Goal: Use online tool/utility: Utilize a website feature to perform a specific function

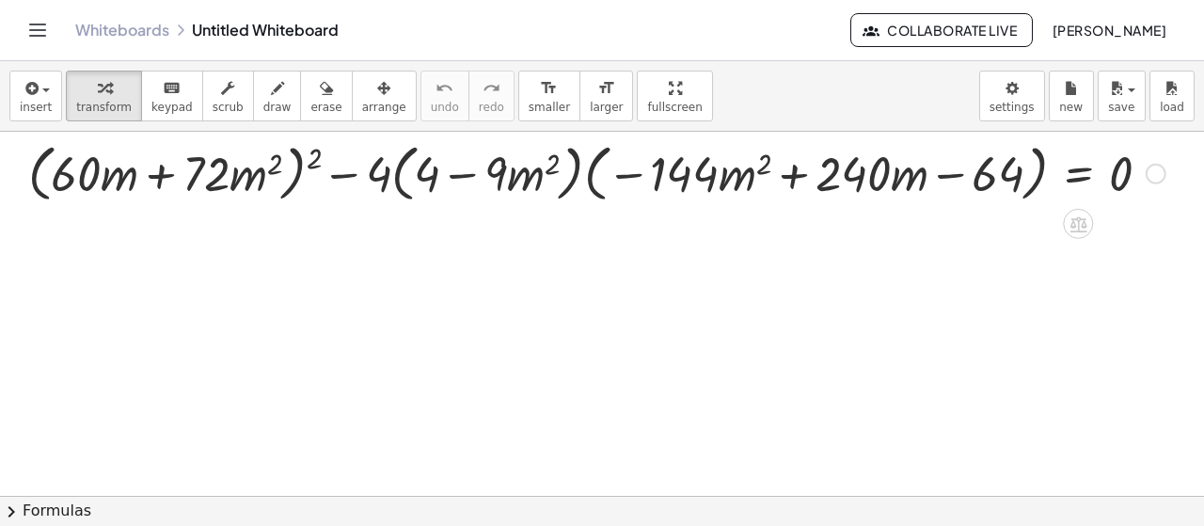
click at [304, 158] on div at bounding box center [597, 171] width 1156 height 71
click at [311, 159] on div at bounding box center [597, 171] width 1156 height 71
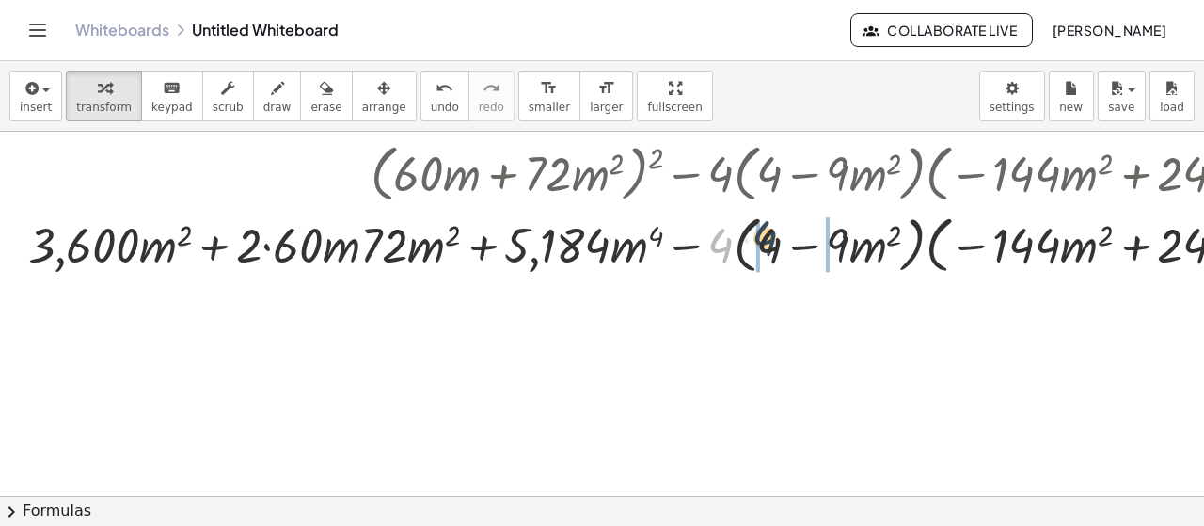
drag, startPoint x: 721, startPoint y: 245, endPoint x: 756, endPoint y: 244, distance: 34.8
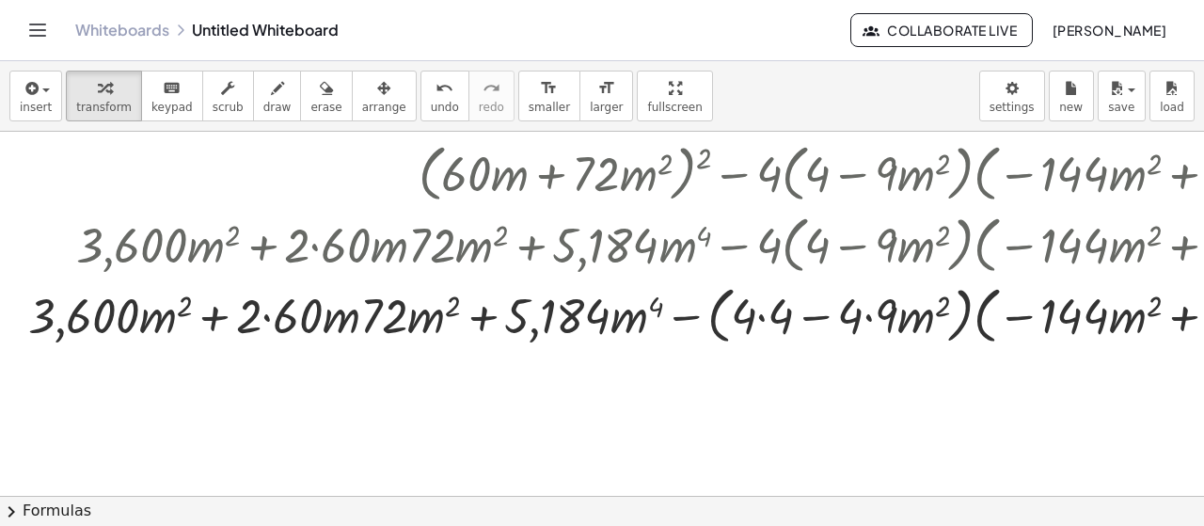
click at [974, 314] on div at bounding box center [792, 313] width 1546 height 71
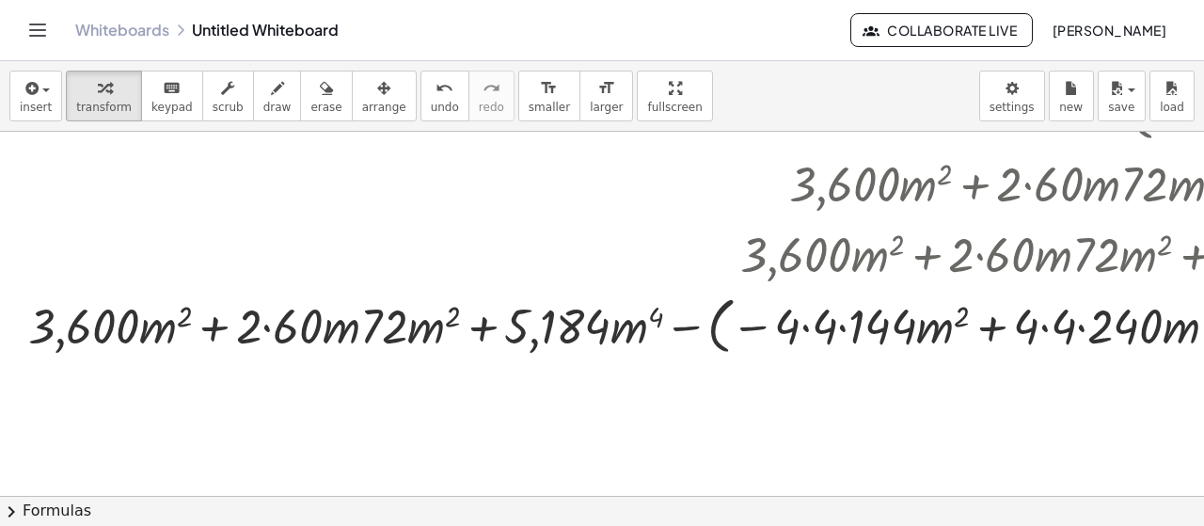
scroll to position [62, 0]
click at [265, 326] on div at bounding box center [1148, 322] width 2258 height 71
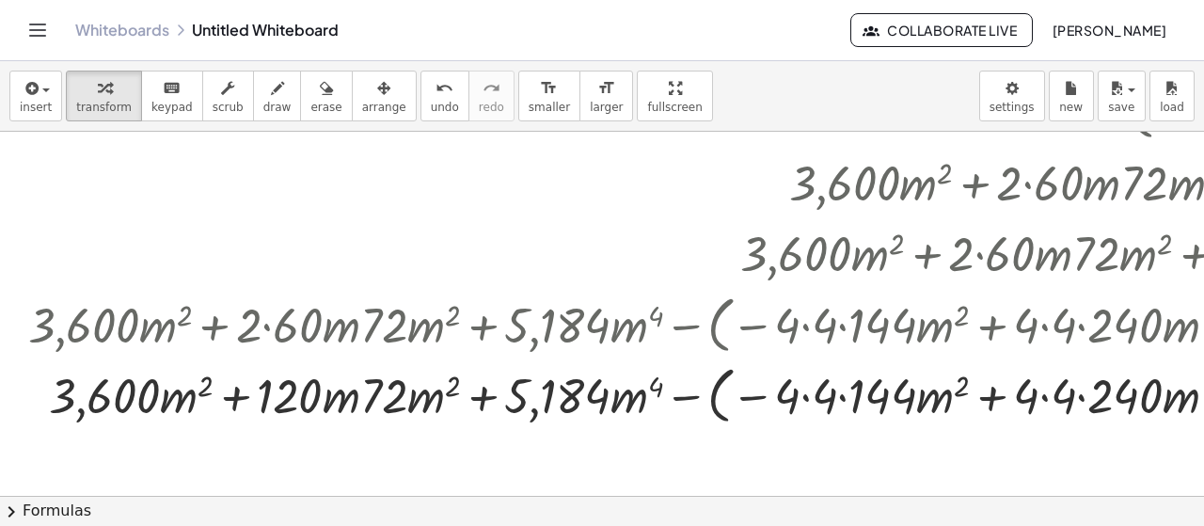
drag, startPoint x: 378, startPoint y: 323, endPoint x: 325, endPoint y: 353, distance: 60.6
click at [315, 346] on div at bounding box center [1148, 322] width 2258 height 71
drag, startPoint x: 429, startPoint y: 399, endPoint x: 398, endPoint y: 402, distance: 31.3
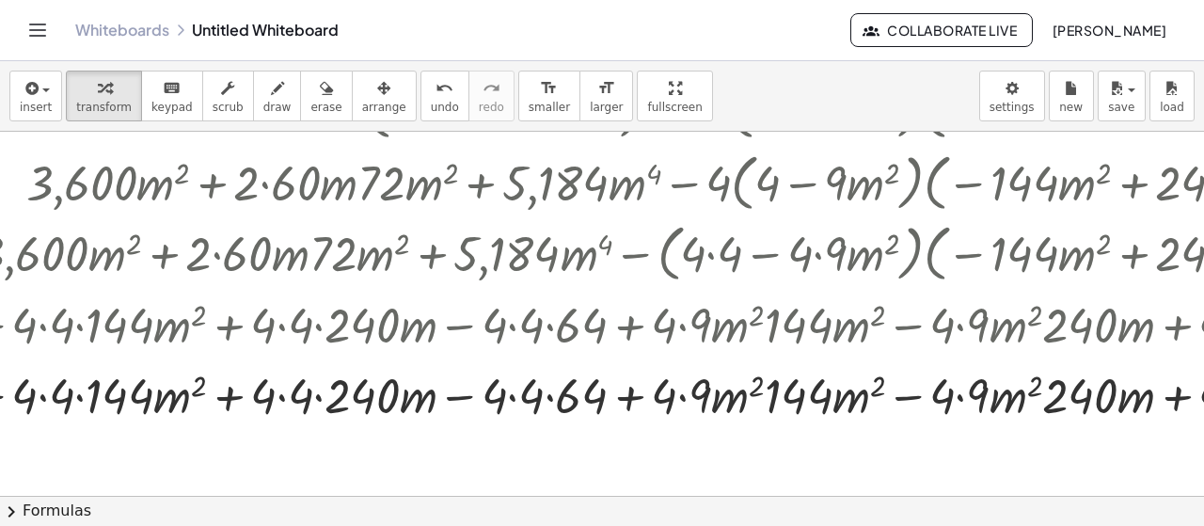
scroll to position [62, 581]
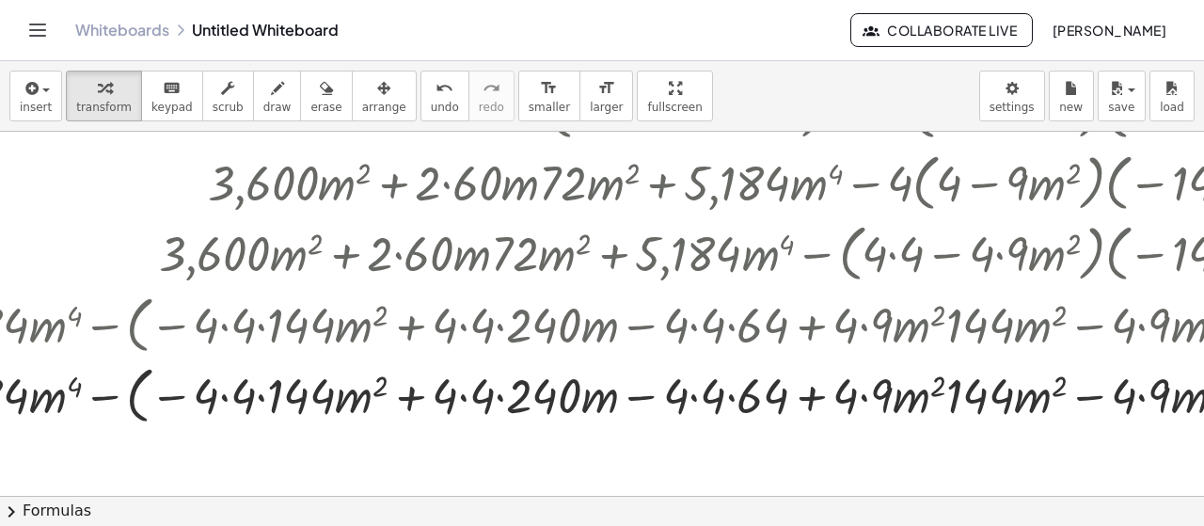
click at [223, 395] on div at bounding box center [567, 393] width 2258 height 71
click at [259, 402] on div at bounding box center [567, 393] width 2258 height 71
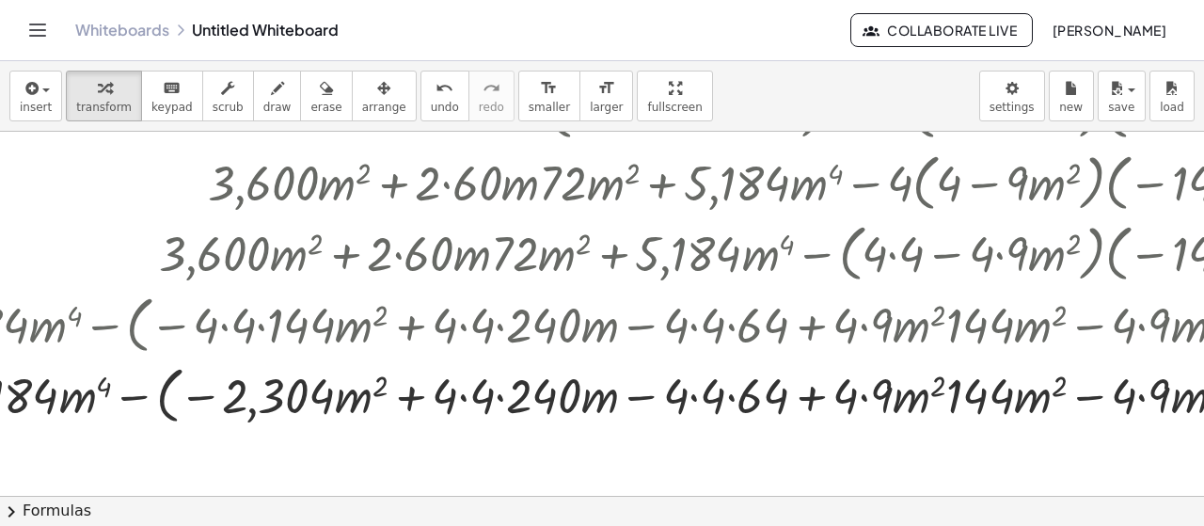
click at [137, 396] on div at bounding box center [567, 393] width 2258 height 71
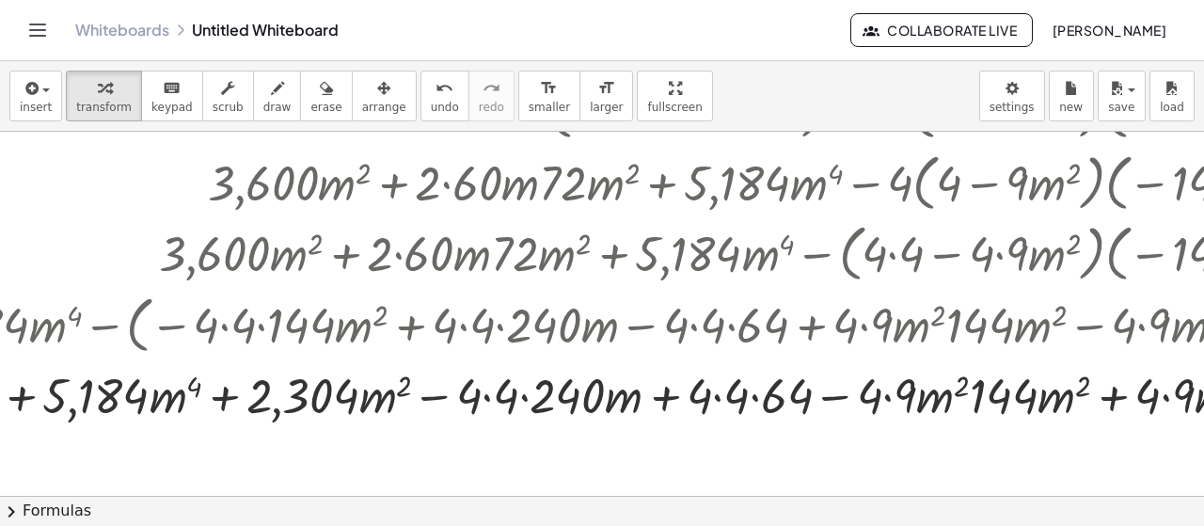
click at [489, 402] on div at bounding box center [567, 393] width 2258 height 64
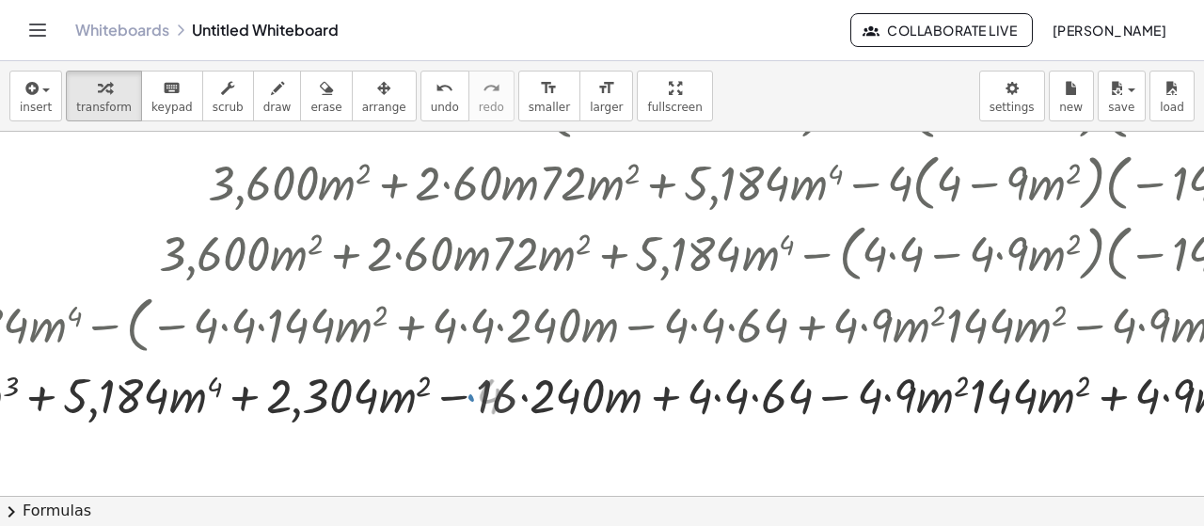
click at [521, 400] on div at bounding box center [567, 393] width 2258 height 64
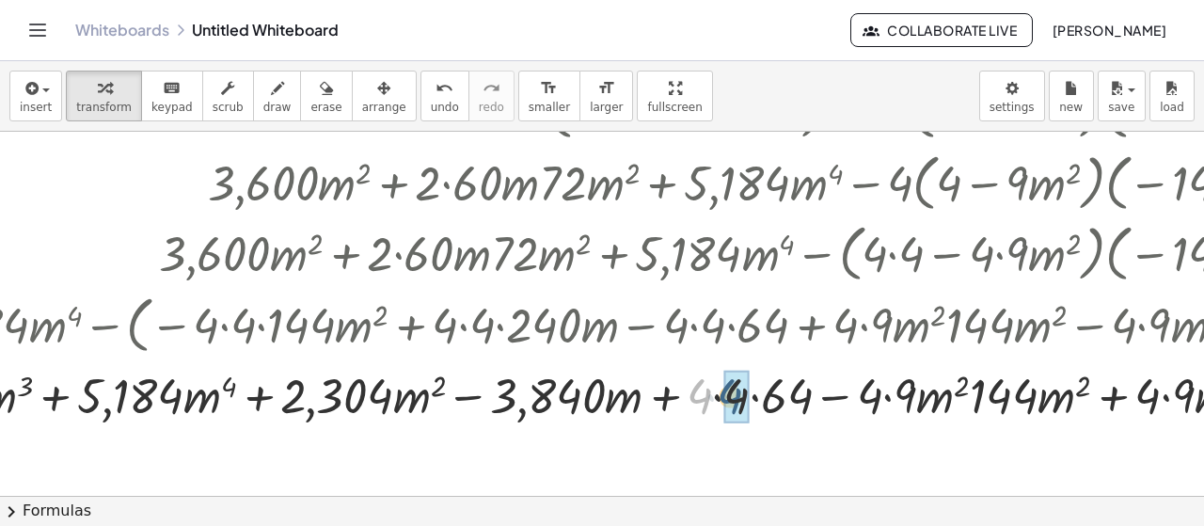
drag, startPoint x: 701, startPoint y: 396, endPoint x: 736, endPoint y: 396, distance: 34.8
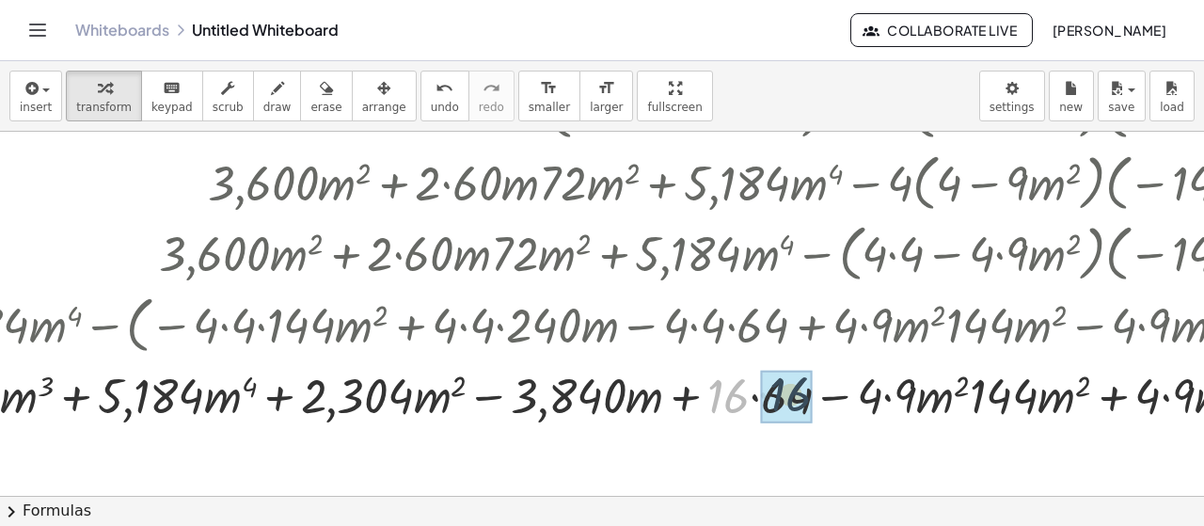
drag, startPoint x: 722, startPoint y: 398, endPoint x: 786, endPoint y: 396, distance: 64.0
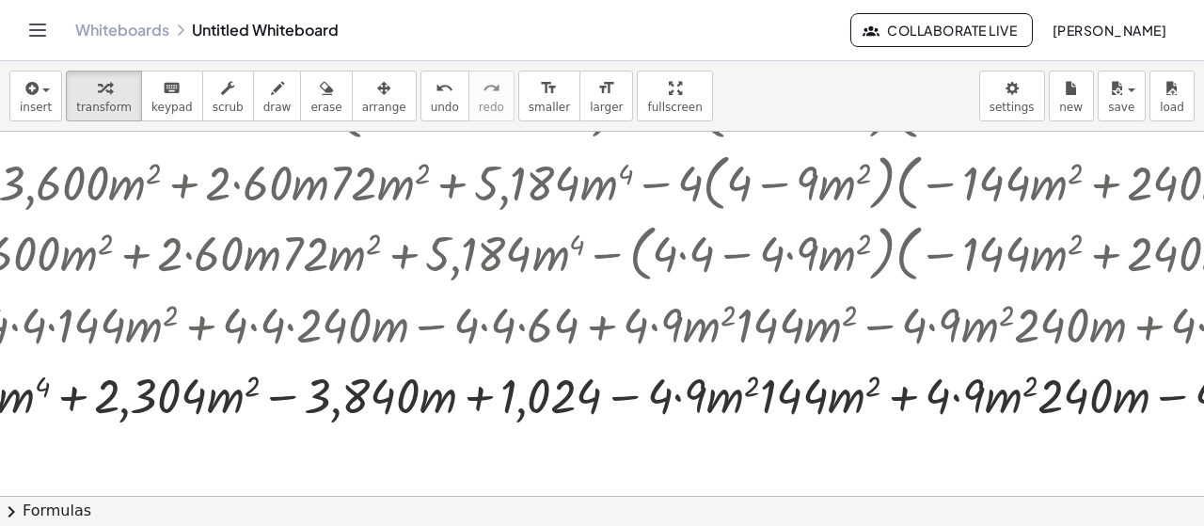
scroll to position [62, 931]
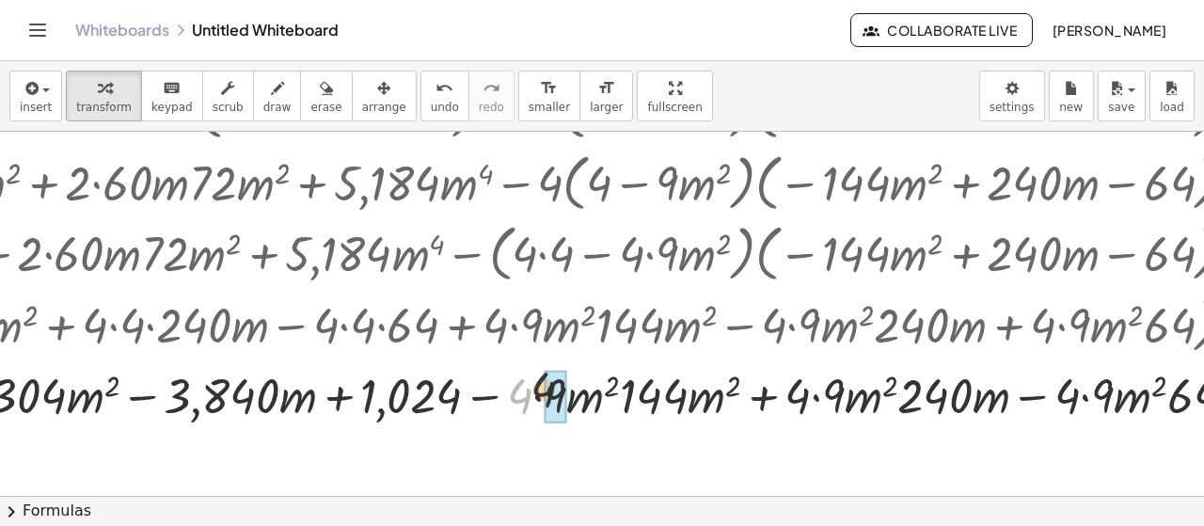
drag, startPoint x: 515, startPoint y: 390, endPoint x: 555, endPoint y: 385, distance: 39.9
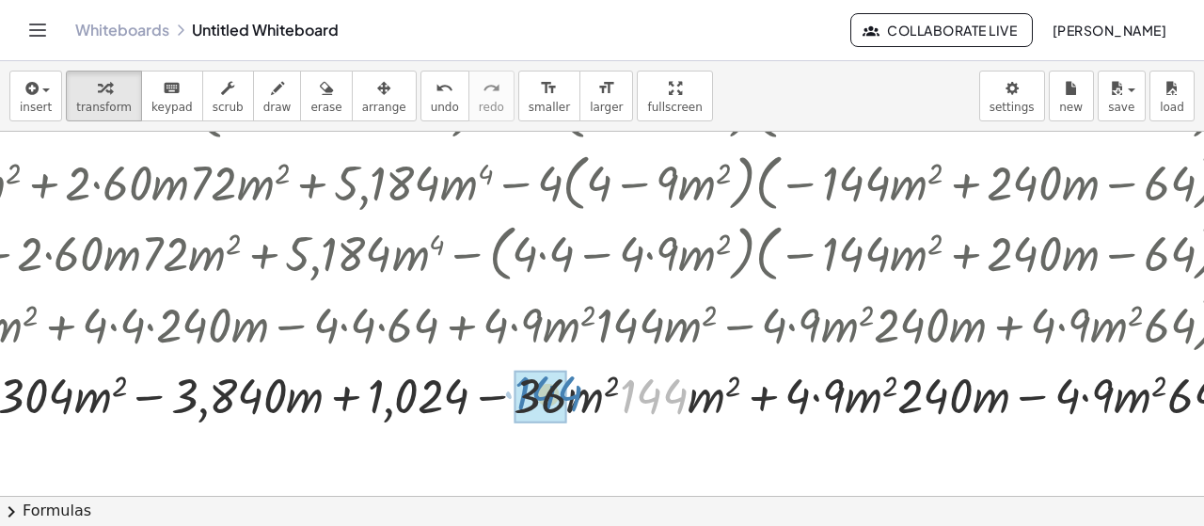
drag, startPoint x: 636, startPoint y: 398, endPoint x: 527, endPoint y: 396, distance: 109.1
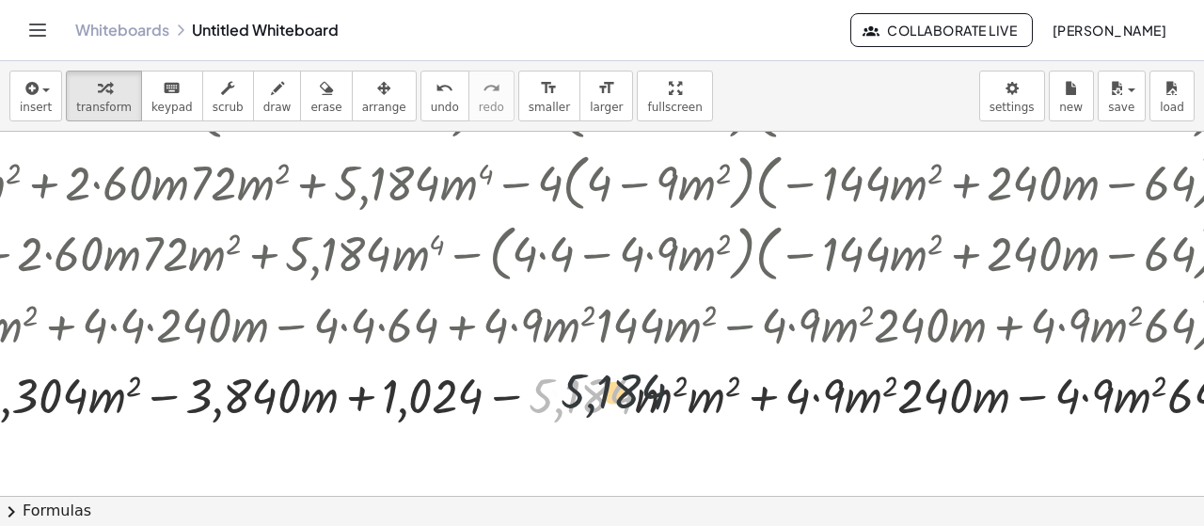
drag, startPoint x: 629, startPoint y: 388, endPoint x: 697, endPoint y: 387, distance: 67.7
click at [701, 386] on div at bounding box center [217, 393] width 2258 height 64
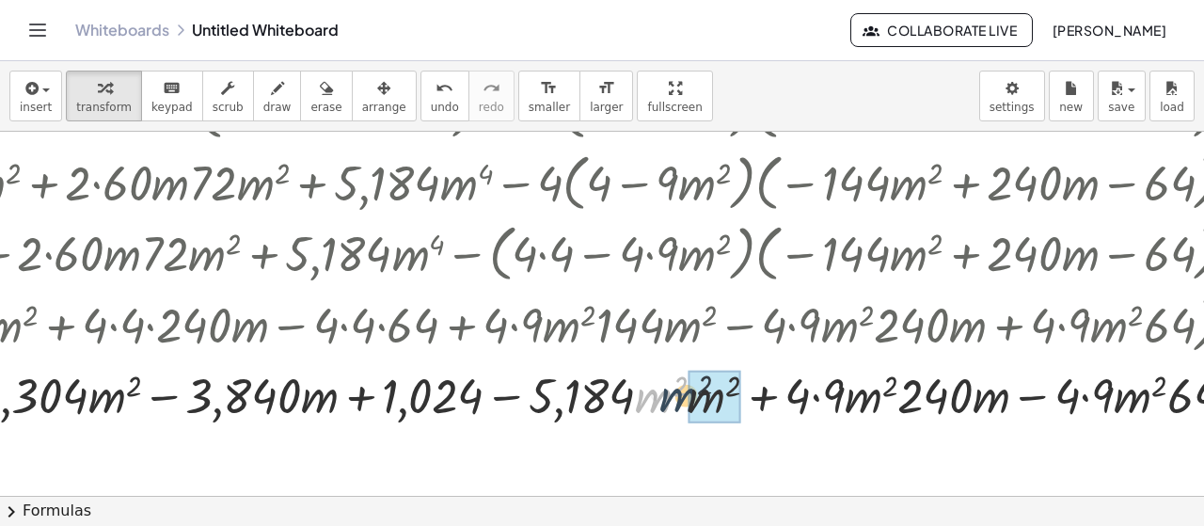
drag, startPoint x: 655, startPoint y: 402, endPoint x: 693, endPoint y: 401, distance: 37.6
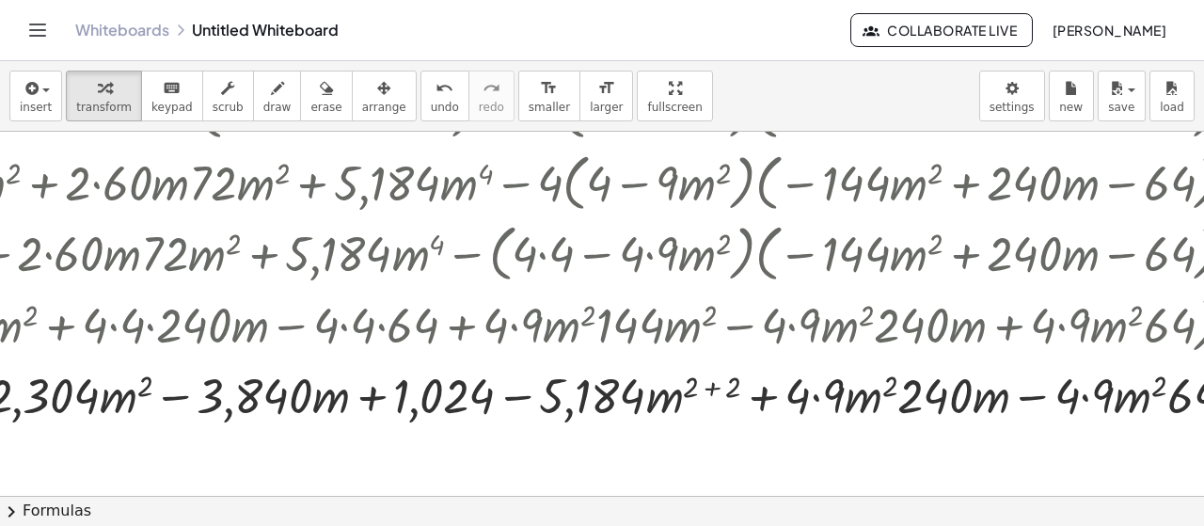
click at [709, 392] on div at bounding box center [217, 393] width 2258 height 64
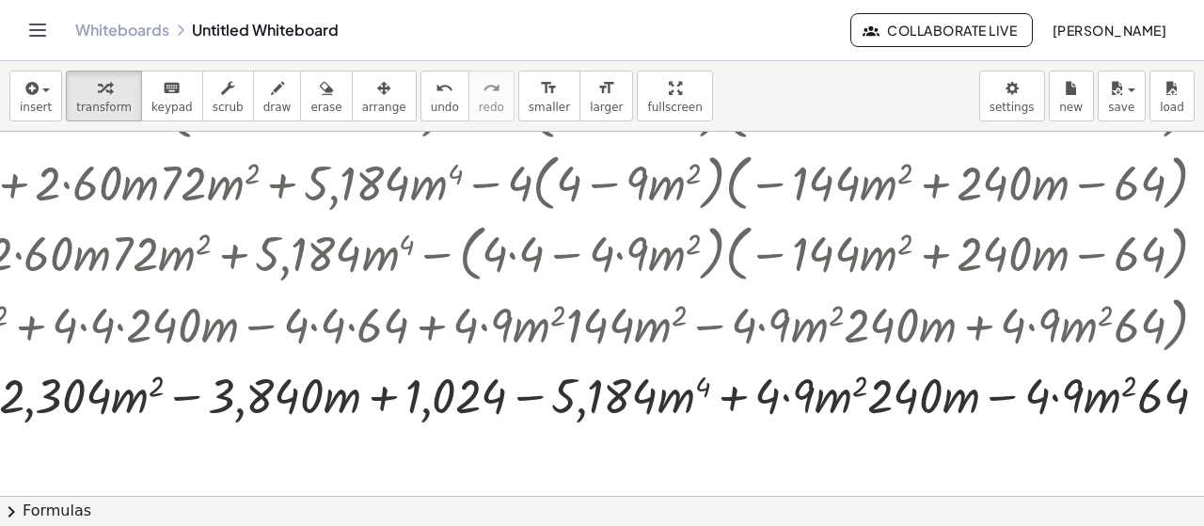
scroll to position [62, 1096]
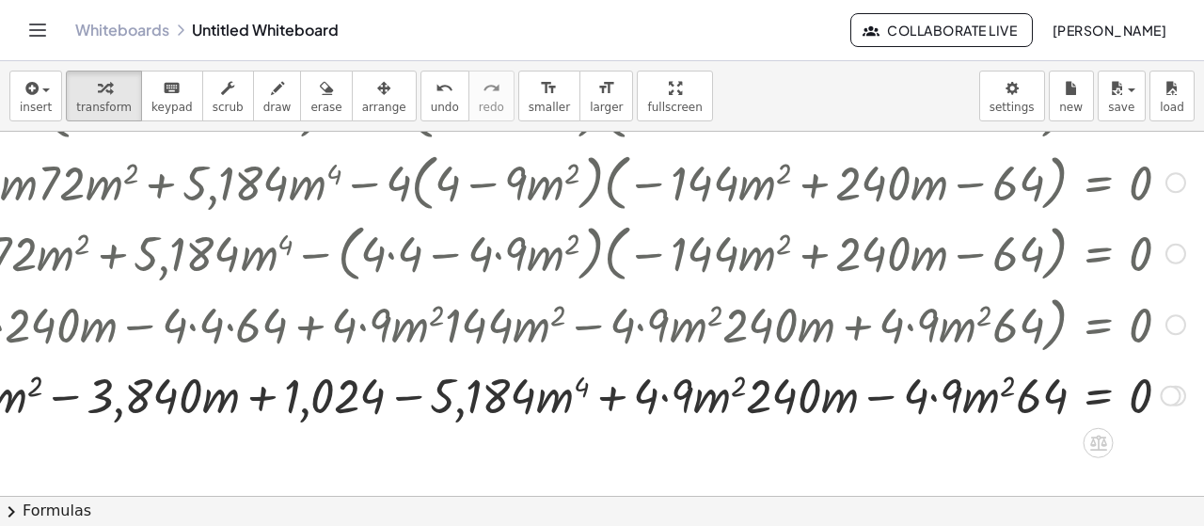
click at [910, 403] on div at bounding box center [65, 393] width 2258 height 64
click at [923, 397] on div at bounding box center [65, 393] width 2258 height 64
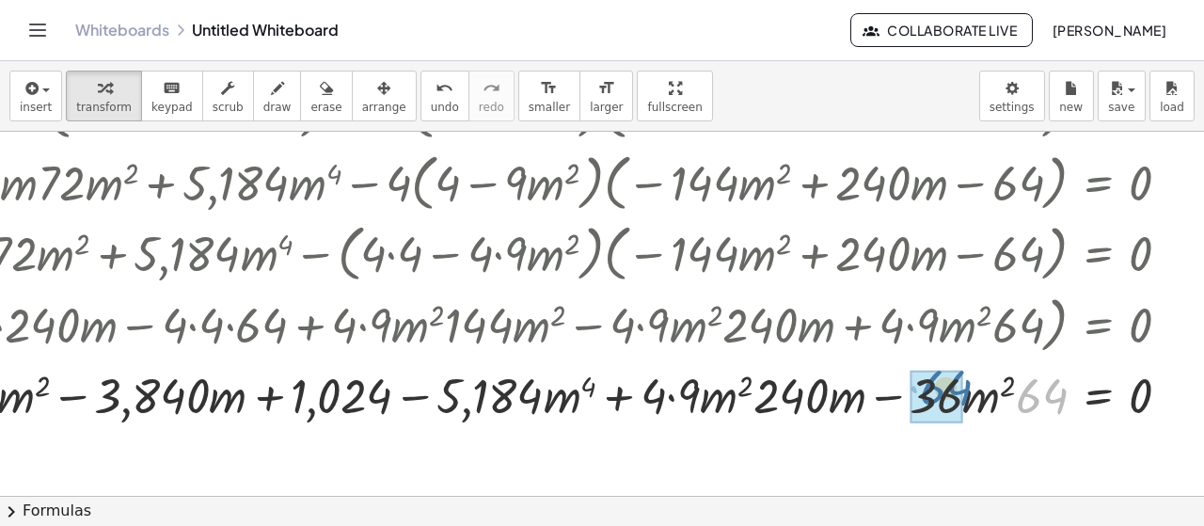
drag, startPoint x: 1046, startPoint y: 394, endPoint x: 946, endPoint y: 386, distance: 100.0
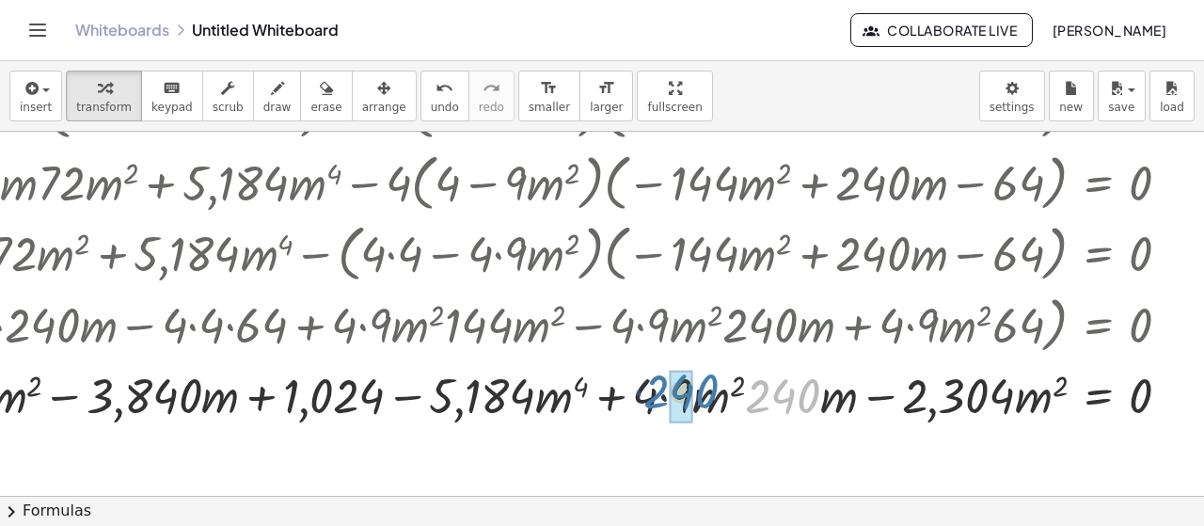
click at [703, 390] on div at bounding box center [65, 393] width 2258 height 64
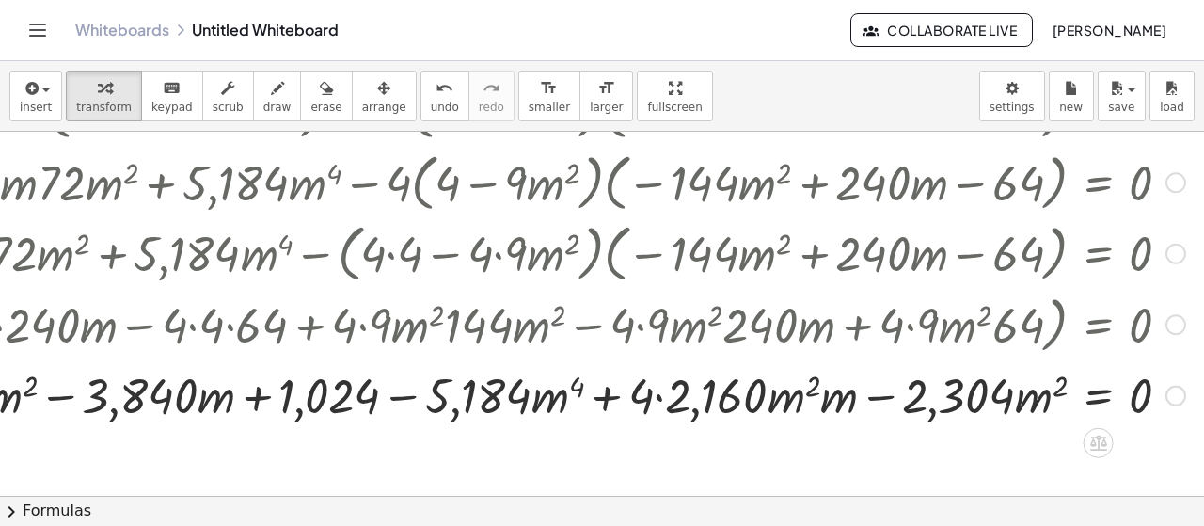
click at [649, 398] on div at bounding box center [65, 393] width 2258 height 64
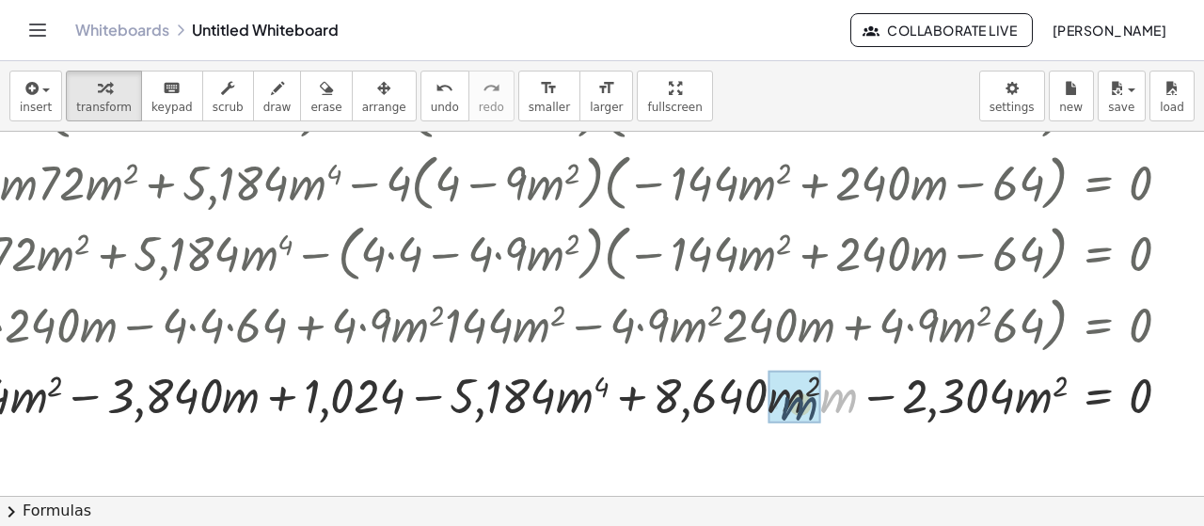
drag, startPoint x: 821, startPoint y: 396, endPoint x: 773, endPoint y: 402, distance: 48.4
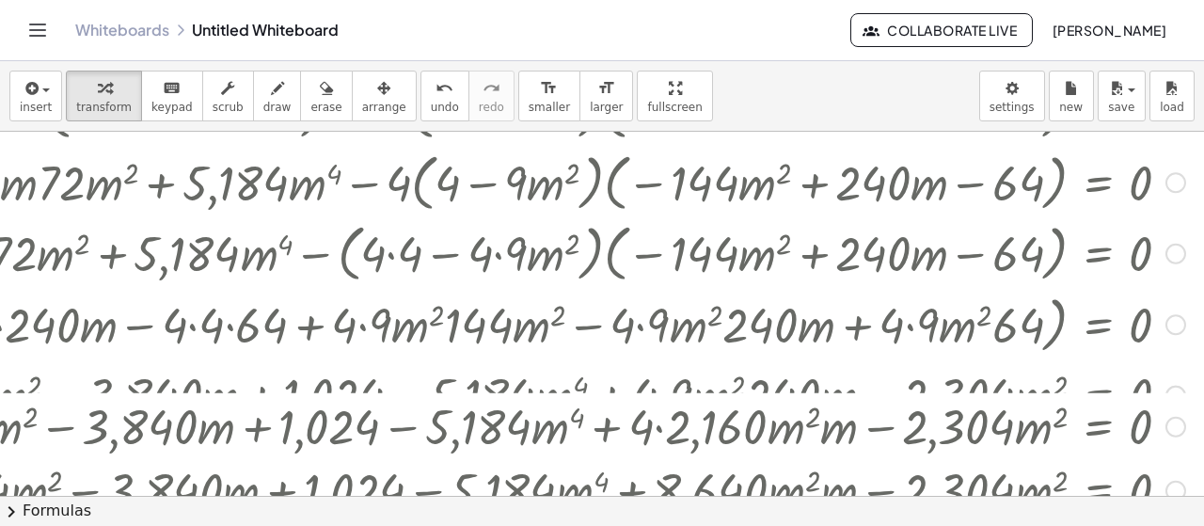
drag, startPoint x: 1153, startPoint y: 397, endPoint x: 1164, endPoint y: 562, distance: 165.9
click at [1164, 525] on html "Graspable Math Activities Whiteboards Classes Account v1.28.5 | Privacy policy …" at bounding box center [602, 263] width 1204 height 526
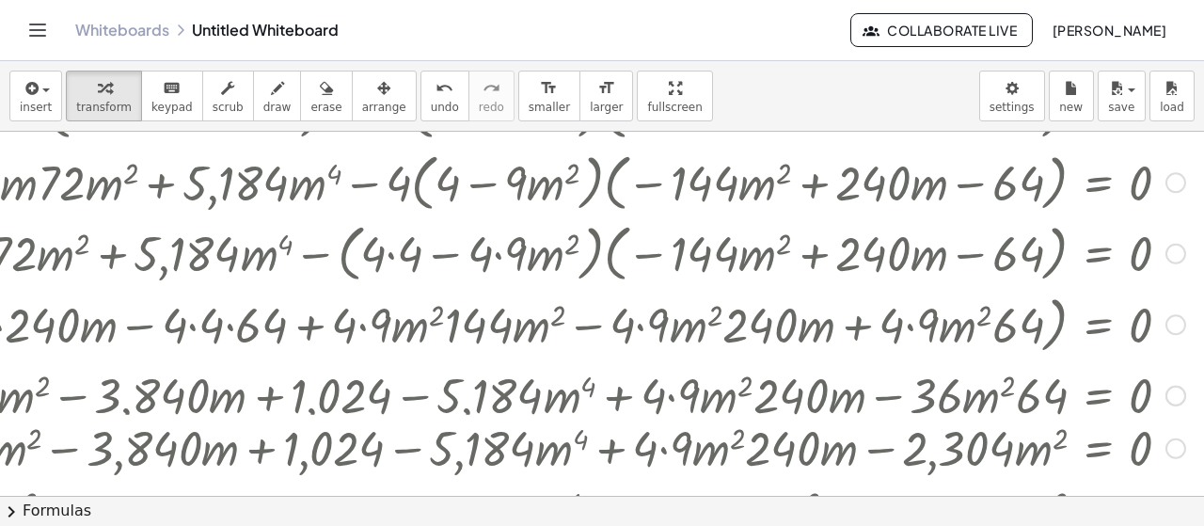
drag, startPoint x: 1147, startPoint y: 392, endPoint x: 1168, endPoint y: 468, distance: 78.9
click at [1098, 448] on div "+ · 3,600 · m 2 + · 8,640 · m 3 + · 5,184 · m 4 + · 2,304 · m 2 − · 3,840 · m +…" at bounding box center [1098, 448] width 0 height 0
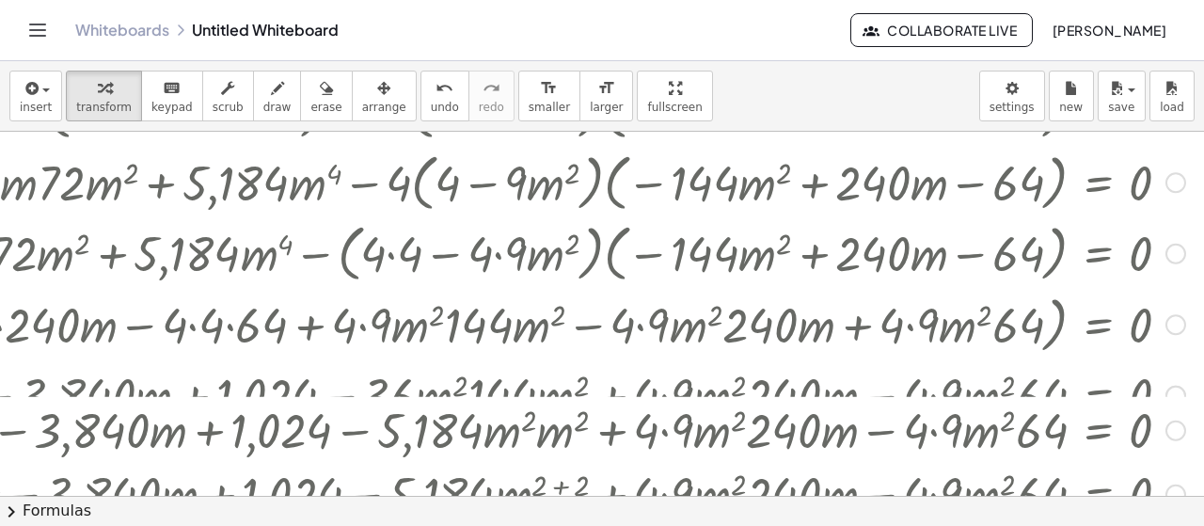
drag, startPoint x: 1148, startPoint y: 387, endPoint x: 1154, endPoint y: 562, distance: 175.0
click at [1154, 525] on html "Graspable Math Activities Whiteboards Classes Account v1.28.5 | Privacy policy …" at bounding box center [602, 263] width 1204 height 526
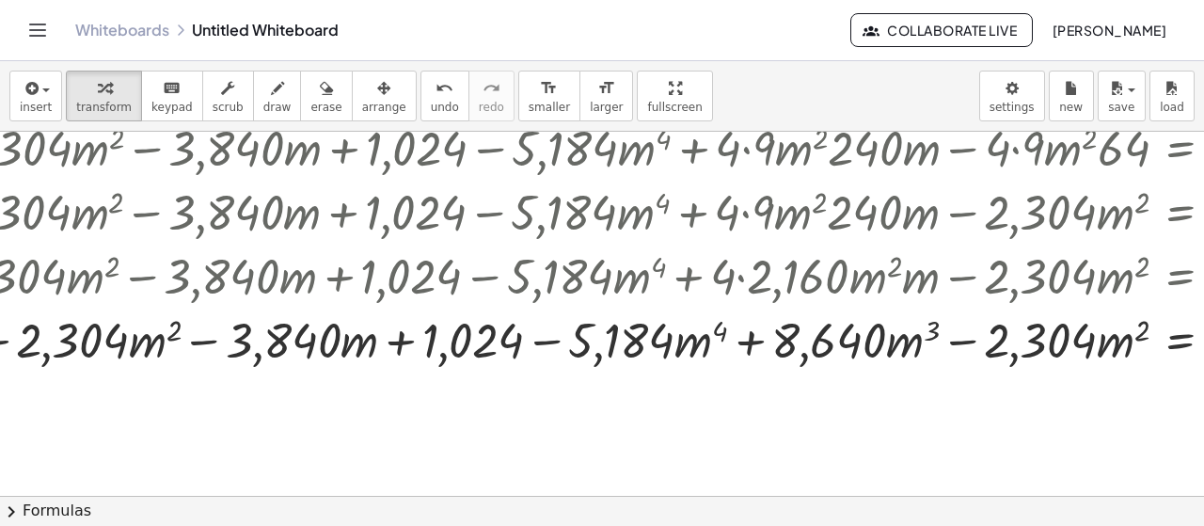
scroll to position [501, 1000]
click at [540, 95] on icon "format_size" at bounding box center [549, 88] width 18 height 23
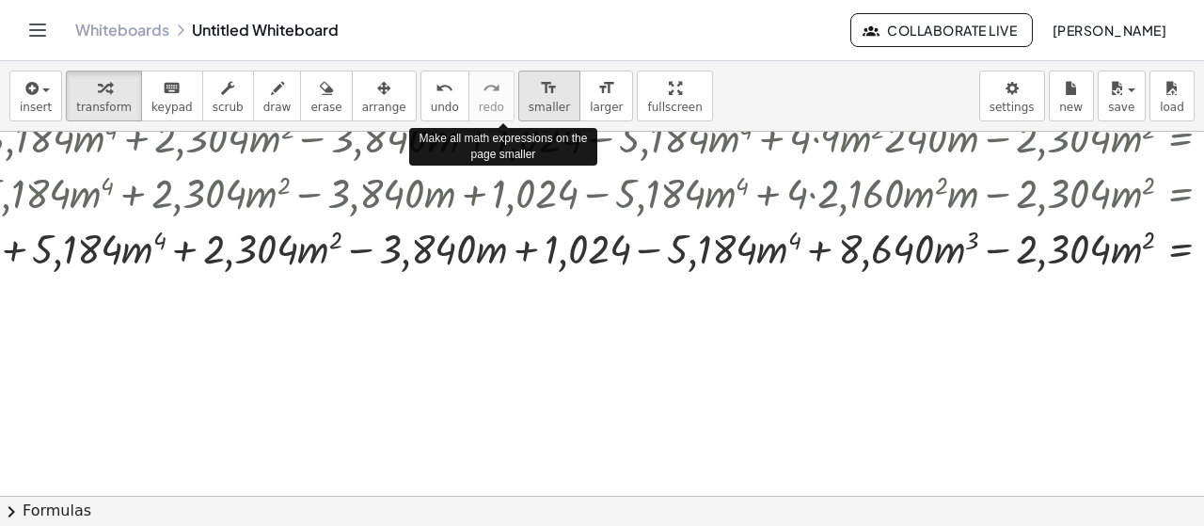
click at [540, 97] on icon "format_size" at bounding box center [549, 88] width 18 height 23
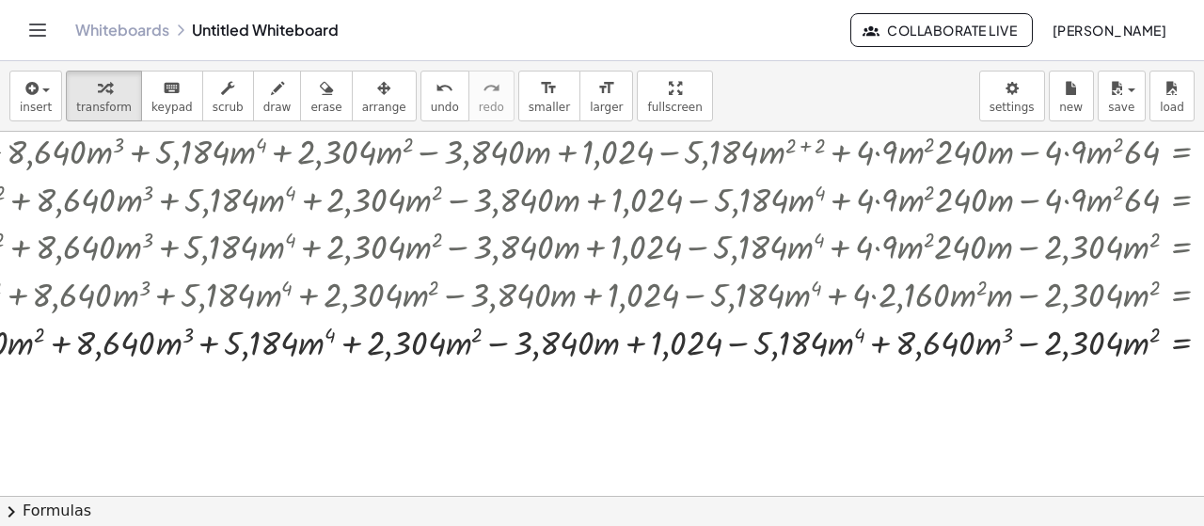
scroll to position [297, 1000]
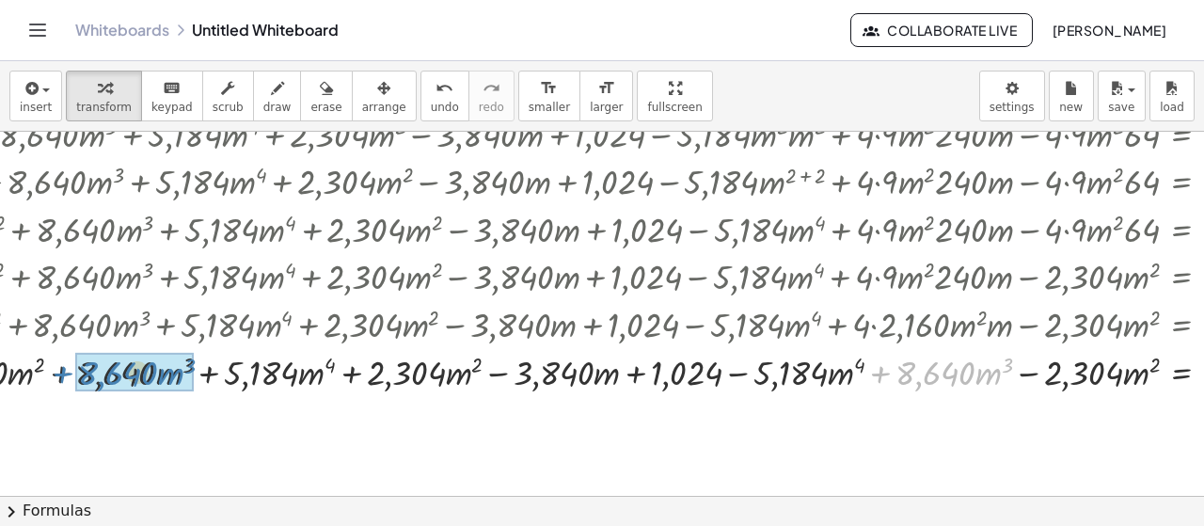
drag, startPoint x: 887, startPoint y: 371, endPoint x: 71, endPoint y: 368, distance: 815.3
click at [71, 370] on div at bounding box center [463, 370] width 1596 height 48
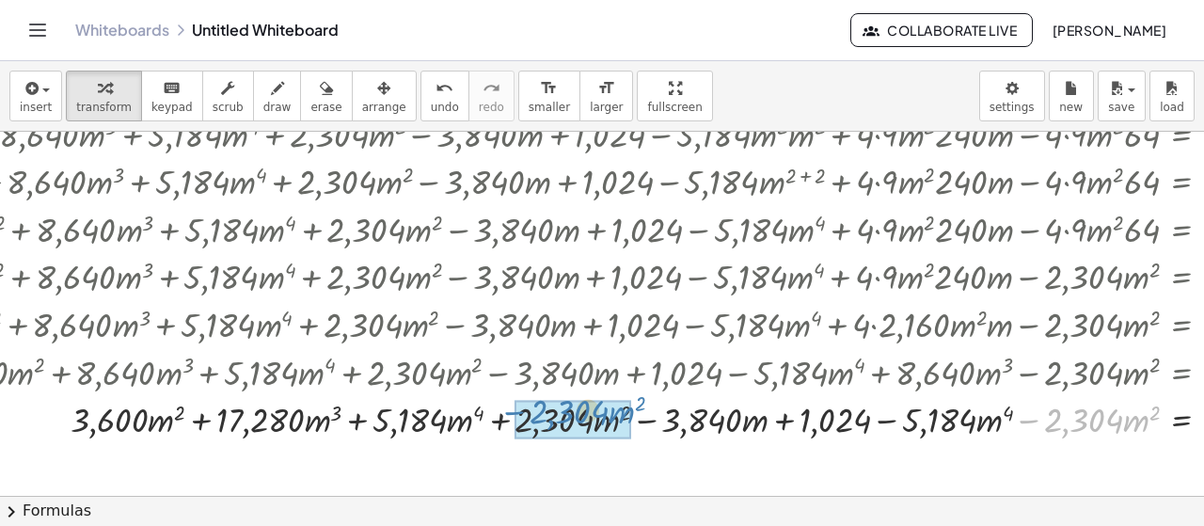
drag, startPoint x: 1027, startPoint y: 418, endPoint x: 512, endPoint y: 410, distance: 514.4
click at [512, 410] on div at bounding box center [463, 418] width 1596 height 48
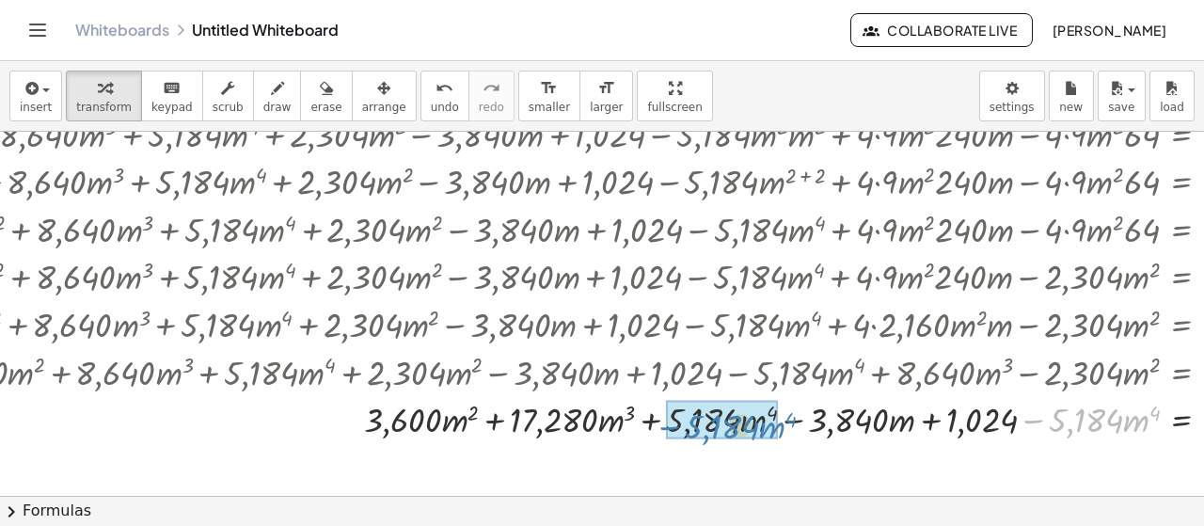
drag, startPoint x: 1035, startPoint y: 418, endPoint x: 671, endPoint y: 424, distance: 364.0
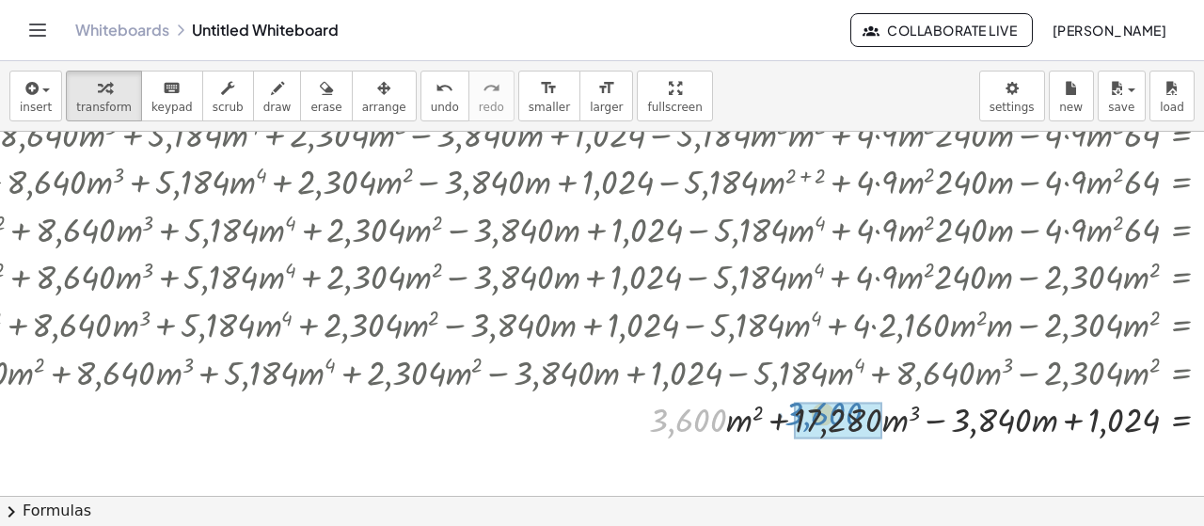
drag, startPoint x: 723, startPoint y: 419, endPoint x: 861, endPoint y: 418, distance: 138.2
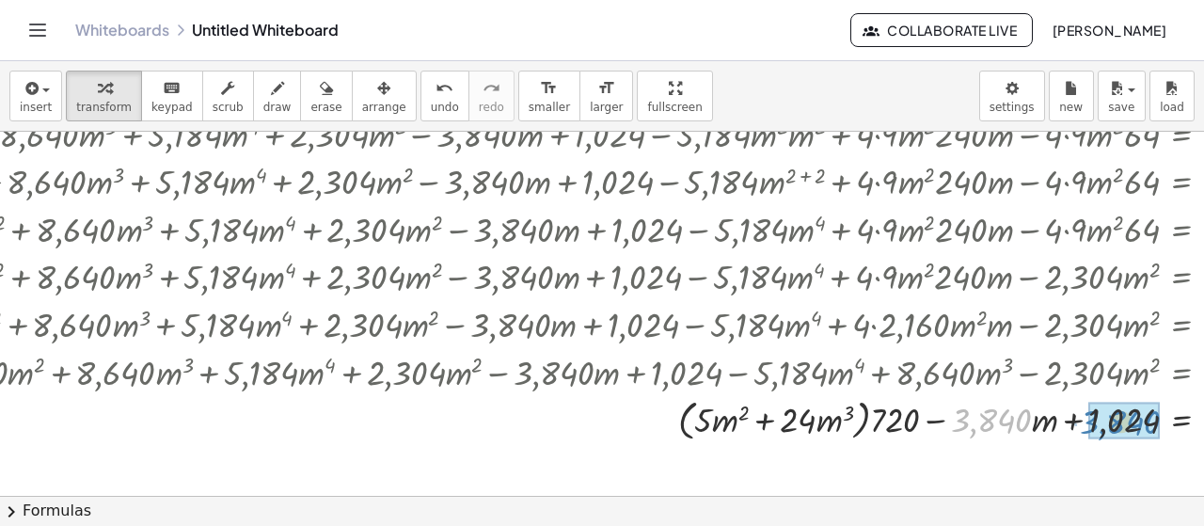
drag, startPoint x: 976, startPoint y: 425, endPoint x: 1104, endPoint y: 429, distance: 127.9
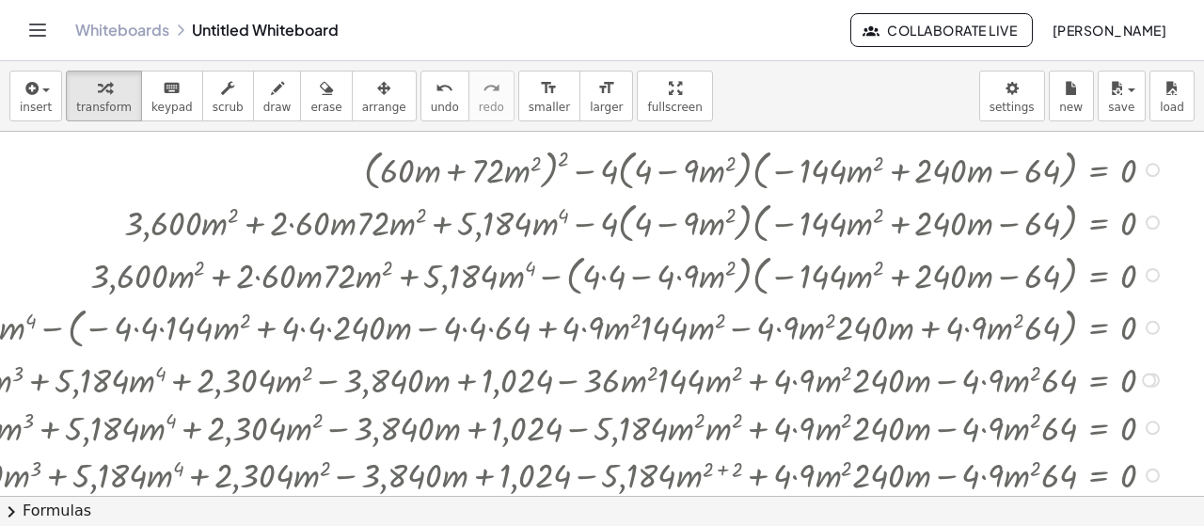
scroll to position [0, 1096]
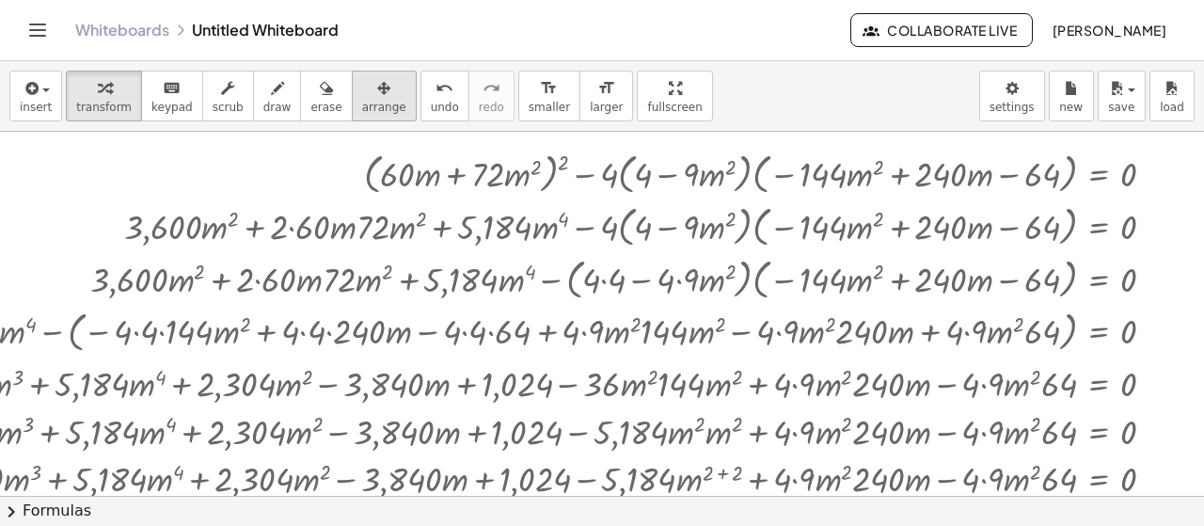
click at [377, 80] on icon "button" at bounding box center [383, 88] width 13 height 23
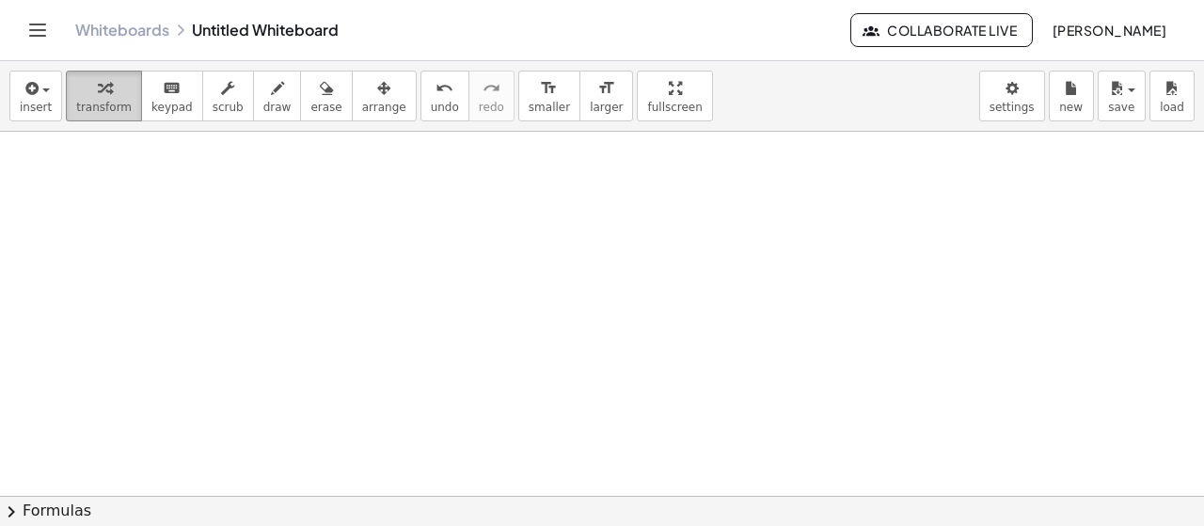
click at [98, 102] on span "transform" at bounding box center [103, 107] width 55 height 13
click at [7, 101] on div "insert select one: Math Expression Function Text Youtube Video Graphing Geometr…" at bounding box center [602, 96] width 1204 height 71
click at [55, 98] on button "insert" at bounding box center [35, 96] width 53 height 51
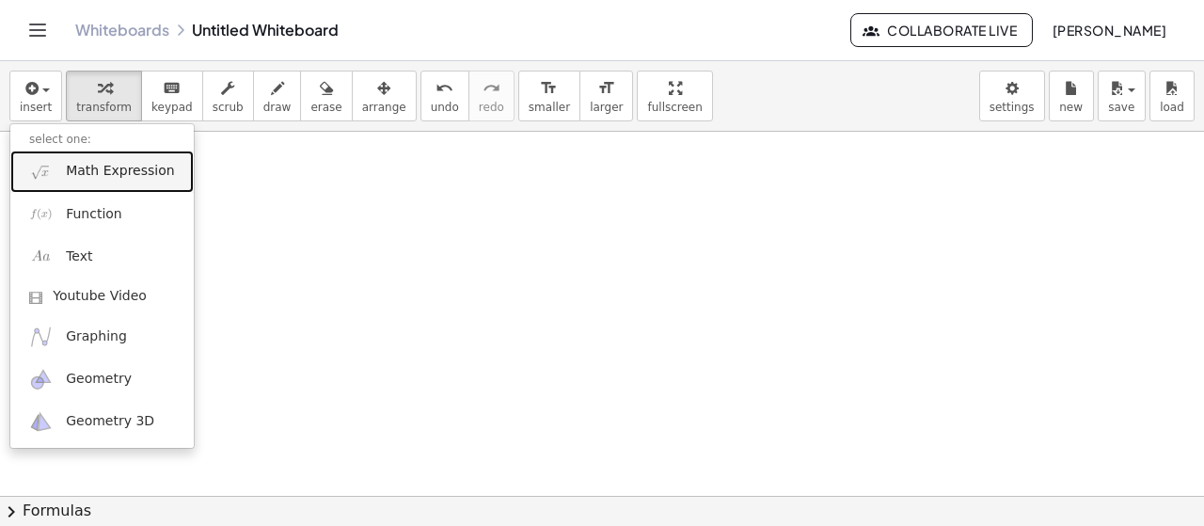
click at [66, 174] on span "Math Expression" at bounding box center [120, 171] width 108 height 19
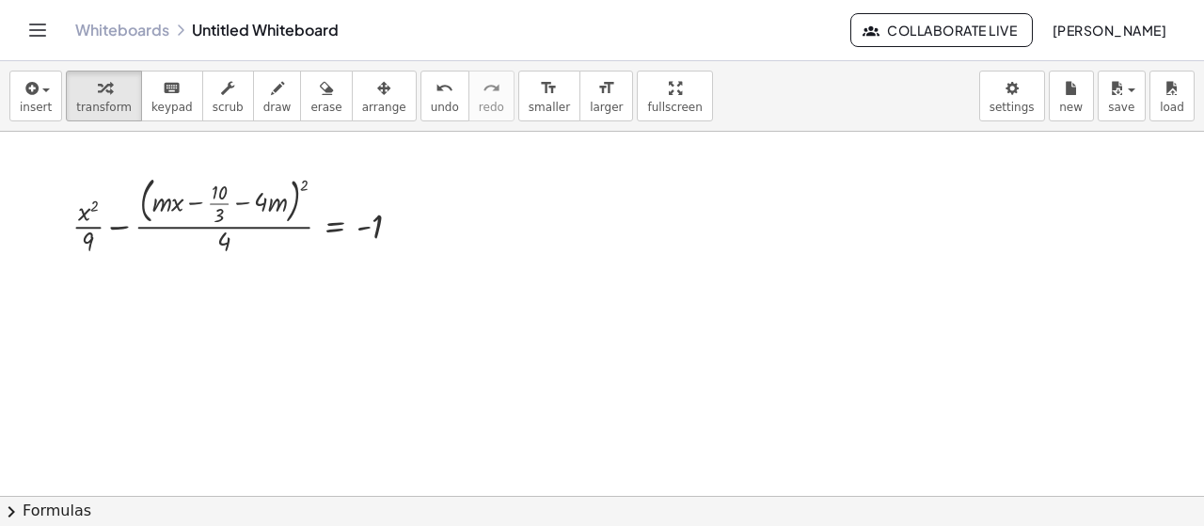
scroll to position [0, 0]
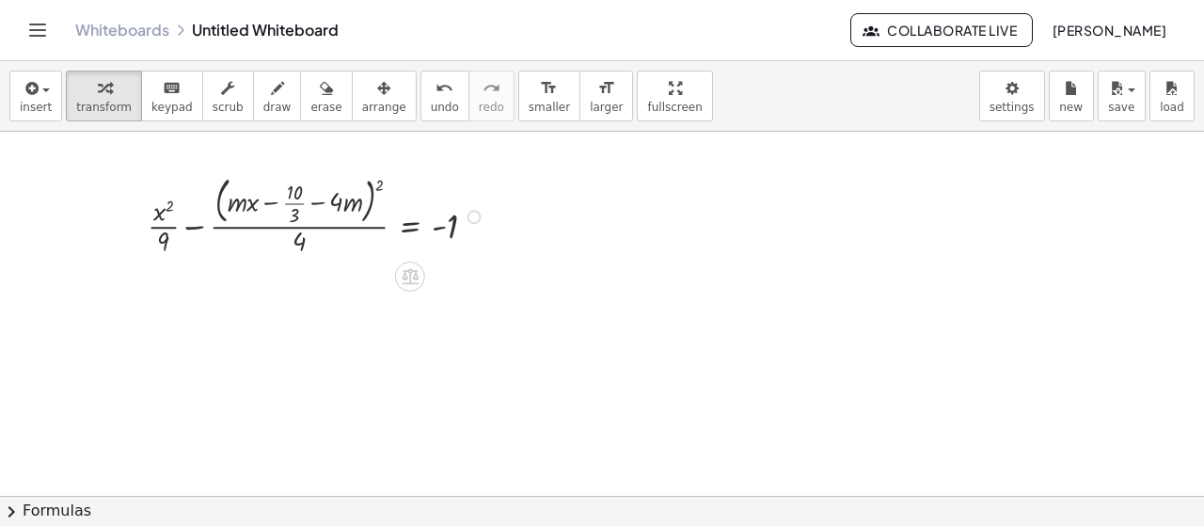
click at [194, 220] on div at bounding box center [319, 215] width 362 height 88
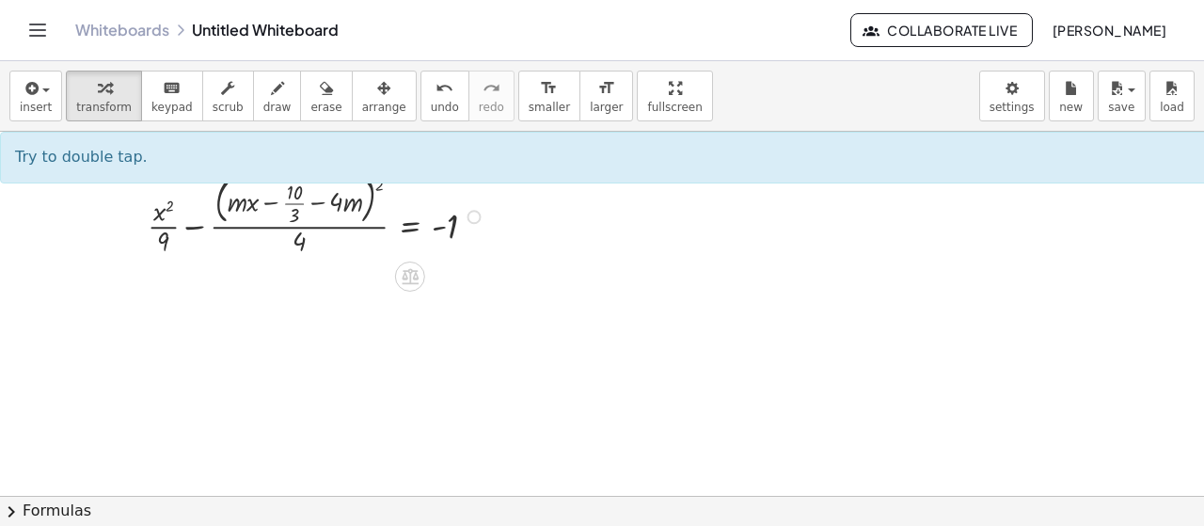
click at [379, 184] on div at bounding box center [319, 215] width 362 height 88
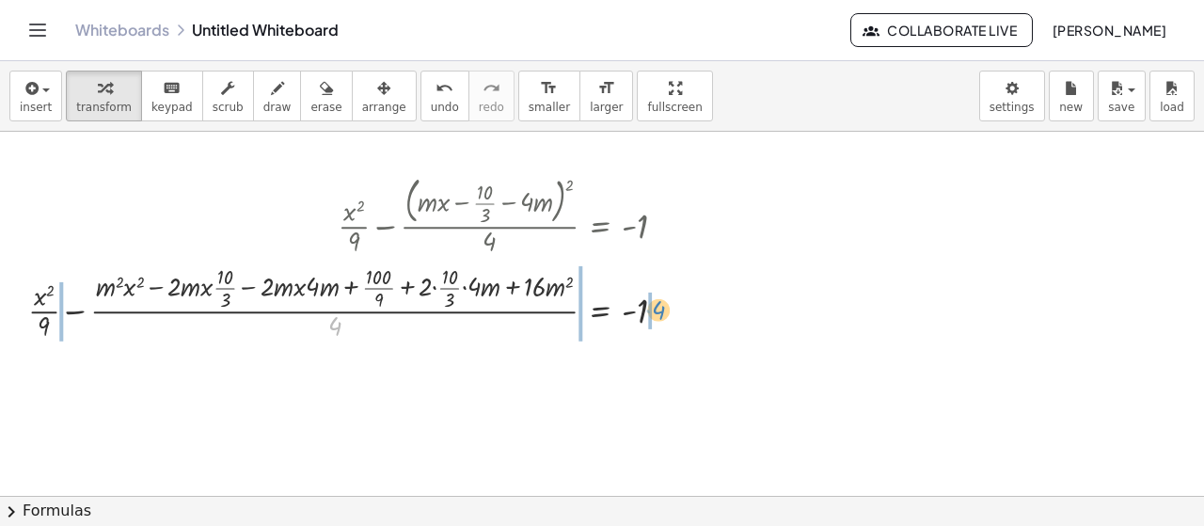
drag, startPoint x: 333, startPoint y: 331, endPoint x: 656, endPoint y: 314, distance: 323.9
click at [656, 314] on div at bounding box center [354, 302] width 671 height 85
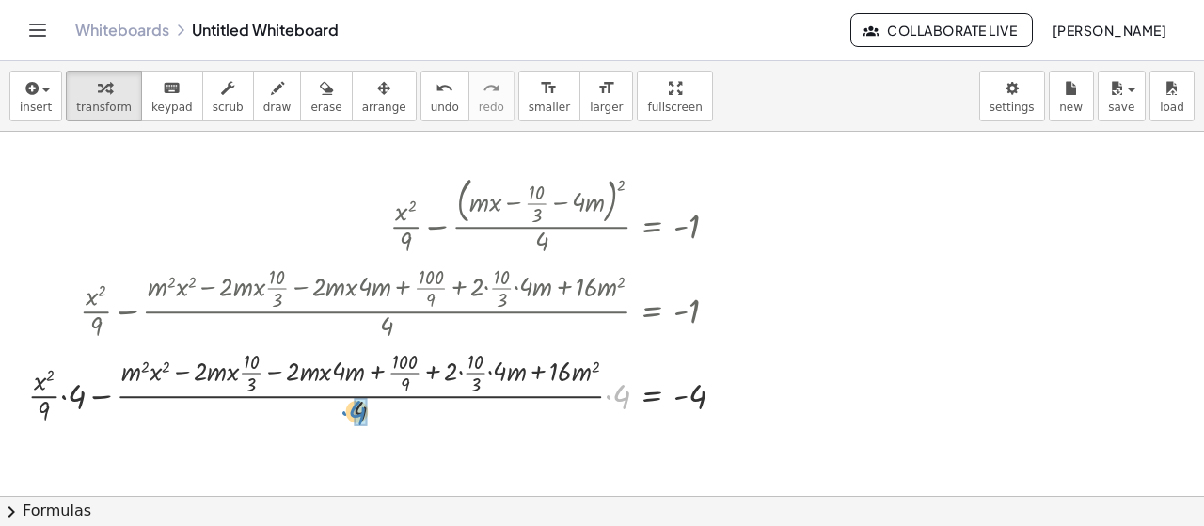
drag, startPoint x: 621, startPoint y: 393, endPoint x: 355, endPoint y: 409, distance: 265.7
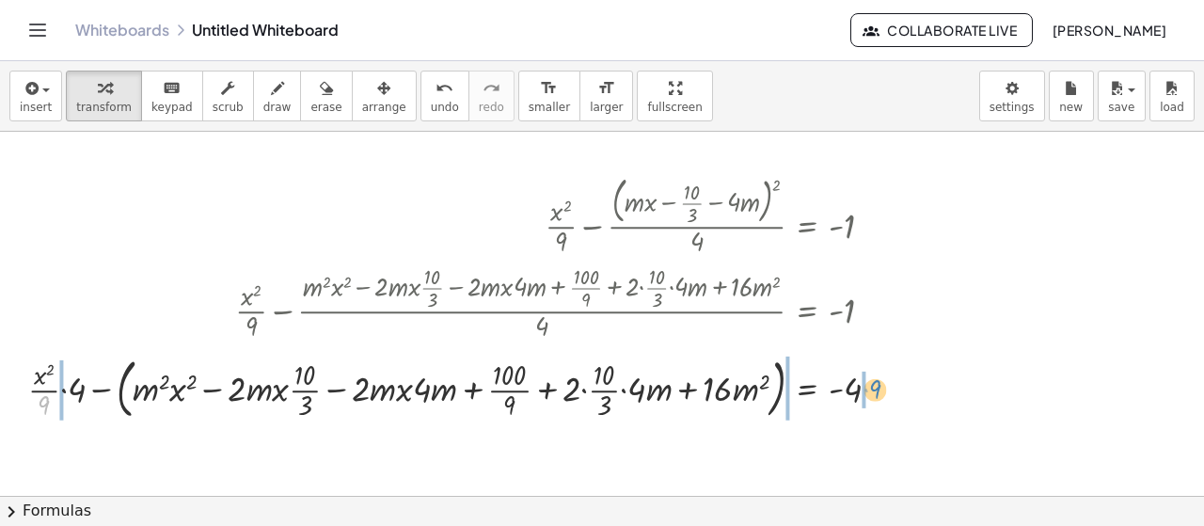
drag, startPoint x: 57, startPoint y: 400, endPoint x: 884, endPoint y: 385, distance: 826.7
click at [884, 385] on div at bounding box center [461, 385] width 885 height 73
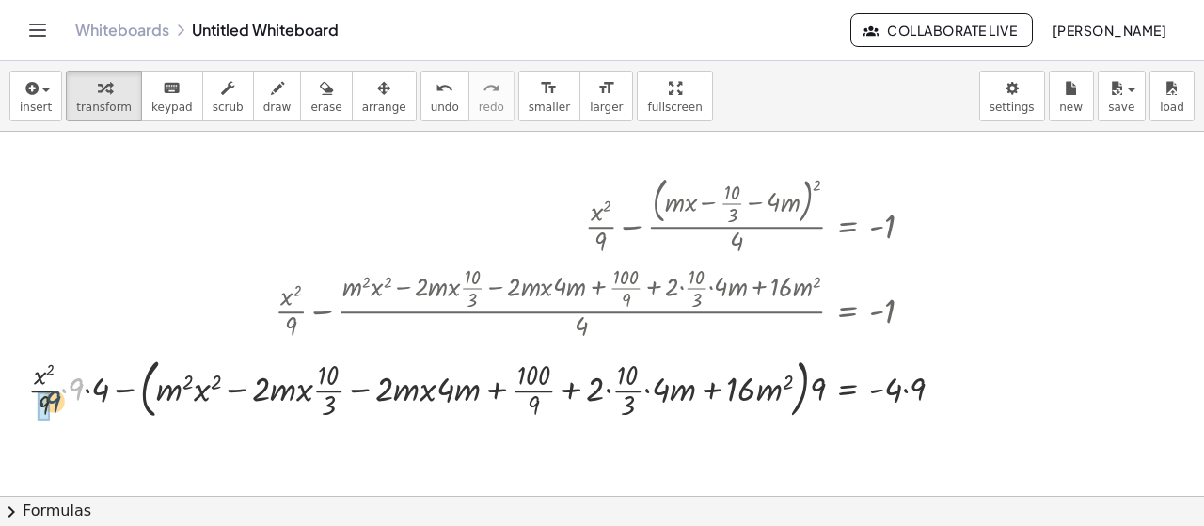
drag, startPoint x: 74, startPoint y: 386, endPoint x: 49, endPoint y: 400, distance: 28.6
drag, startPoint x: 100, startPoint y: 388, endPoint x: 60, endPoint y: 389, distance: 39.5
click at [60, 389] on div "+ · x 2 · 9 − · ( + · m · x − · 10 · 3 − · 4 · m ) 2 · 4 = - 1 + · x 2 · 9 − · …" at bounding box center [498, 296] width 924 height 261
drag, startPoint x: 337, startPoint y: 389, endPoint x: 276, endPoint y: 396, distance: 61.5
click at [276, 396] on div at bounding box center [512, 385] width 914 height 73
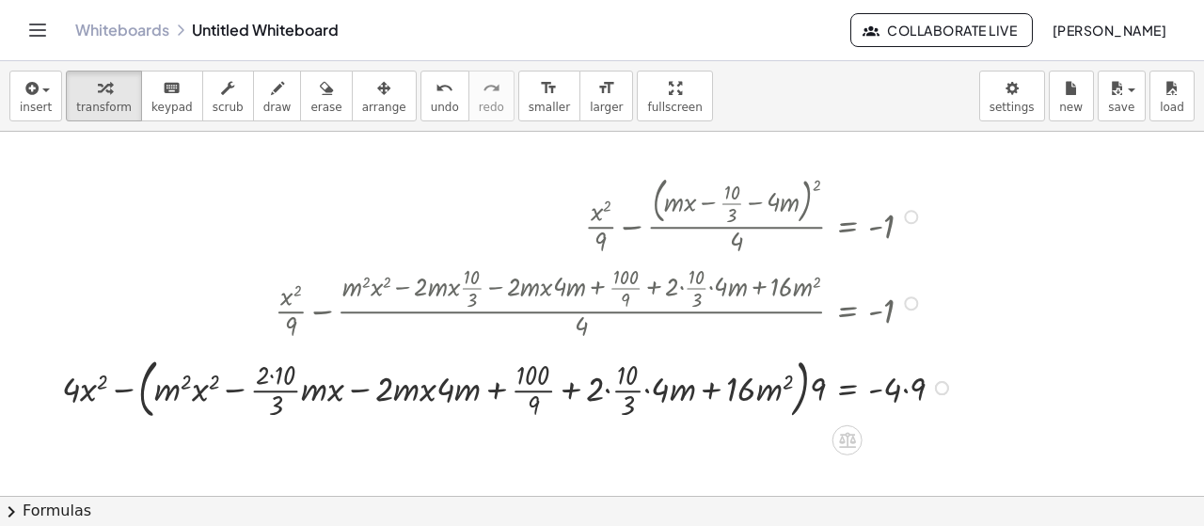
click at [272, 371] on div at bounding box center [510, 385] width 915 height 73
drag, startPoint x: 450, startPoint y: 387, endPoint x: 395, endPoint y: 388, distance: 55.5
click at [395, 388] on div at bounding box center [518, 385] width 901 height 73
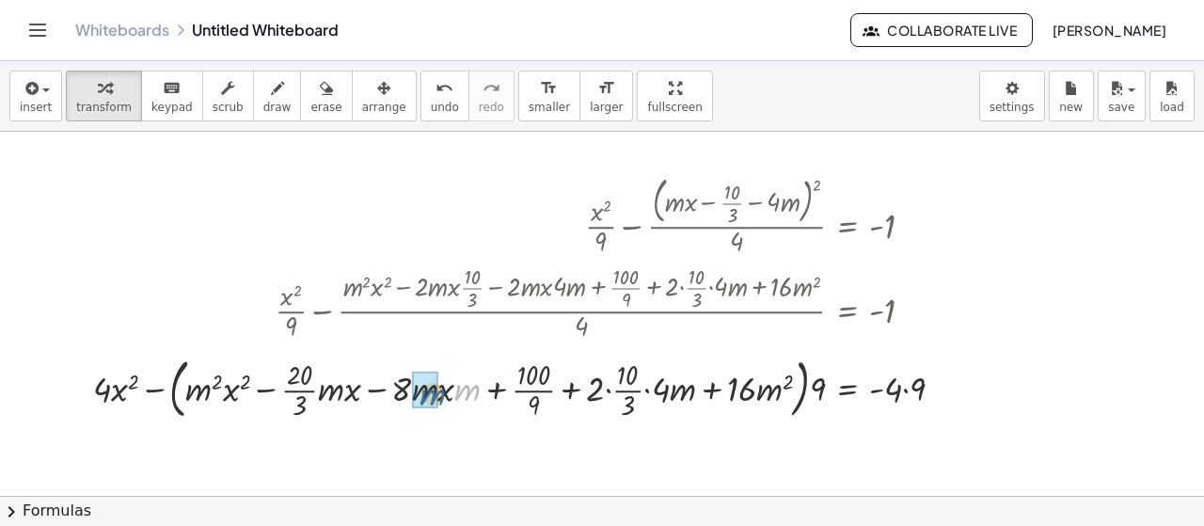
drag, startPoint x: 465, startPoint y: 392, endPoint x: 429, endPoint y: 395, distance: 36.8
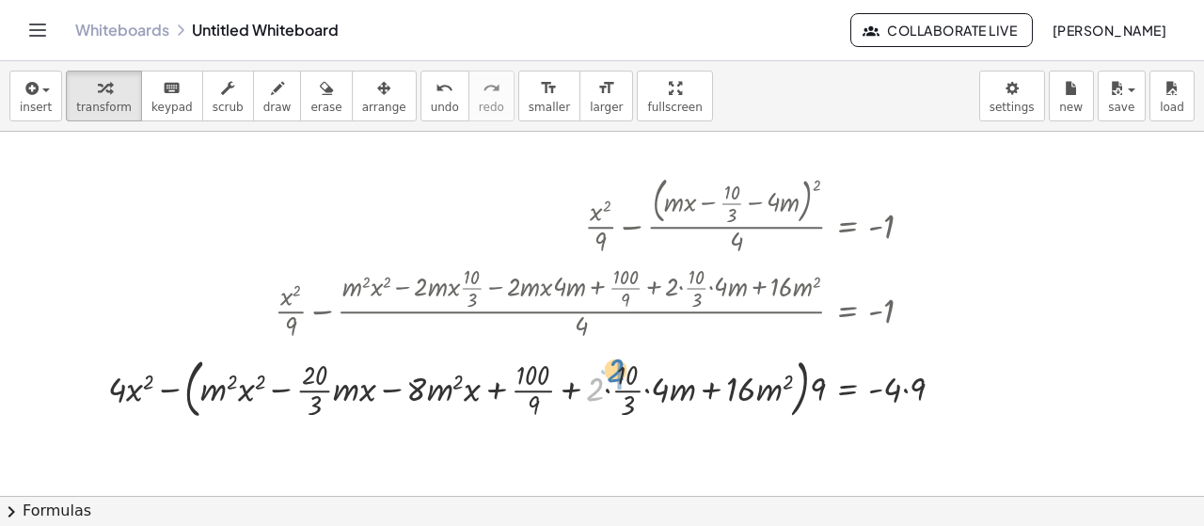
drag, startPoint x: 591, startPoint y: 391, endPoint x: 612, endPoint y: 371, distance: 29.3
click at [612, 371] on div at bounding box center [533, 385] width 869 height 73
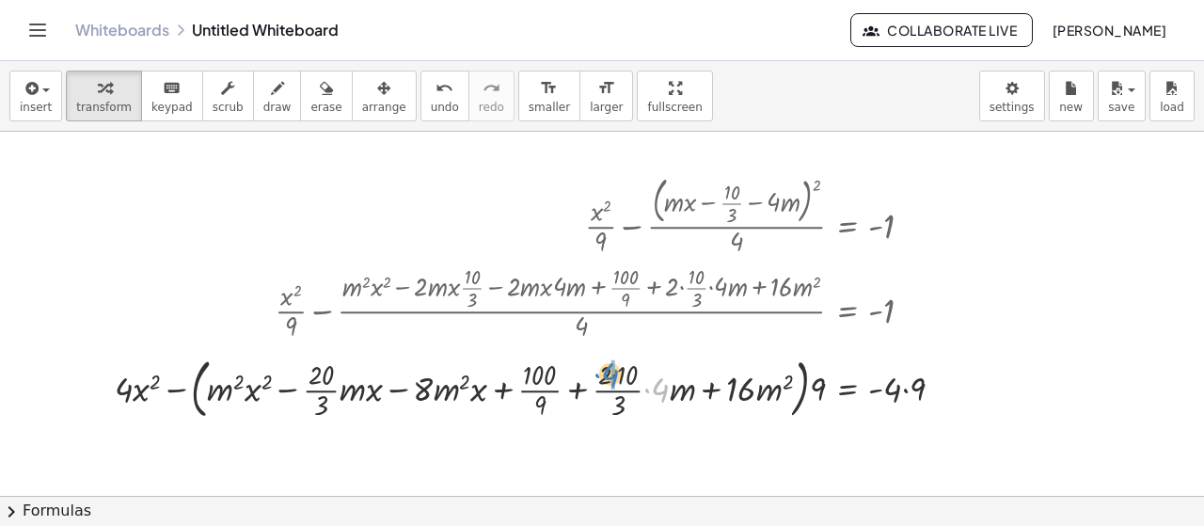
drag, startPoint x: 658, startPoint y: 386, endPoint x: 611, endPoint y: 368, distance: 50.6
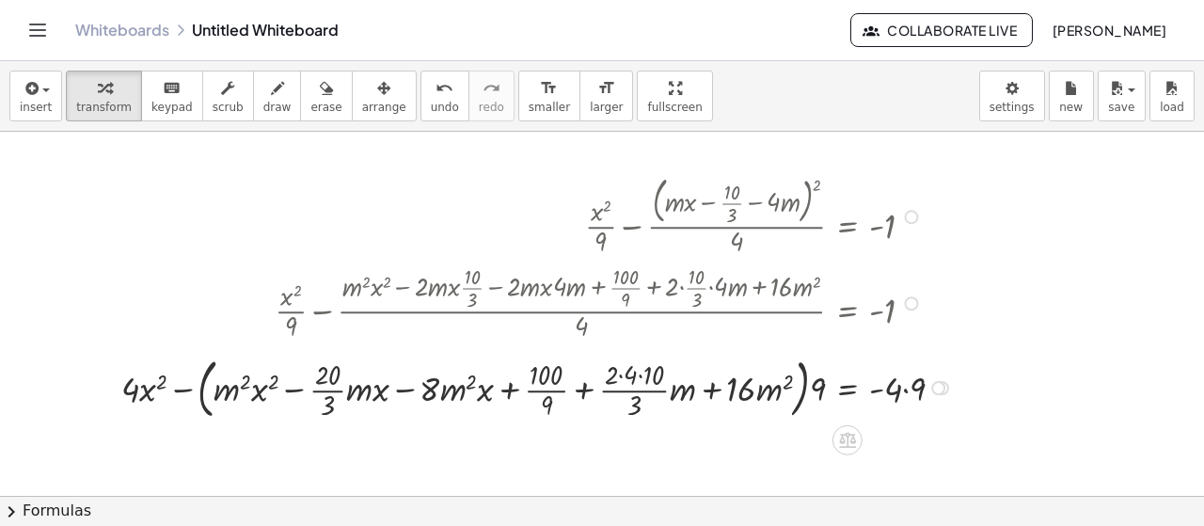
click at [623, 375] on div at bounding box center [540, 385] width 856 height 73
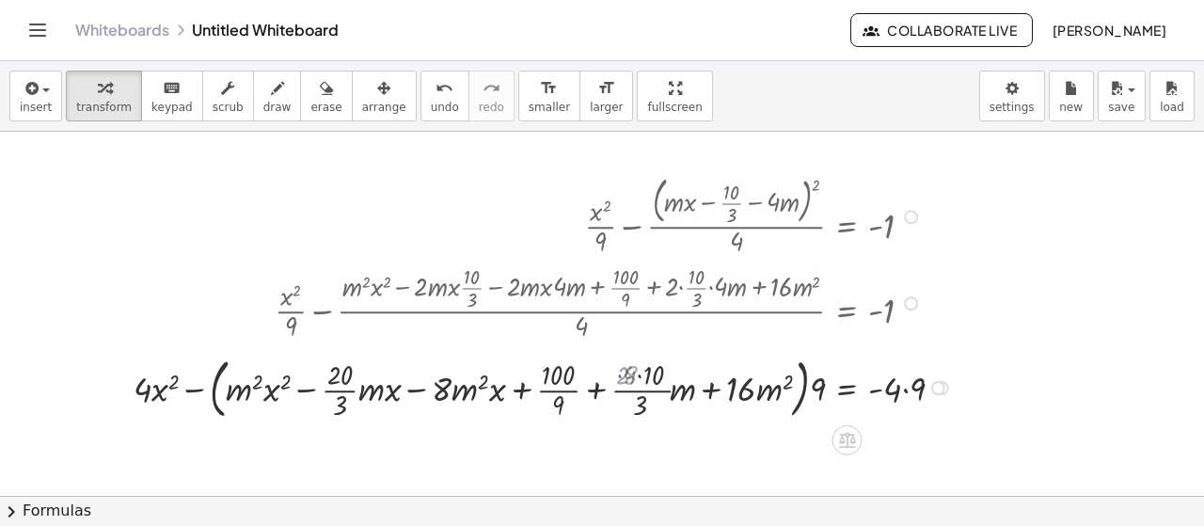
click at [642, 370] on div at bounding box center [549, 385] width 838 height 73
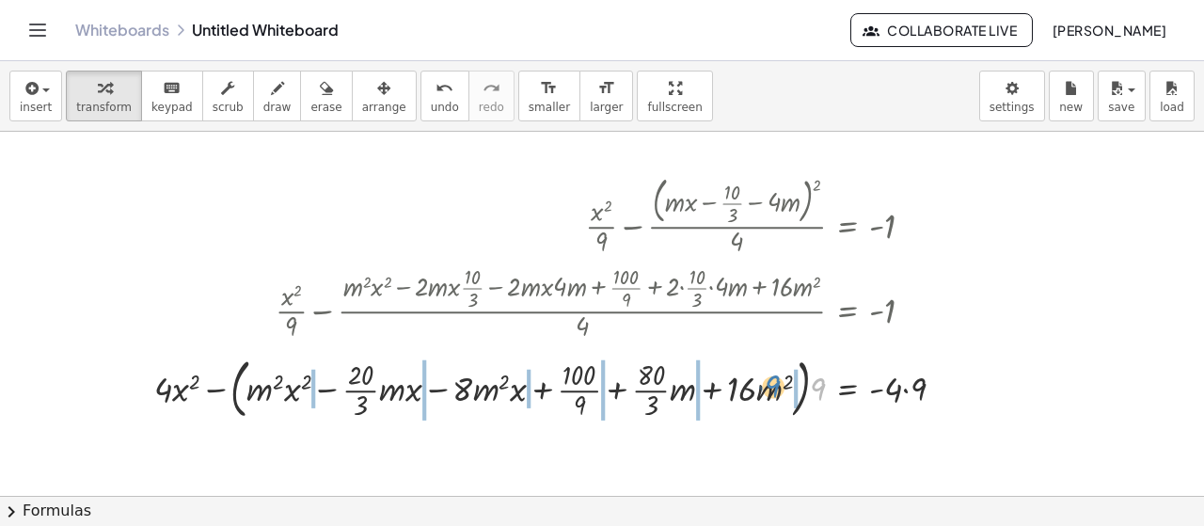
drag, startPoint x: 822, startPoint y: 384, endPoint x: 777, endPoint y: 381, distance: 45.2
click at [777, 381] on div at bounding box center [557, 385] width 824 height 73
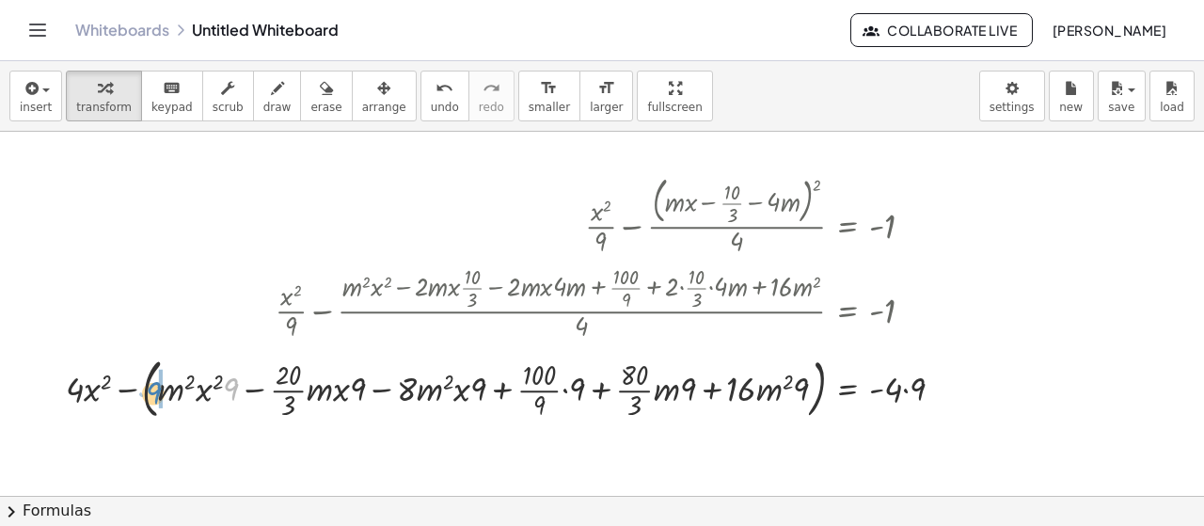
drag, startPoint x: 229, startPoint y: 386, endPoint x: 152, endPoint y: 390, distance: 77.2
click at [152, 390] on div at bounding box center [511, 385] width 911 height 73
drag, startPoint x: 360, startPoint y: 388, endPoint x: 293, endPoint y: 402, distance: 68.0
drag, startPoint x: 352, startPoint y: 389, endPoint x: 280, endPoint y: 394, distance: 71.6
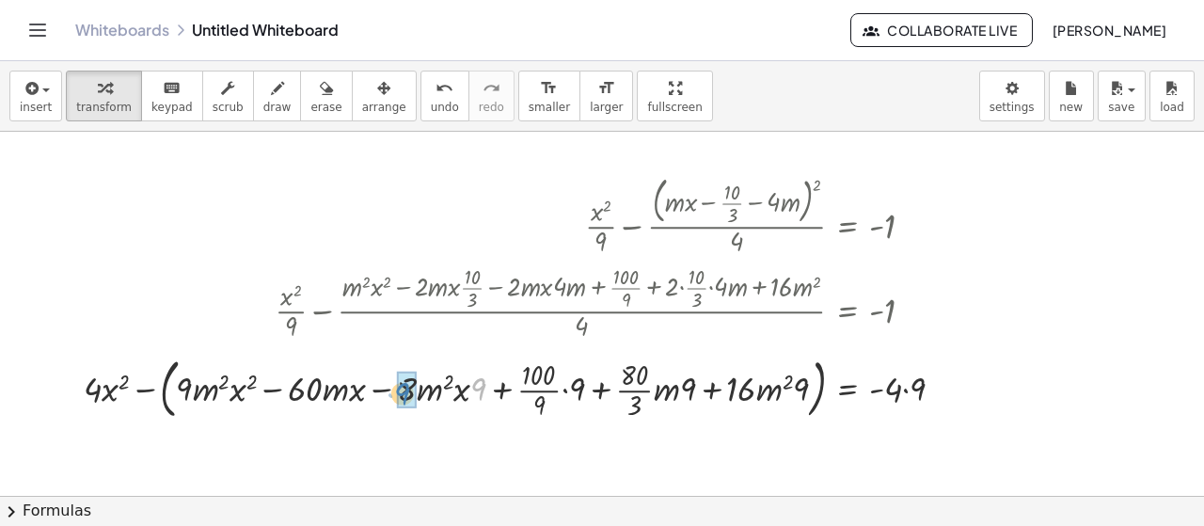
drag, startPoint x: 481, startPoint y: 392, endPoint x: 406, endPoint y: 396, distance: 75.3
drag, startPoint x: 576, startPoint y: 388, endPoint x: 538, endPoint y: 407, distance: 42.9
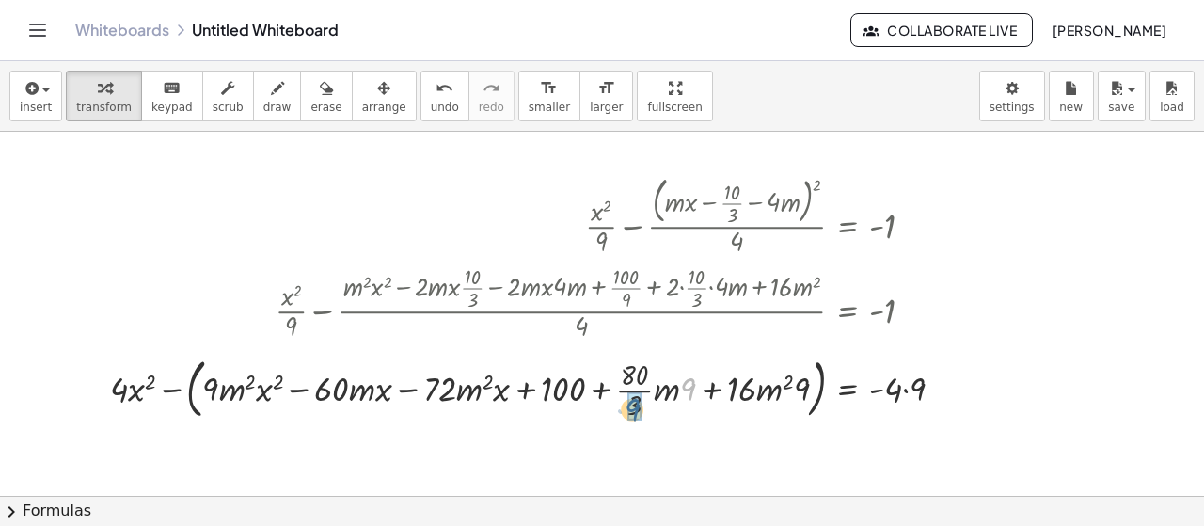
drag, startPoint x: 694, startPoint y: 383, endPoint x: 638, endPoint y: 402, distance: 59.8
drag, startPoint x: 686, startPoint y: 386, endPoint x: 648, endPoint y: 386, distance: 38.6
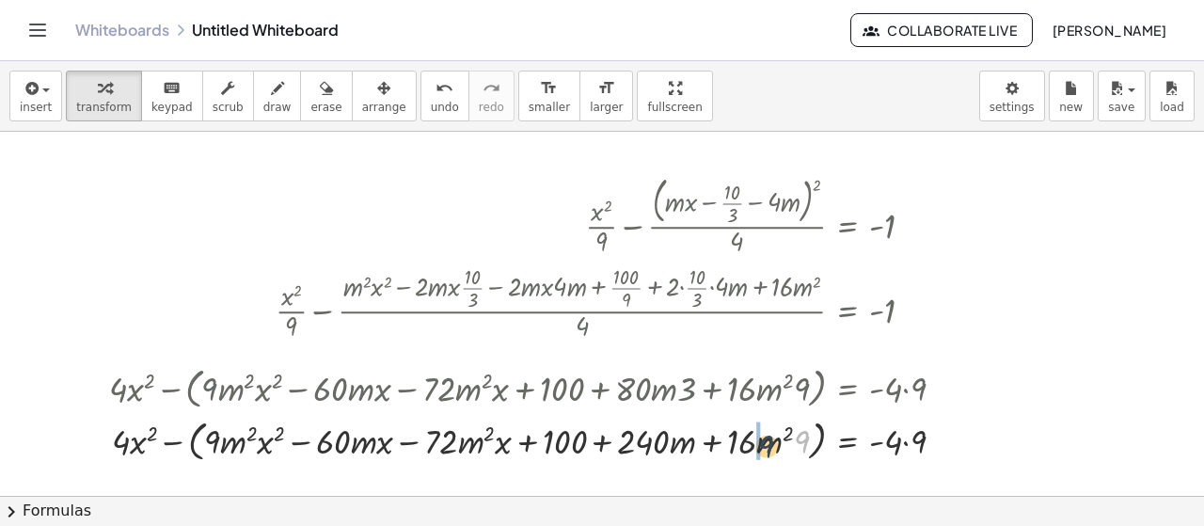
drag, startPoint x: 807, startPoint y: 388, endPoint x: 770, endPoint y: 394, distance: 37.1
click at [847, 217] on div "+ · x 2 · 9 − · ( + · m · x − · 10 · 3 − · 4 · m ) 2 · 4 = - 1 + · x 2 · 9 − · …" at bounding box center [847, 217] width 0 height 0
click at [770, 394] on div at bounding box center [534, 386] width 869 height 53
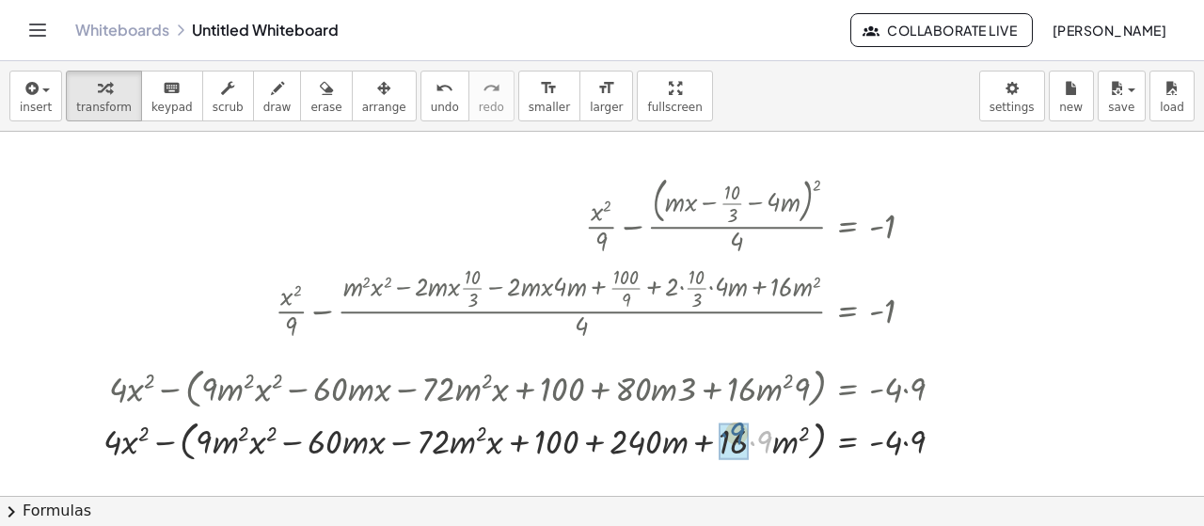
drag, startPoint x: 762, startPoint y: 439, endPoint x: 735, endPoint y: 433, distance: 26.9
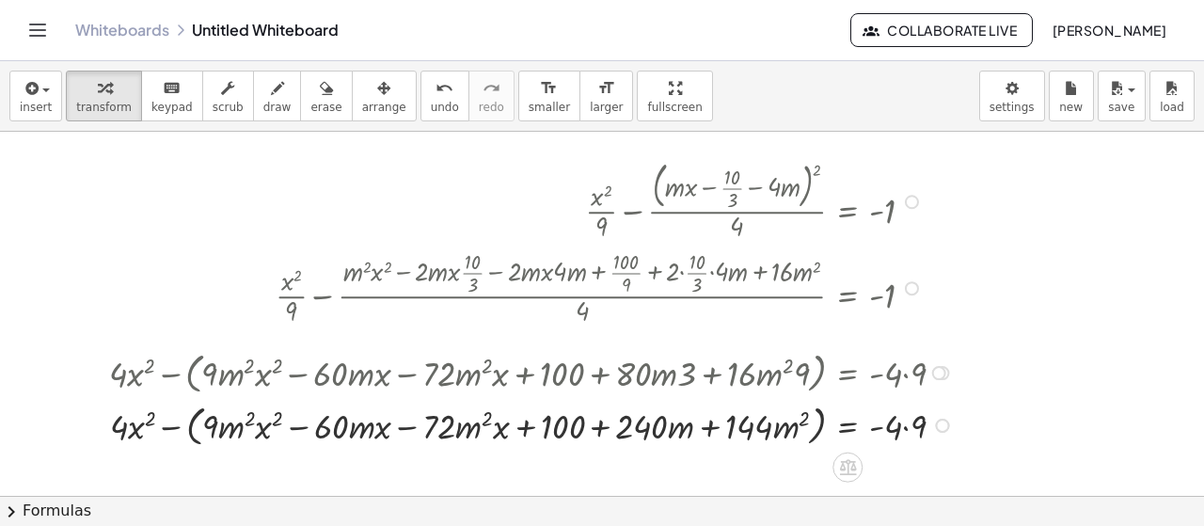
scroll to position [31, 0]
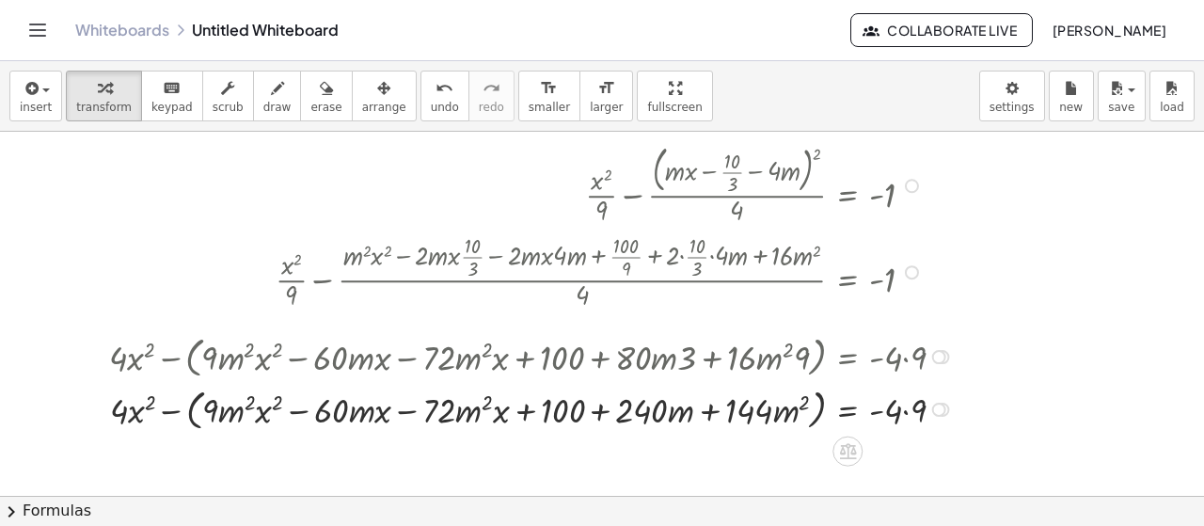
click at [906, 402] on div at bounding box center [534, 407] width 869 height 53
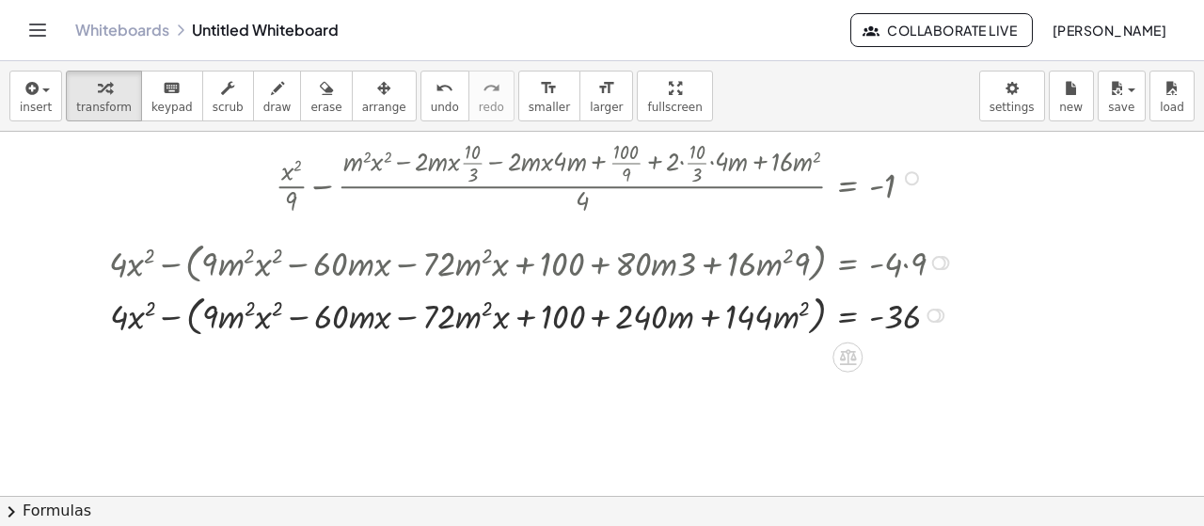
click at [177, 315] on div at bounding box center [534, 313] width 869 height 53
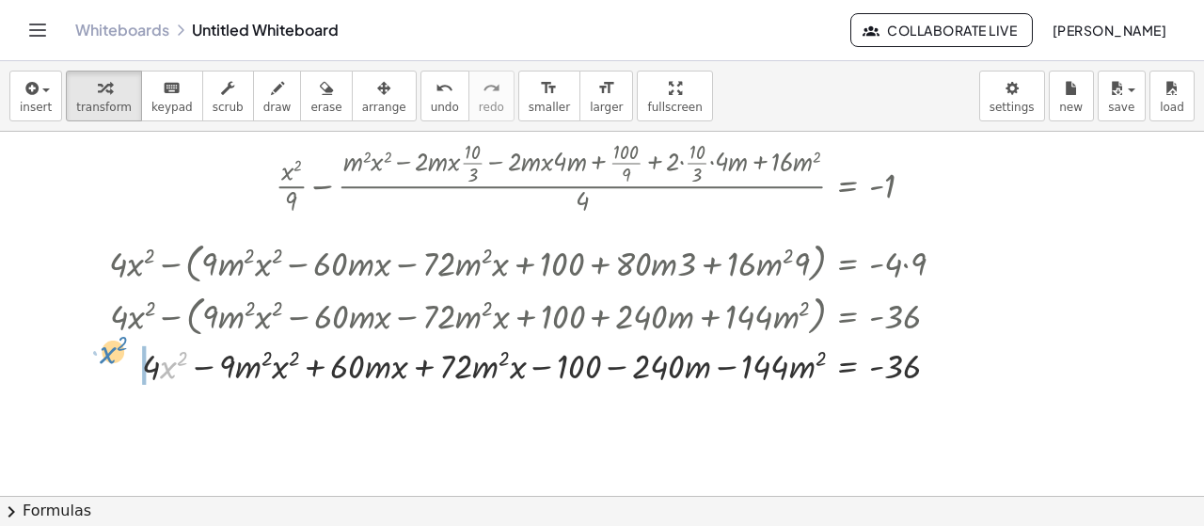
drag, startPoint x: 165, startPoint y: 368, endPoint x: 114, endPoint y: 355, distance: 53.1
click at [114, 355] on div at bounding box center [534, 363] width 869 height 48
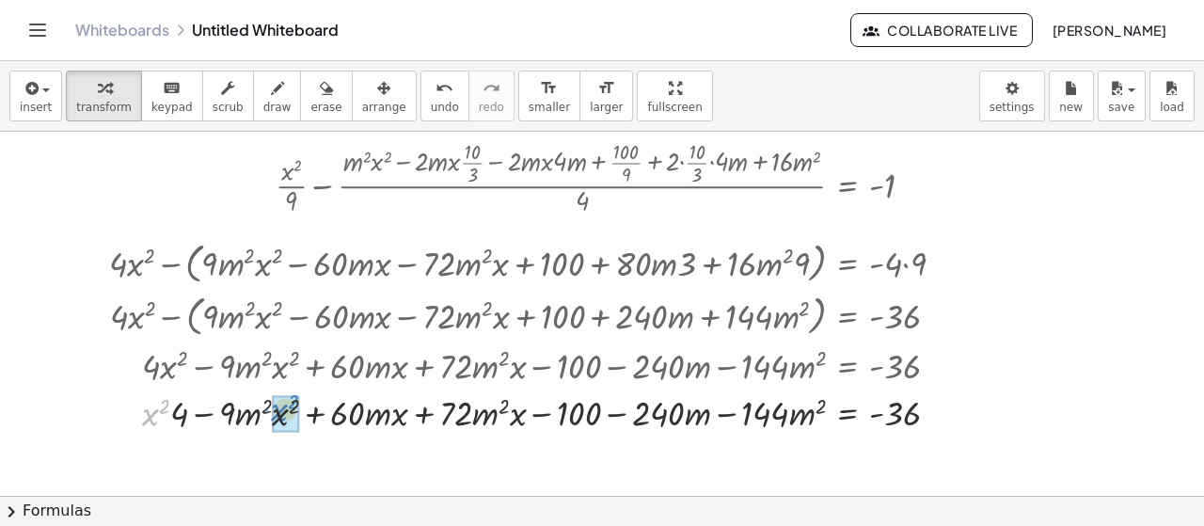
drag, startPoint x: 153, startPoint y: 416, endPoint x: 282, endPoint y: 411, distance: 128.9
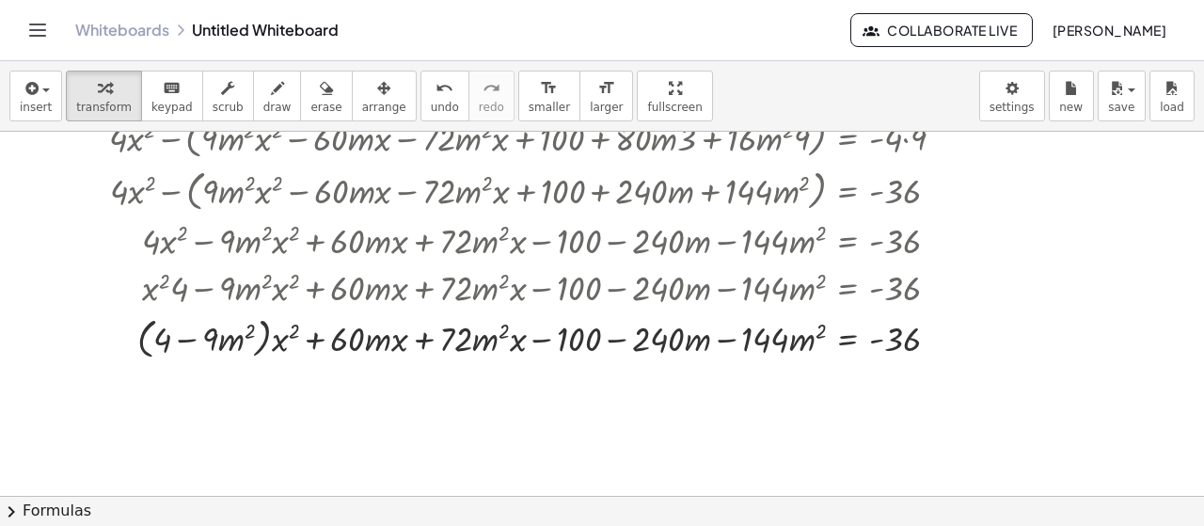
scroll to position [250, 0]
drag, startPoint x: 399, startPoint y: 339, endPoint x: 515, endPoint y: 339, distance: 116.6
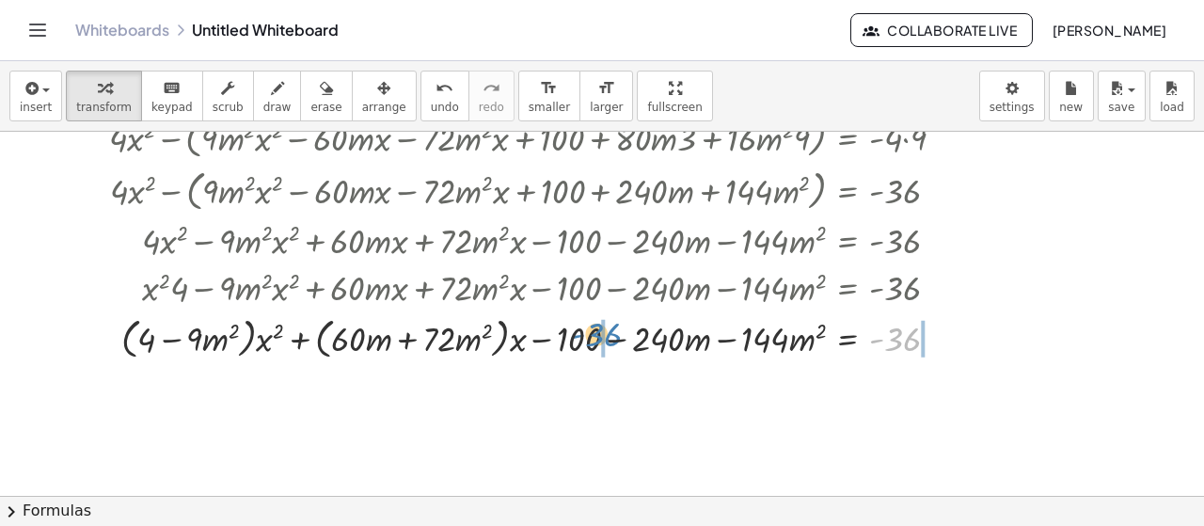
drag, startPoint x: 886, startPoint y: 332, endPoint x: 588, endPoint y: 327, distance: 298.1
click at [588, 327] on div at bounding box center [534, 335] width 869 height 53
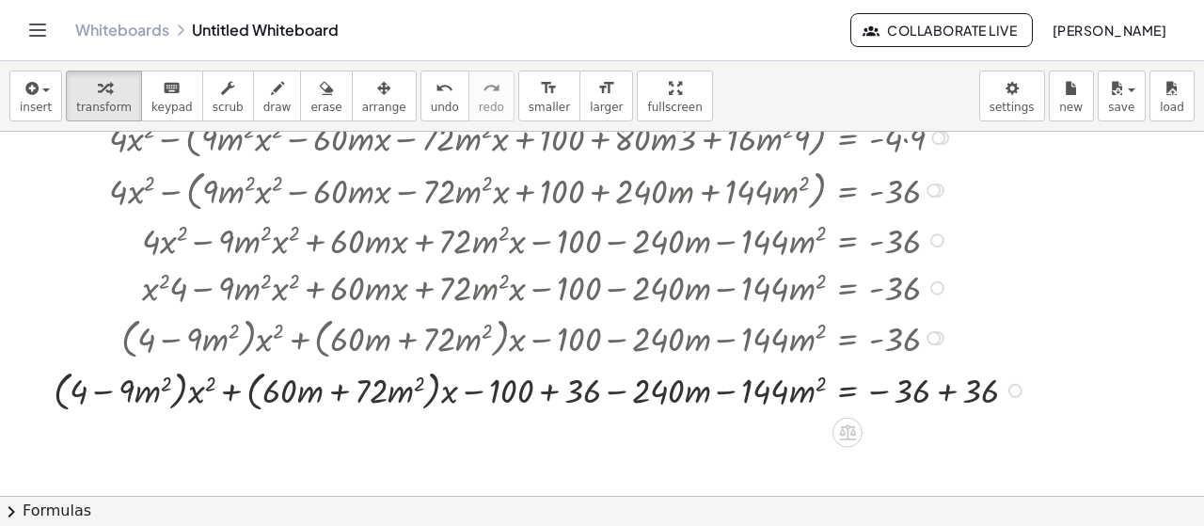
click at [927, 386] on div at bounding box center [542, 388] width 997 height 53
click at [943, 386] on div at bounding box center [542, 388] width 997 height 53
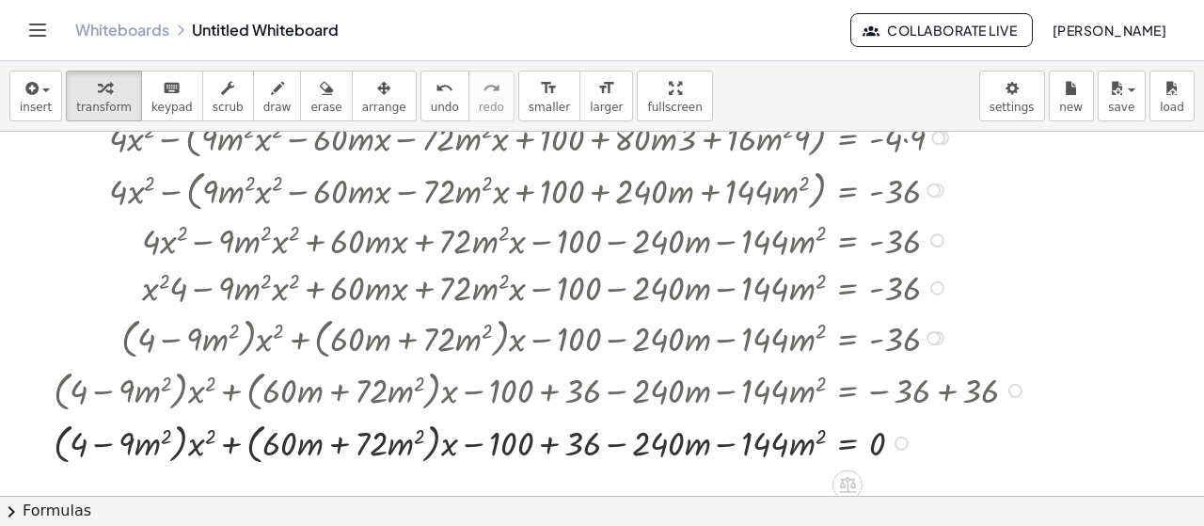
click at [553, 444] on div at bounding box center [542, 441] width 997 height 53
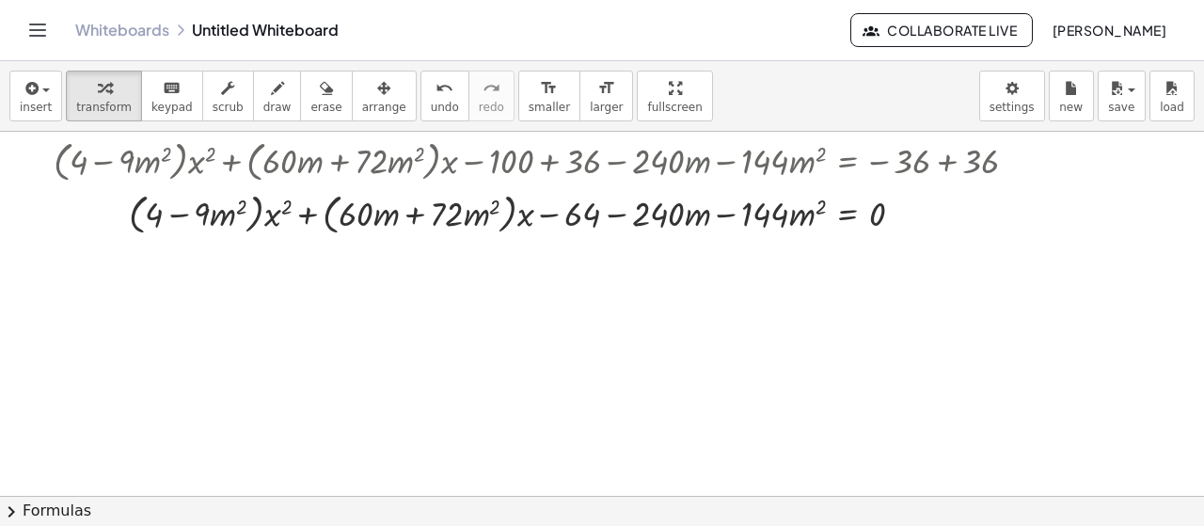
scroll to position [474, 0]
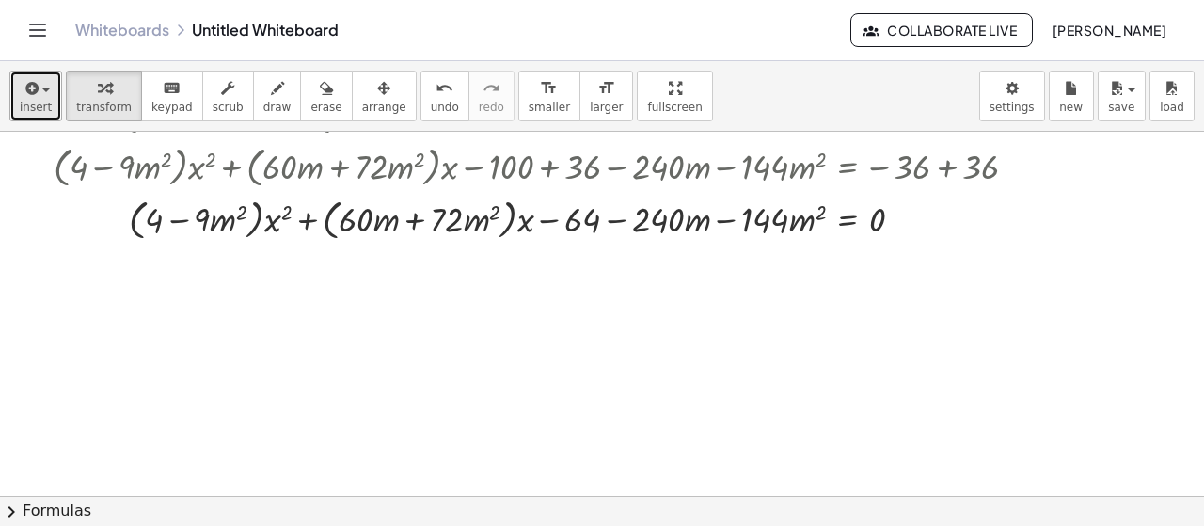
click at [47, 115] on button "insert" at bounding box center [35, 96] width 53 height 51
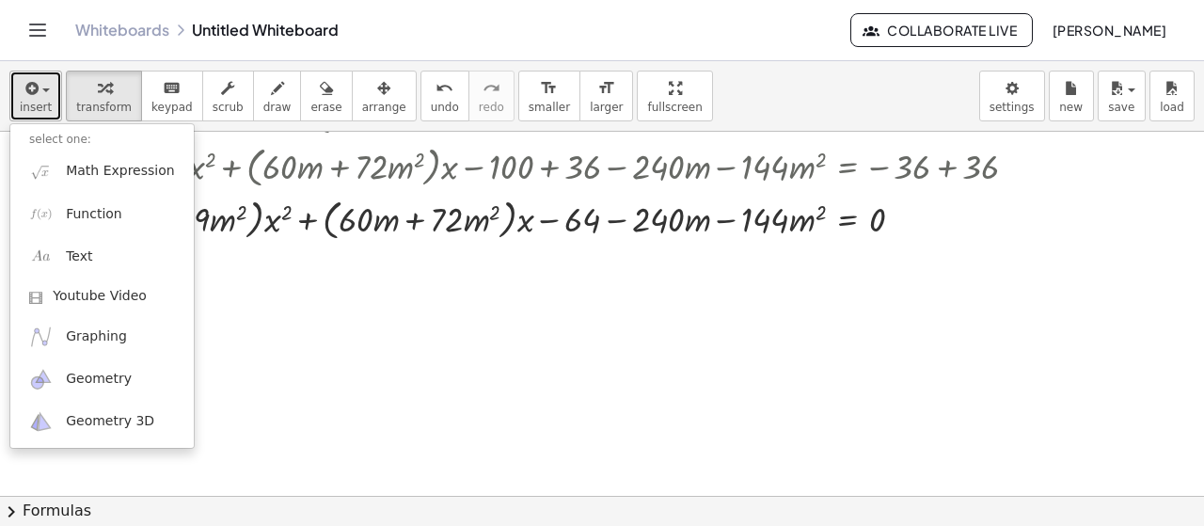
click at [47, 115] on button "insert" at bounding box center [35, 96] width 53 height 51
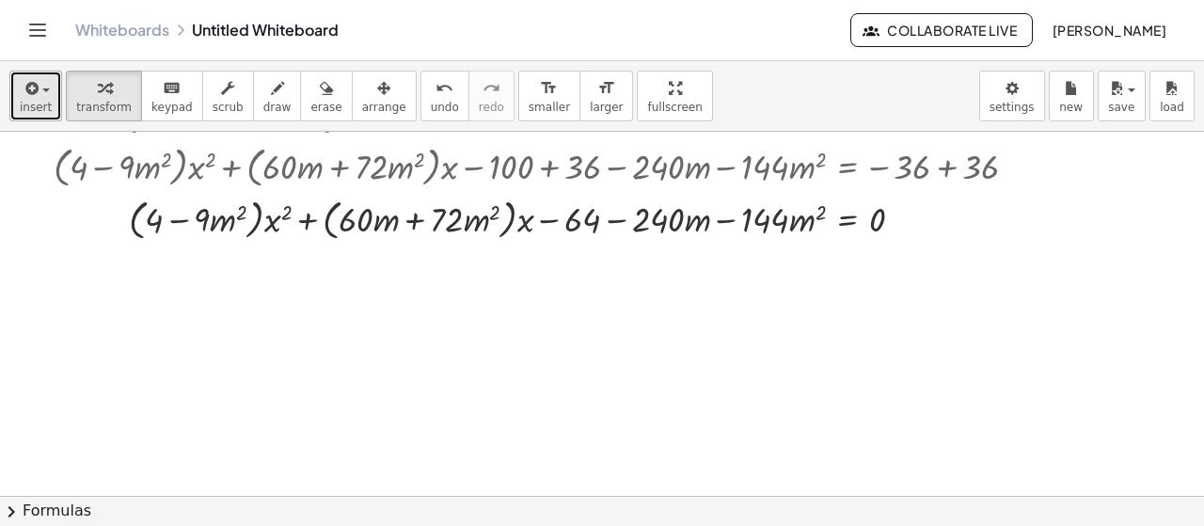
click at [17, 99] on button "insert" at bounding box center [35, 96] width 53 height 51
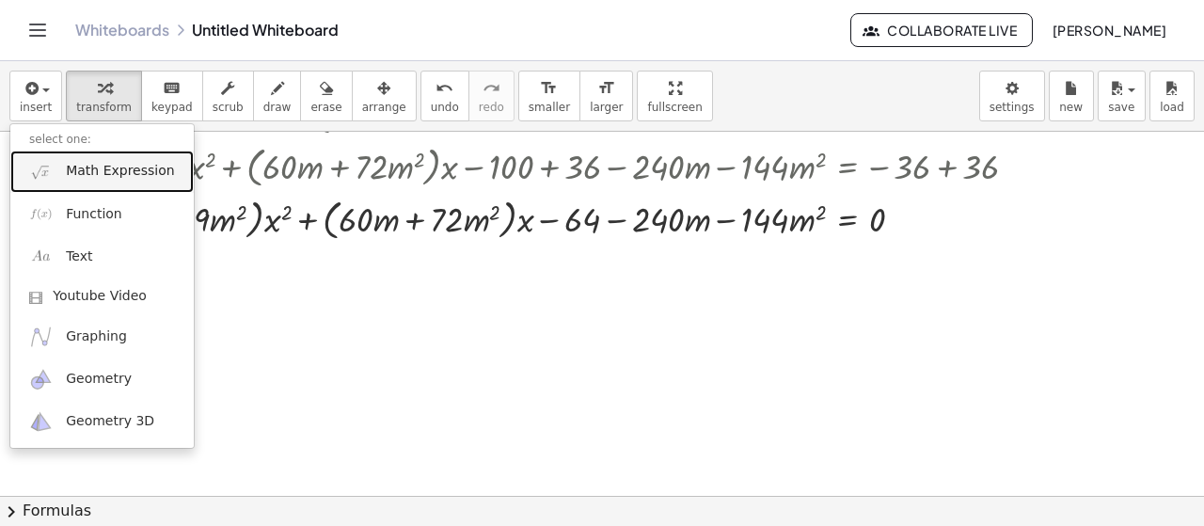
click at [98, 170] on span "Math Expression" at bounding box center [120, 171] width 108 height 19
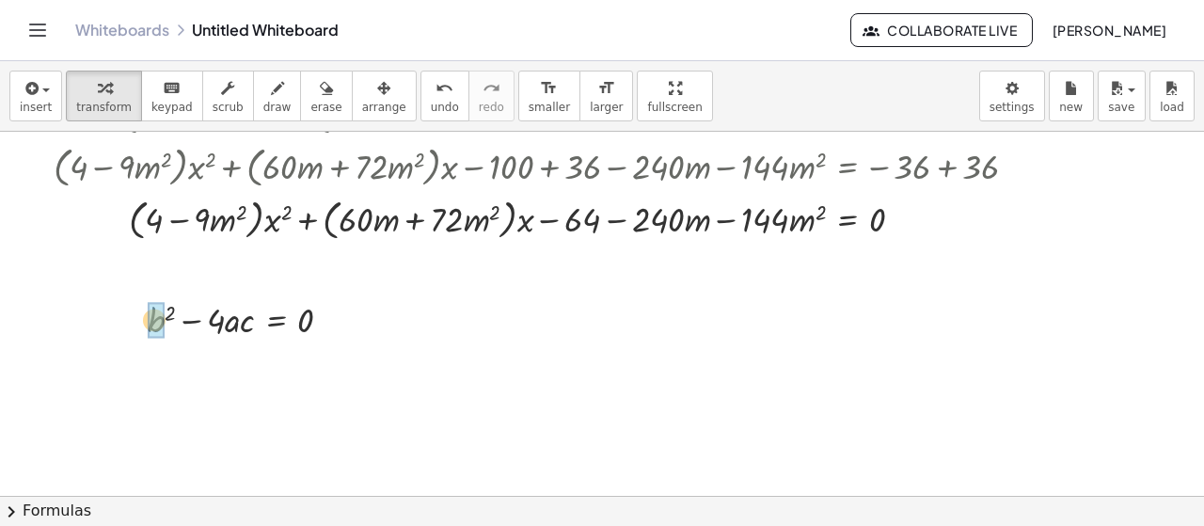
drag, startPoint x: 329, startPoint y: 216, endPoint x: 319, endPoint y: 317, distance: 101.1
click at [319, 317] on div "+ · x 2 · 9 − · ( + · m · x − · 10 · 3 − · 4 · m ) 2 · 4 = - 1 + · x 2 · 9 − · …" at bounding box center [1143, 206] width 2286 height 1096
click at [431, 104] on span "undo" at bounding box center [445, 107] width 28 height 13
click at [377, 97] on icon "button" at bounding box center [383, 88] width 13 height 23
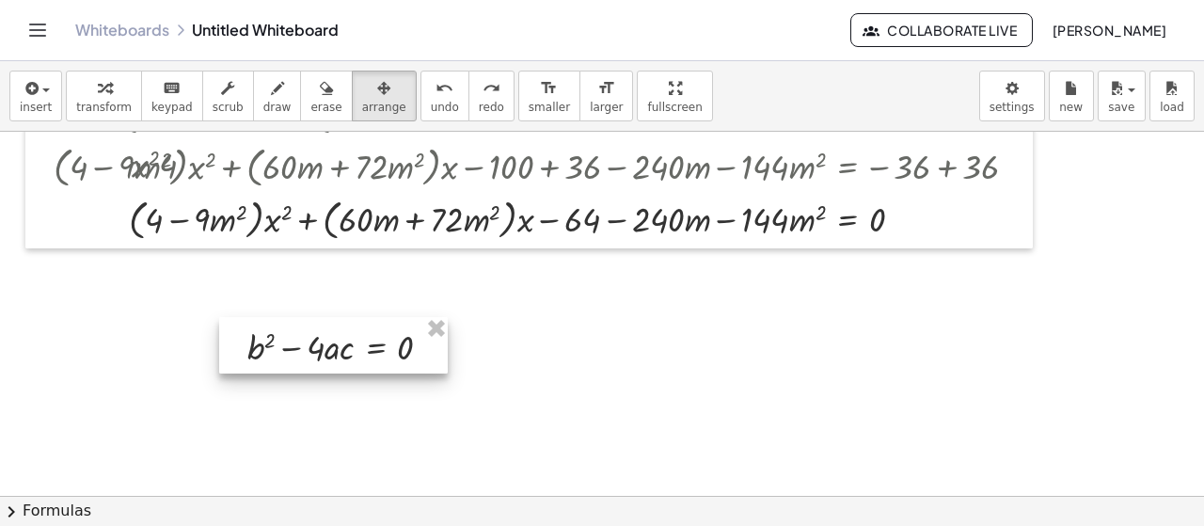
drag, startPoint x: 292, startPoint y: 307, endPoint x: 389, endPoint y: 332, distance: 101.0
click at [390, 333] on div at bounding box center [333, 345] width 229 height 57
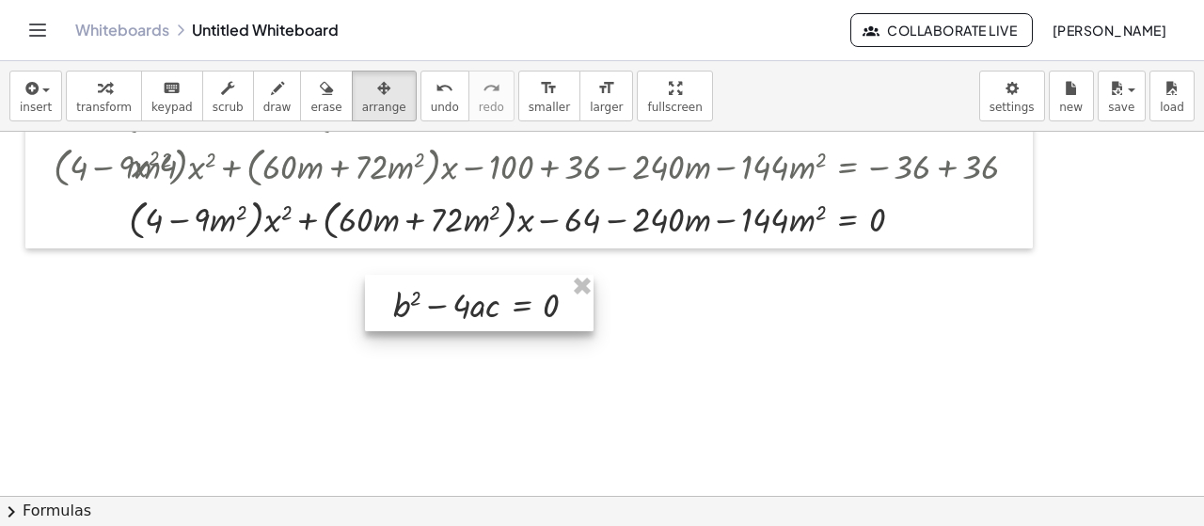
drag, startPoint x: 346, startPoint y: 354, endPoint x: 487, endPoint y: 300, distance: 150.9
click at [487, 300] on div at bounding box center [479, 303] width 229 height 57
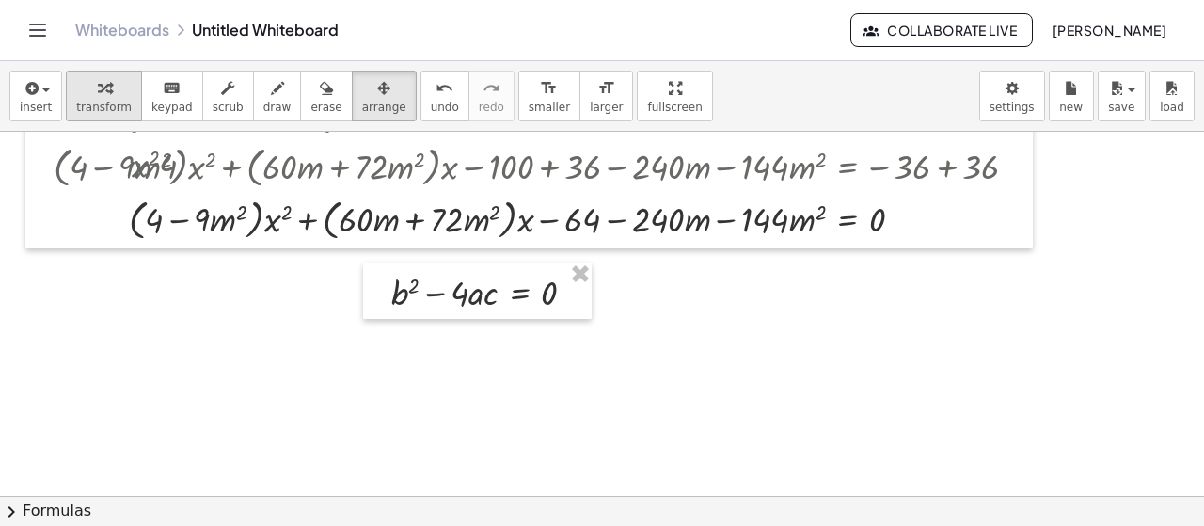
click at [107, 101] on span "transform" at bounding box center [103, 107] width 55 height 13
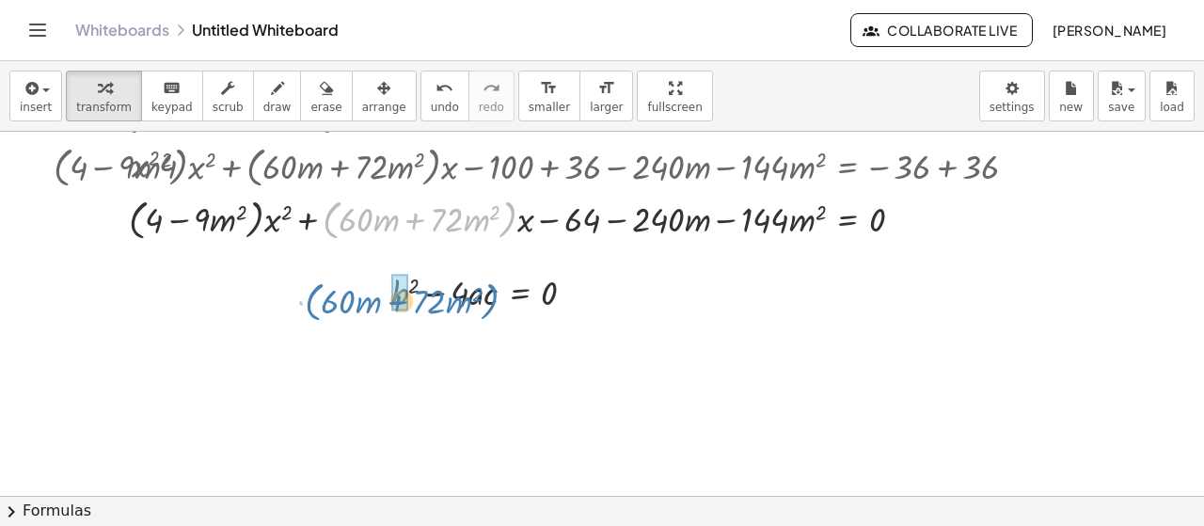
drag, startPoint x: 508, startPoint y: 221, endPoint x: 490, endPoint y: 303, distance: 83.7
click at [490, 303] on div "+ · x 2 · 9 − · ( + · m · x − · 10 · 3 − · 4 · m ) 2 · 4 = - 1 + · x 2 · 9 − · …" at bounding box center [1143, 206] width 2286 height 1096
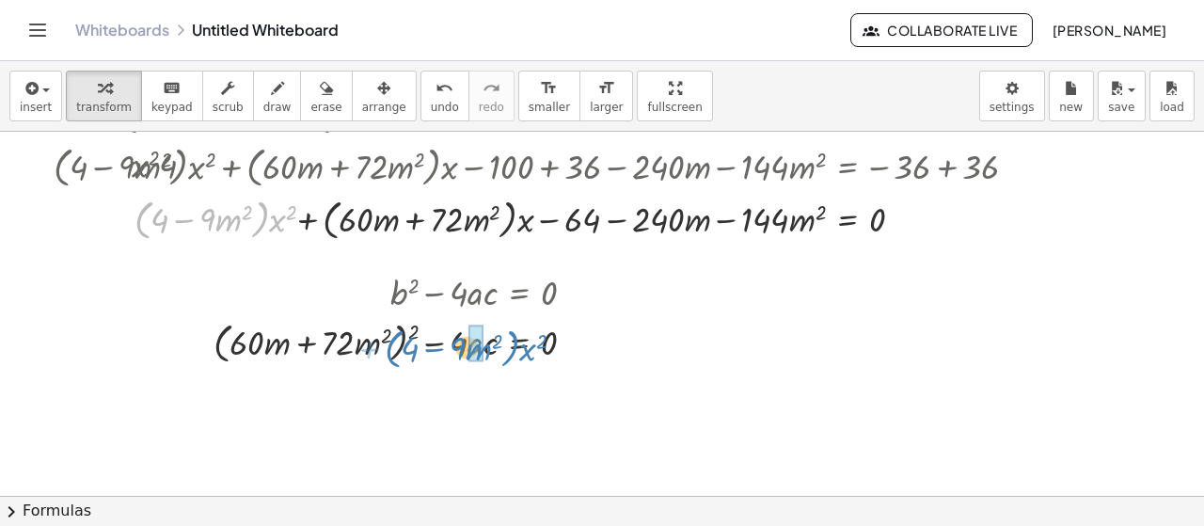
drag, startPoint x: 254, startPoint y: 220, endPoint x: 504, endPoint y: 348, distance: 280.9
click at [504, 348] on div "+ · x 2 · 9 − · ( + · m · x − · 10 · 3 − · 4 · m ) 2 · 4 = - 1 + · x 2 · 9 − · …" at bounding box center [1143, 206] width 2286 height 1096
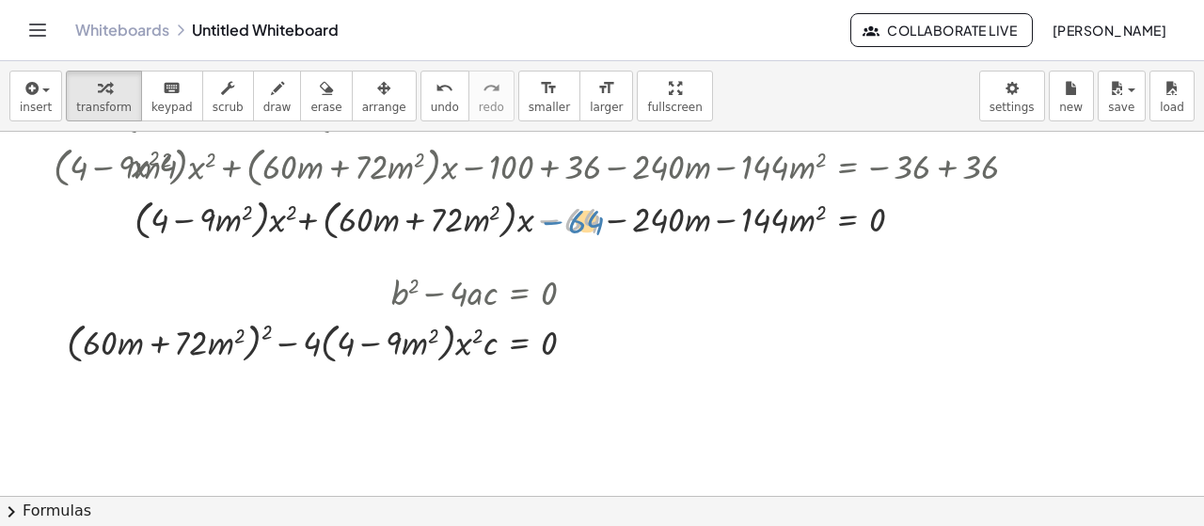
click at [551, 218] on div at bounding box center [539, 217] width 991 height 53
click at [771, 217] on div at bounding box center [542, 217] width 997 height 53
click at [895, 216] on div at bounding box center [897, 219] width 14 height 14
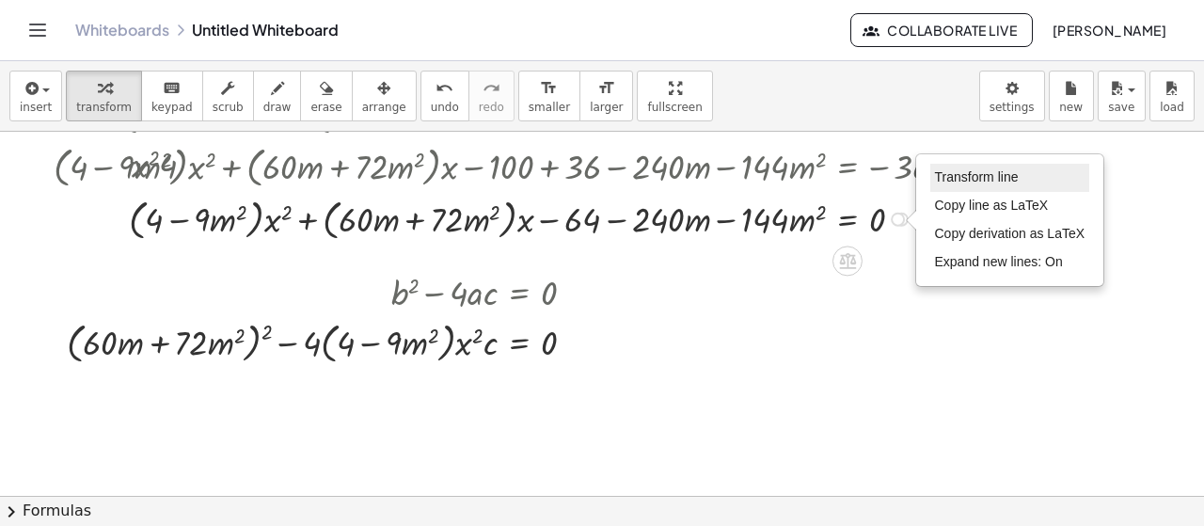
click at [984, 182] on span "Transform line" at bounding box center [977, 176] width 84 height 15
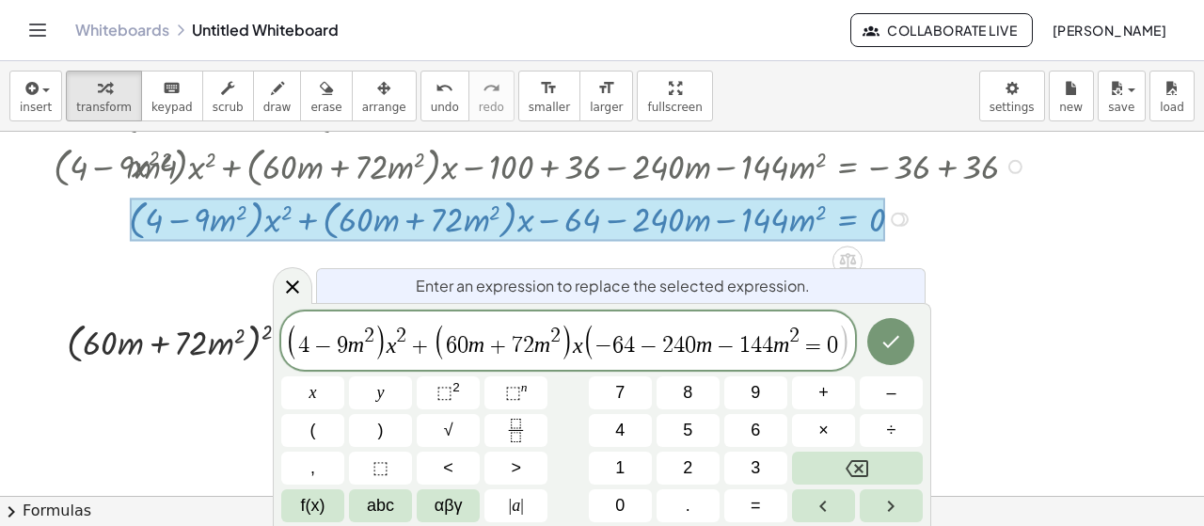
click at [798, 345] on span "2" at bounding box center [794, 336] width 10 height 21
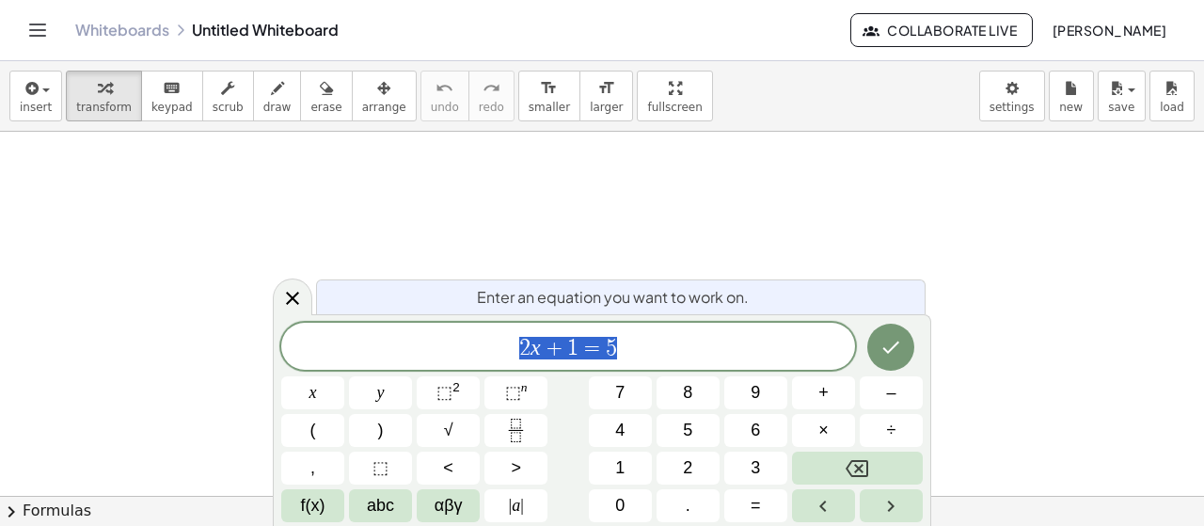
click at [717, 341] on span "2 x + 1 = 5" at bounding box center [568, 348] width 574 height 26
drag, startPoint x: 525, startPoint y: 343, endPoint x: 655, endPoint y: 341, distance: 130.7
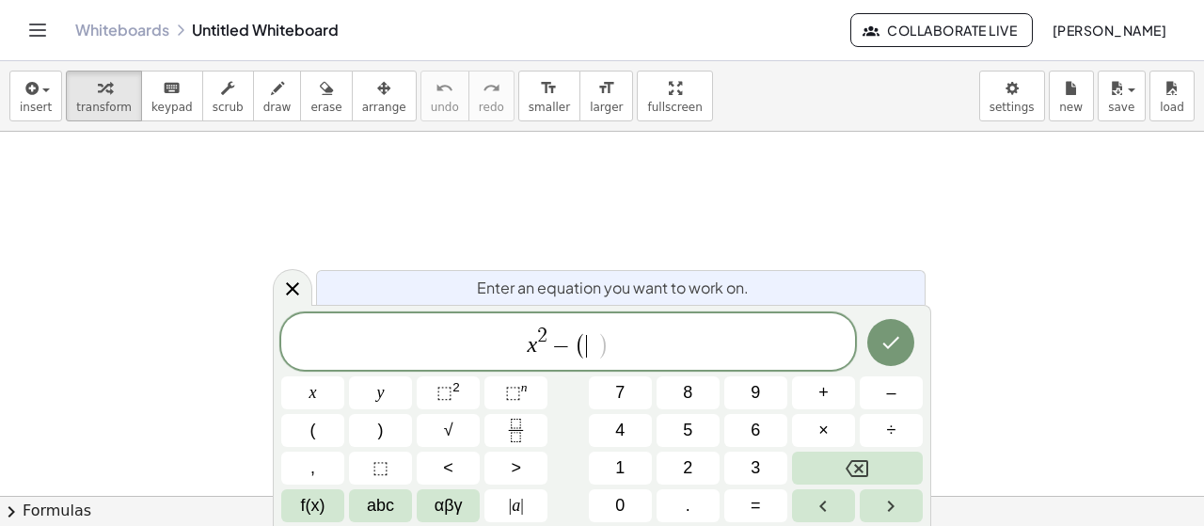
click at [550, 332] on span "x 2 − ( ​ )" at bounding box center [568, 342] width 574 height 37
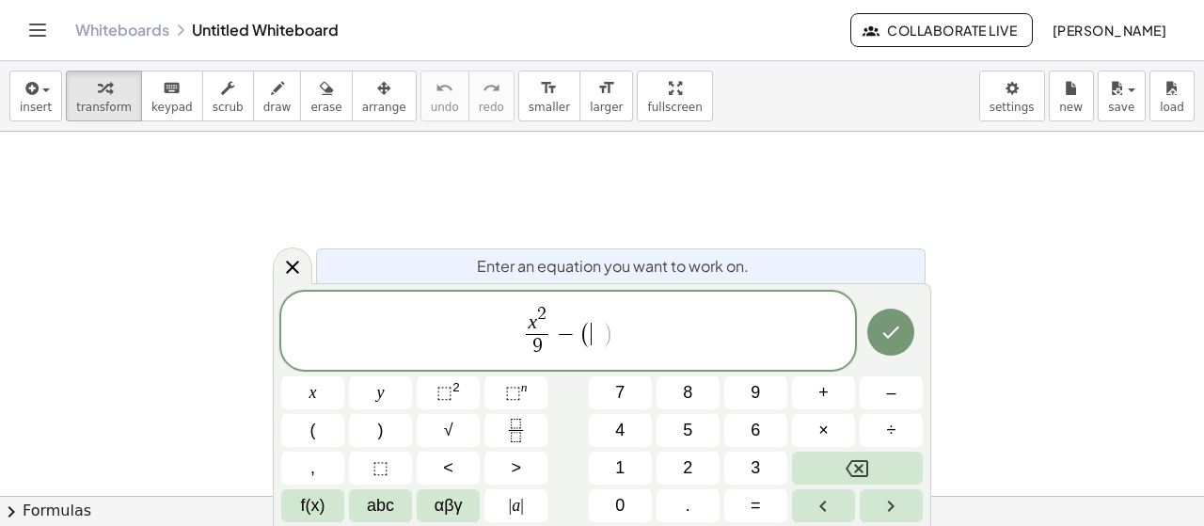
click at [590, 336] on span "(" at bounding box center [585, 334] width 12 height 27
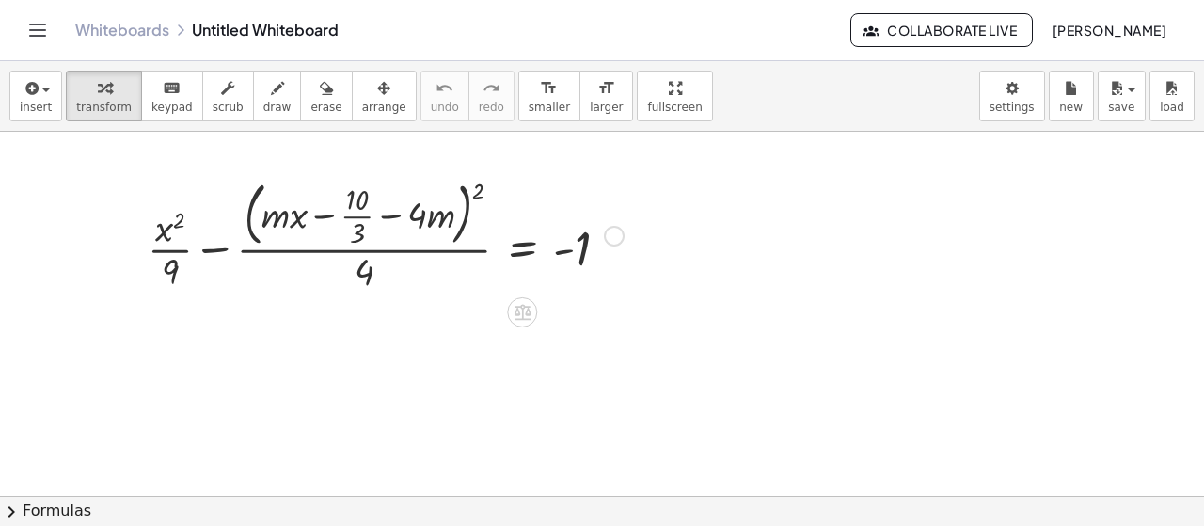
click at [481, 188] on div at bounding box center [385, 234] width 495 height 122
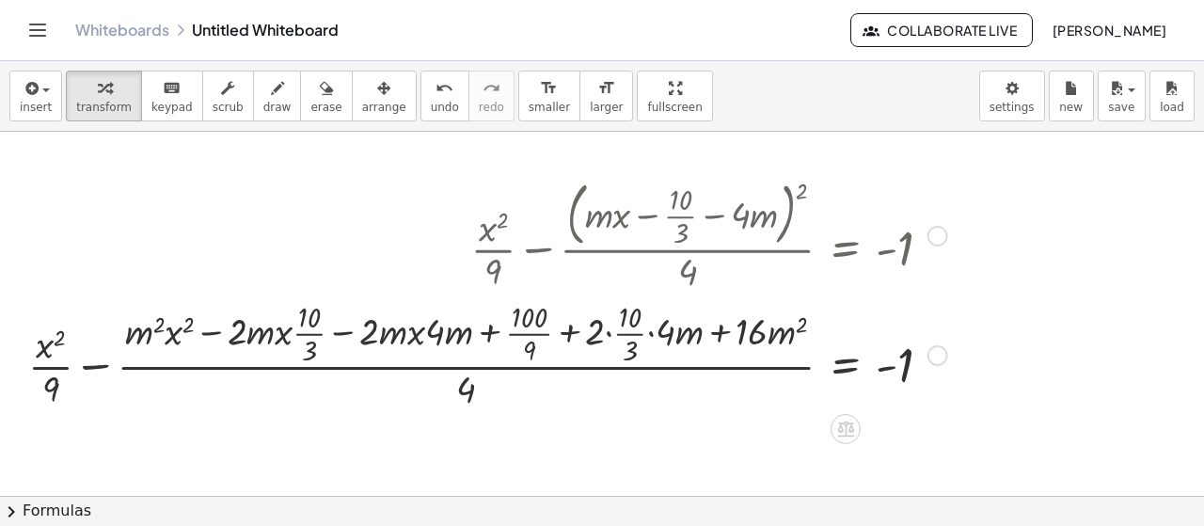
click at [98, 366] on div at bounding box center [488, 352] width 938 height 117
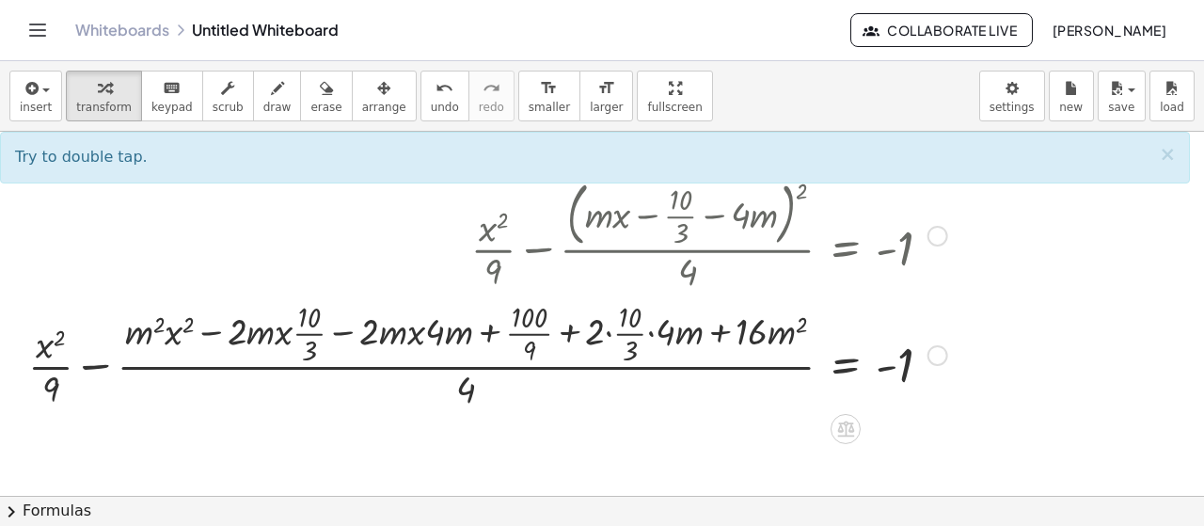
click at [98, 366] on div at bounding box center [488, 352] width 938 height 117
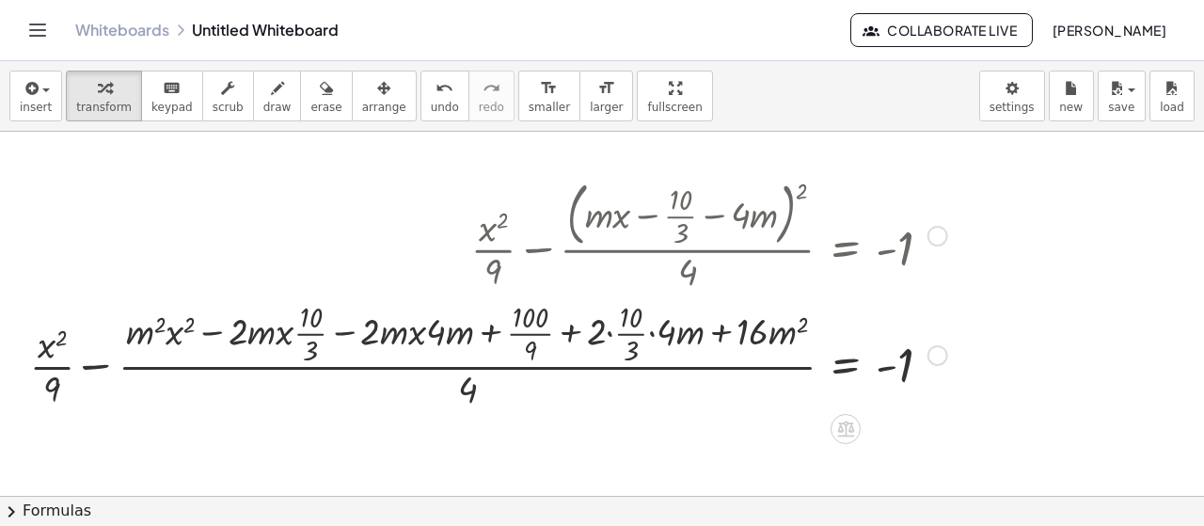
click at [98, 366] on div at bounding box center [488, 352] width 938 height 117
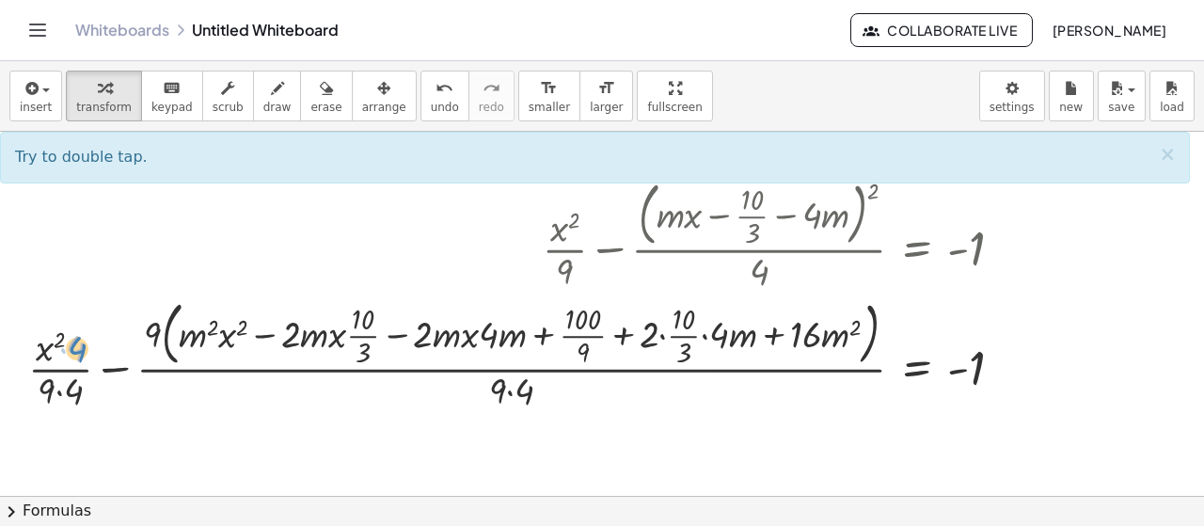
click at [83, 345] on div at bounding box center [523, 353] width 1009 height 122
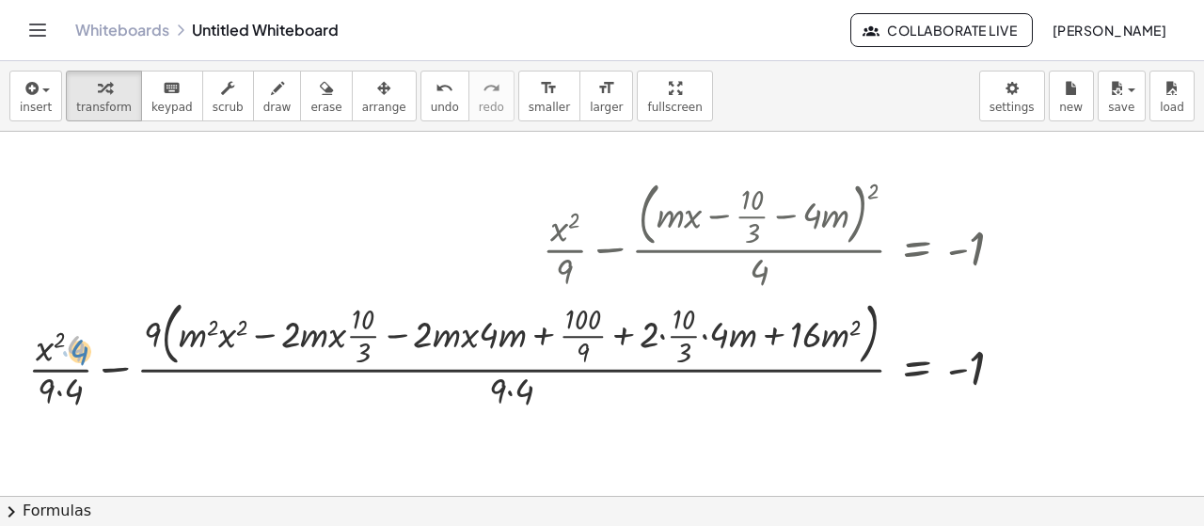
click at [70, 356] on div at bounding box center [523, 353] width 1009 height 122
click at [431, 87] on div "undo" at bounding box center [445, 87] width 28 height 23
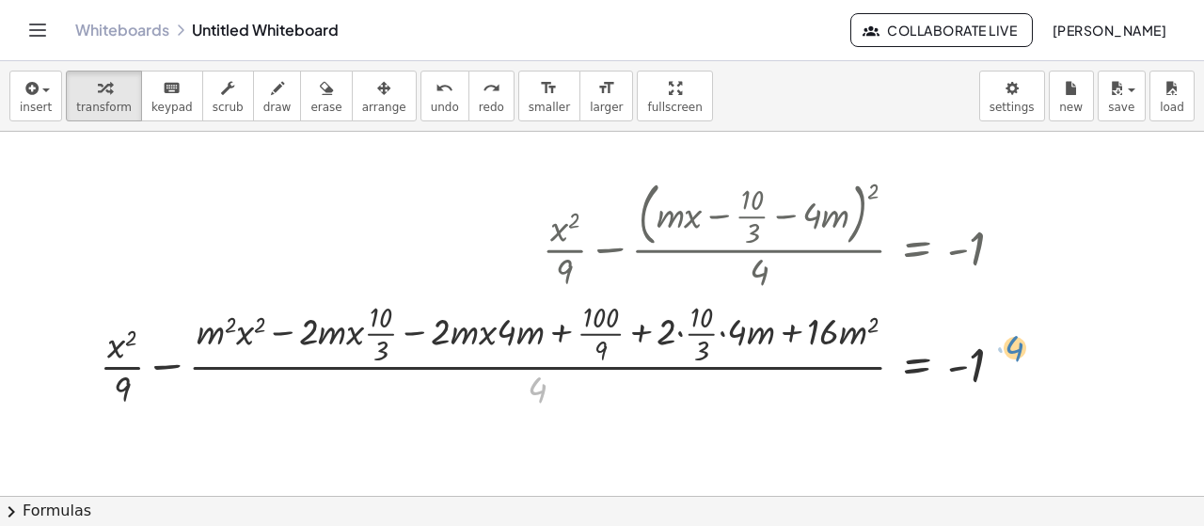
drag, startPoint x: 596, startPoint y: 383, endPoint x: 1016, endPoint y: 341, distance: 421.4
click at [1016, 341] on div at bounding box center [559, 352] width 938 height 117
drag, startPoint x: 542, startPoint y: 393, endPoint x: 1004, endPoint y: 370, distance: 463.2
click at [1004, 370] on div at bounding box center [559, 352] width 938 height 117
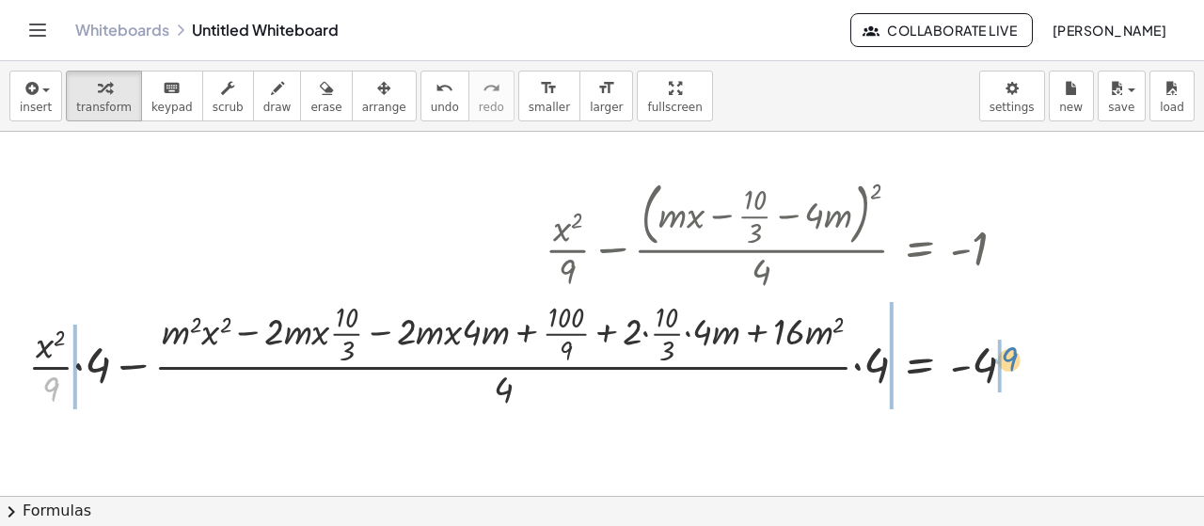
drag, startPoint x: 59, startPoint y: 389, endPoint x: 1019, endPoint y: 358, distance: 960.6
click at [1010, 358] on div at bounding box center [529, 352] width 1021 height 117
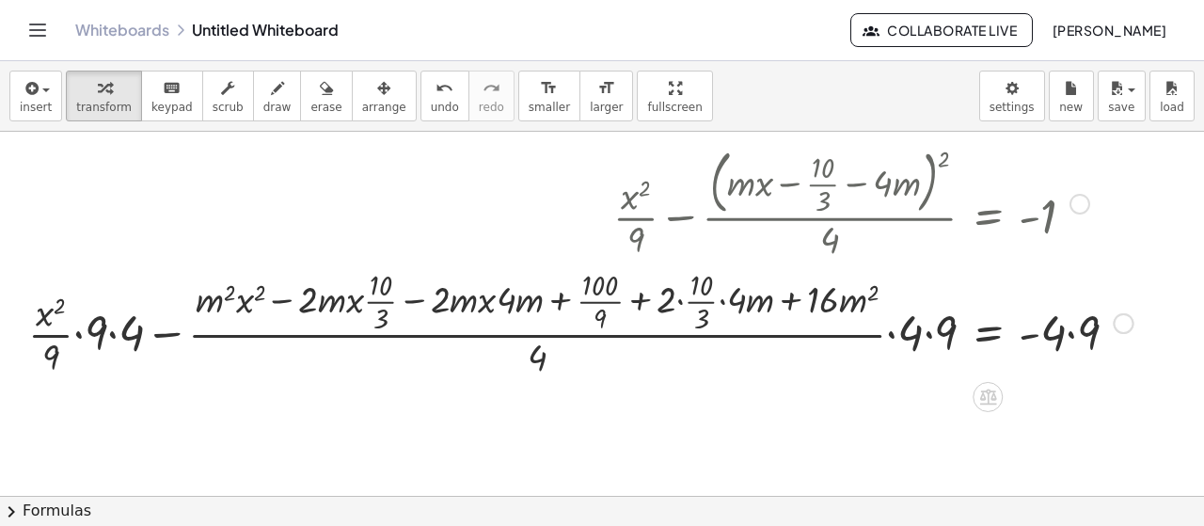
scroll to position [62, 0]
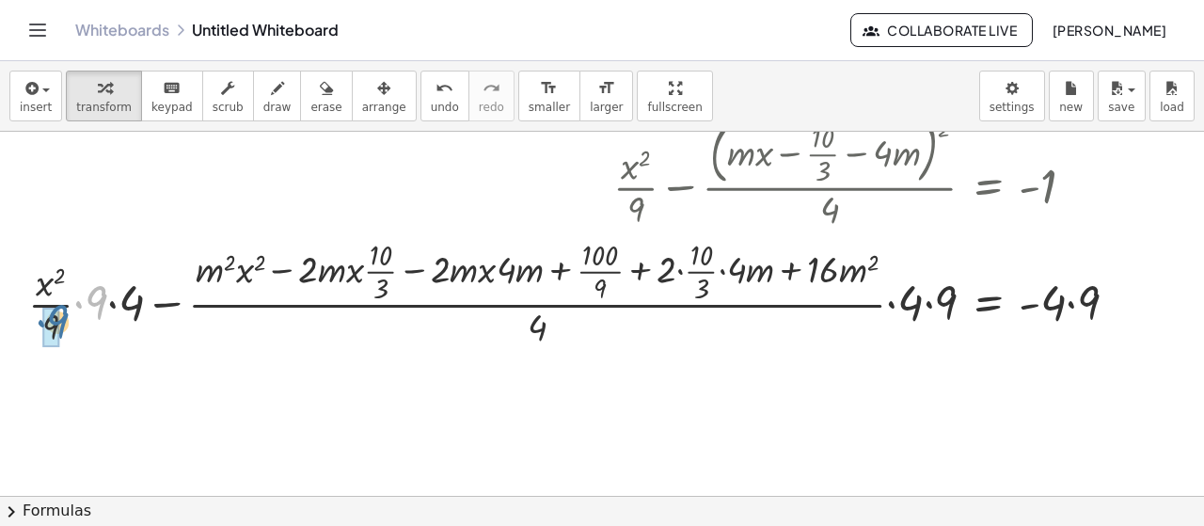
drag, startPoint x: 98, startPoint y: 302, endPoint x: 59, endPoint y: 321, distance: 42.9
click at [59, 321] on div at bounding box center [580, 290] width 1123 height 117
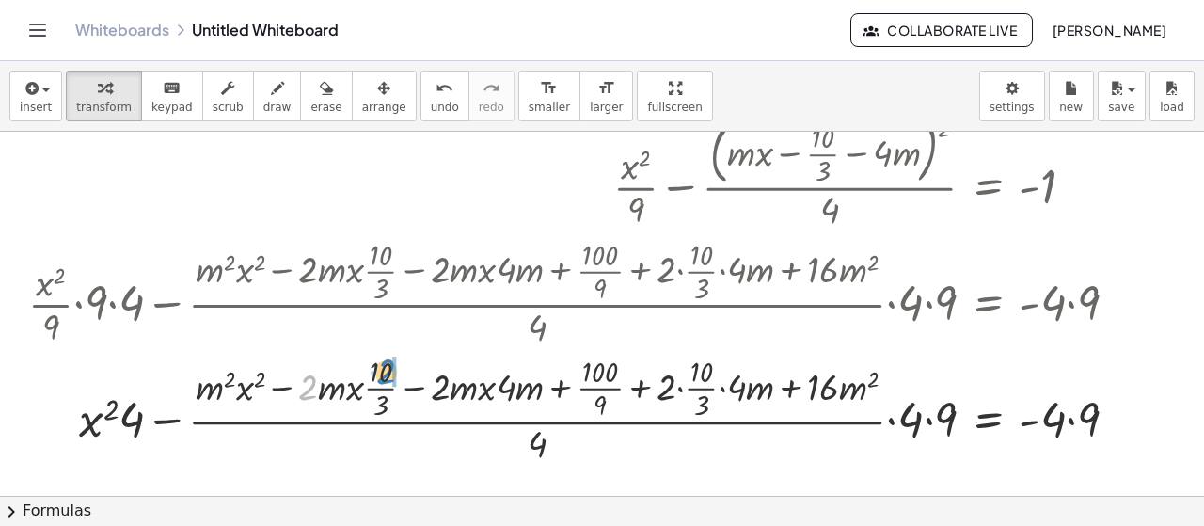
drag, startPoint x: 303, startPoint y: 388, endPoint x: 378, endPoint y: 372, distance: 76.9
click at [378, 372] on div at bounding box center [580, 408] width 1123 height 117
click at [373, 375] on div at bounding box center [580, 408] width 1123 height 117
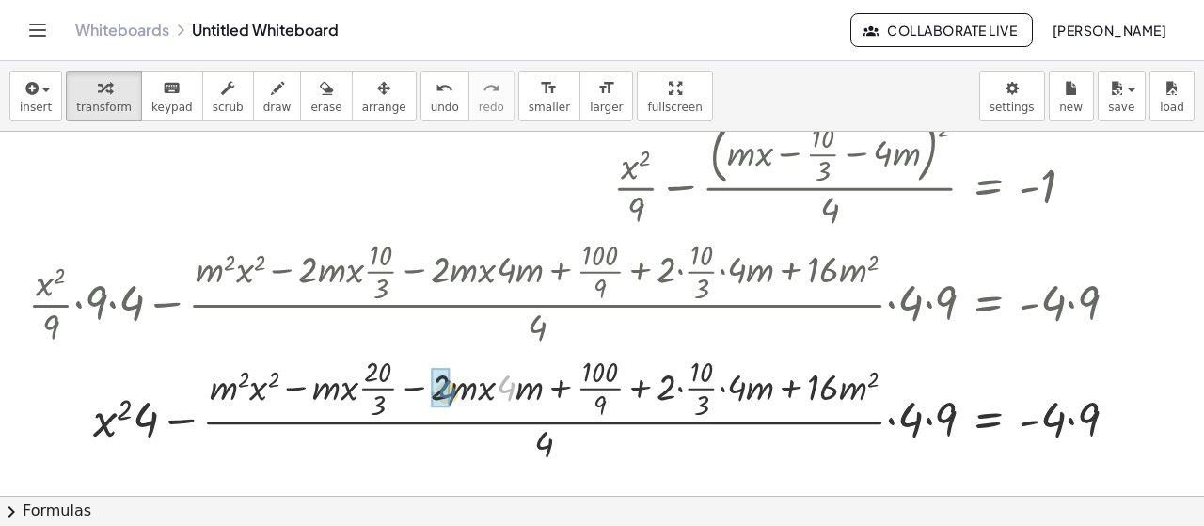
drag, startPoint x: 498, startPoint y: 388, endPoint x: 438, endPoint y: 393, distance: 60.4
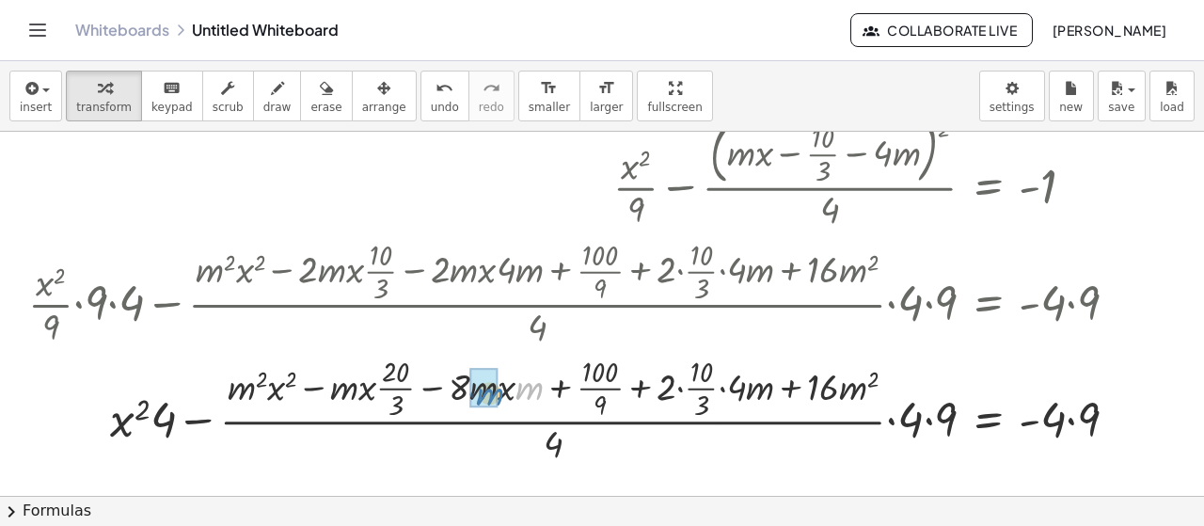
drag, startPoint x: 517, startPoint y: 385, endPoint x: 475, endPoint y: 390, distance: 42.7
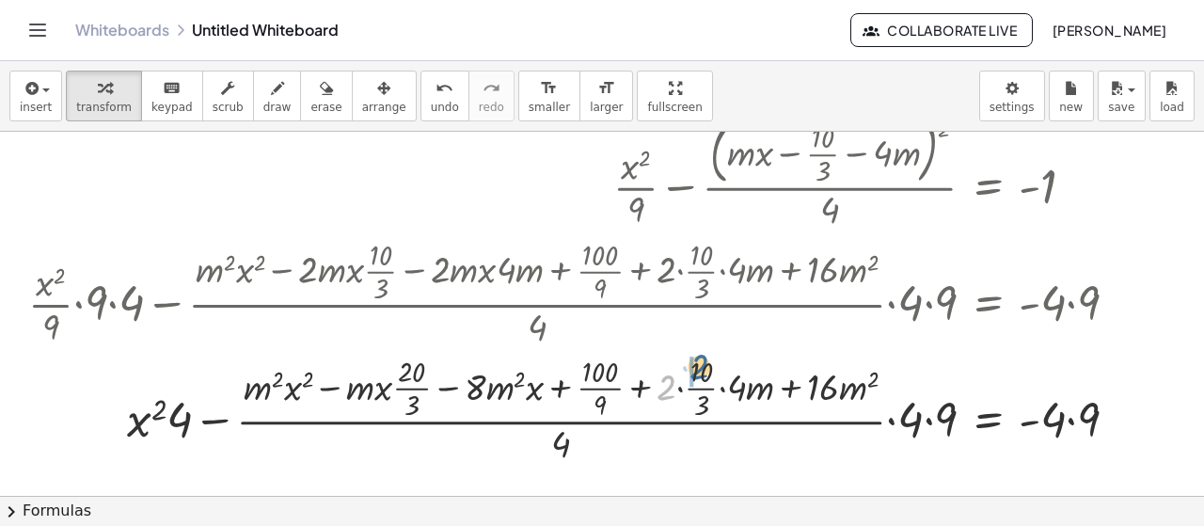
click at [697, 370] on div at bounding box center [580, 408] width 1123 height 117
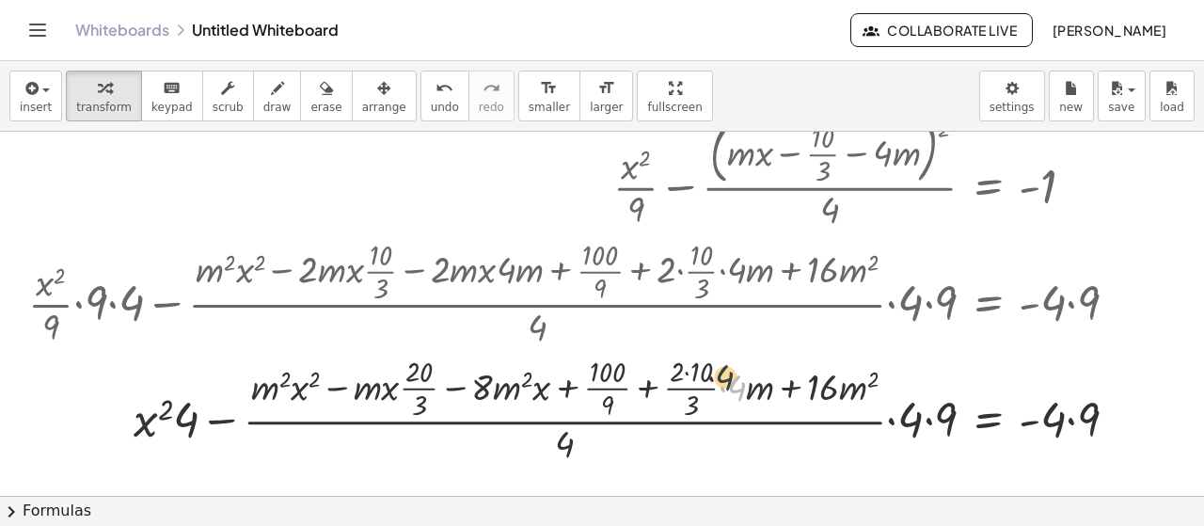
drag, startPoint x: 733, startPoint y: 387, endPoint x: 718, endPoint y: 370, distance: 22.6
click at [718, 370] on div at bounding box center [580, 408] width 1123 height 117
drag, startPoint x: 718, startPoint y: 369, endPoint x: 708, endPoint y: 362, distance: 12.3
click at [708, 362] on div at bounding box center [580, 408] width 1123 height 117
drag, startPoint x: 740, startPoint y: 389, endPoint x: 692, endPoint y: 371, distance: 51.2
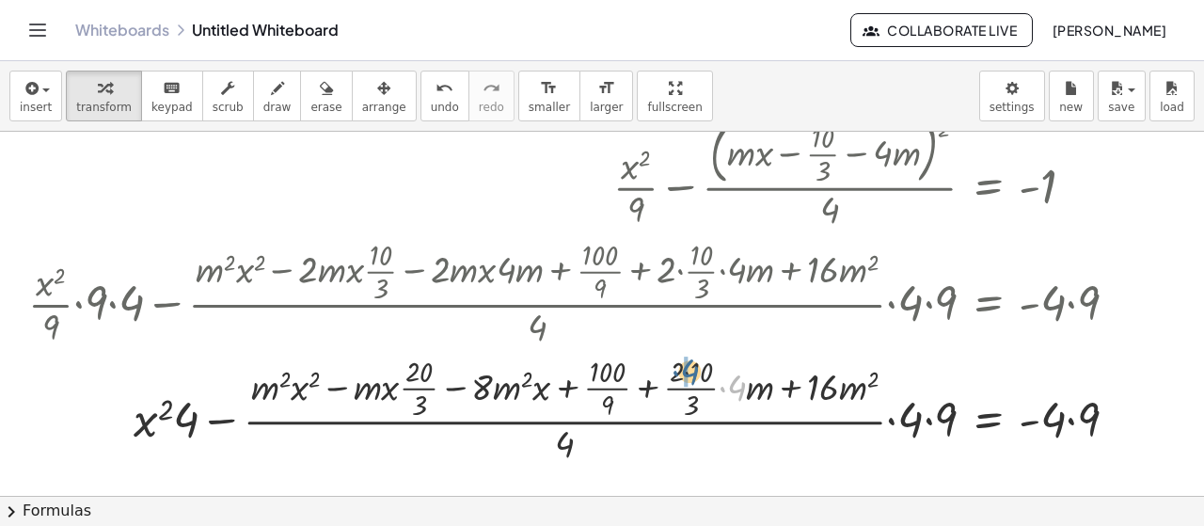
click at [692, 371] on div at bounding box center [580, 408] width 1123 height 117
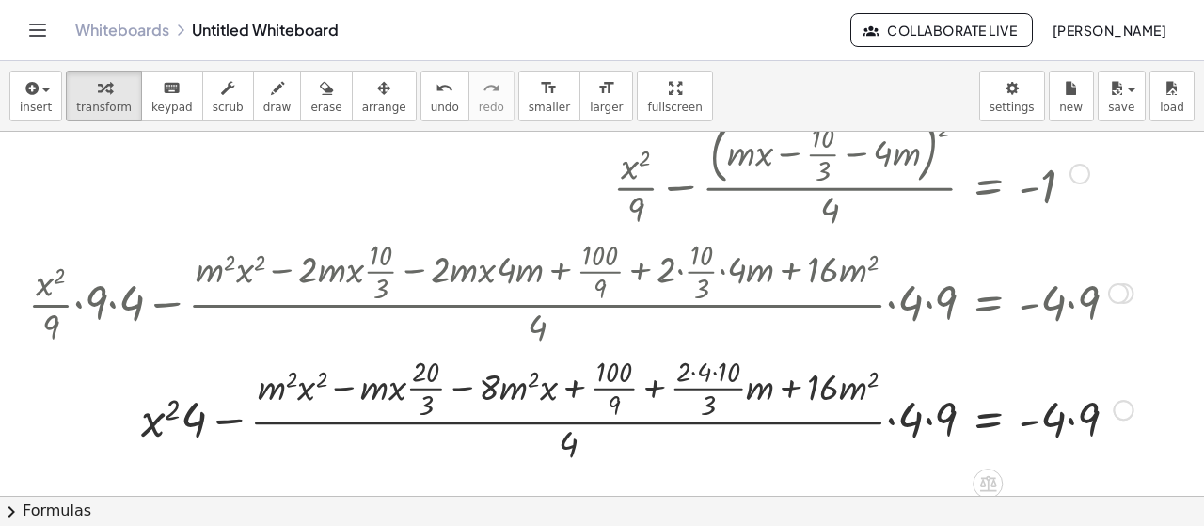
click at [720, 370] on div at bounding box center [580, 408] width 1123 height 117
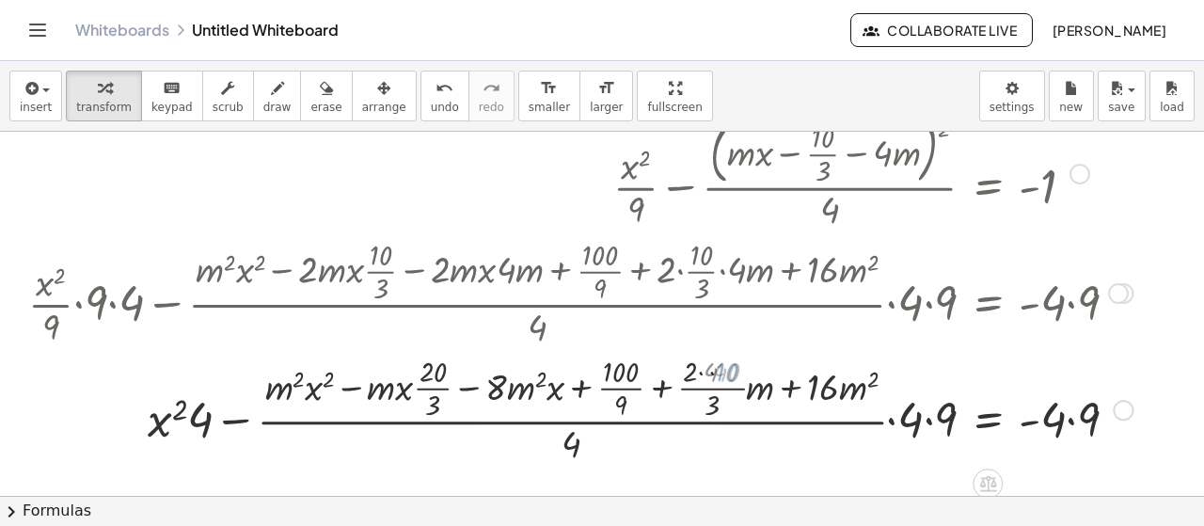
click at [694, 376] on div at bounding box center [580, 408] width 1123 height 117
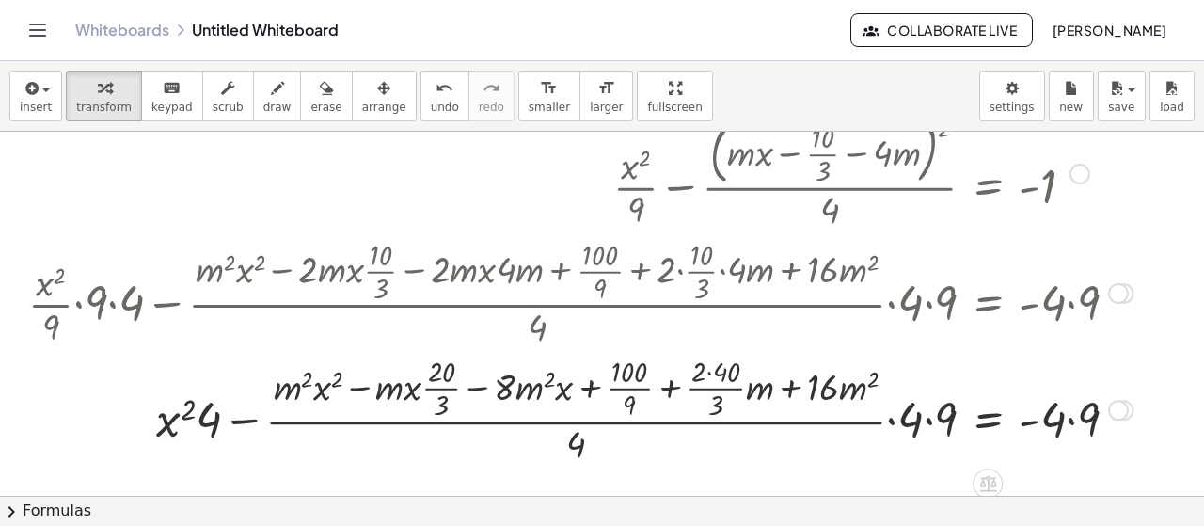
click at [714, 367] on div at bounding box center [580, 408] width 1123 height 117
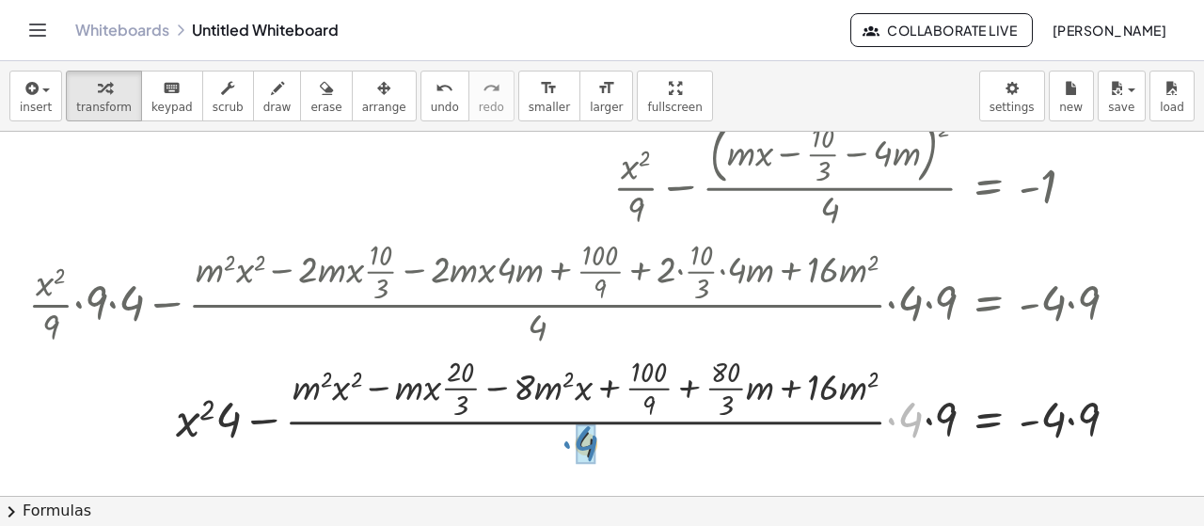
drag, startPoint x: 907, startPoint y: 420, endPoint x: 585, endPoint y: 443, distance: 323.3
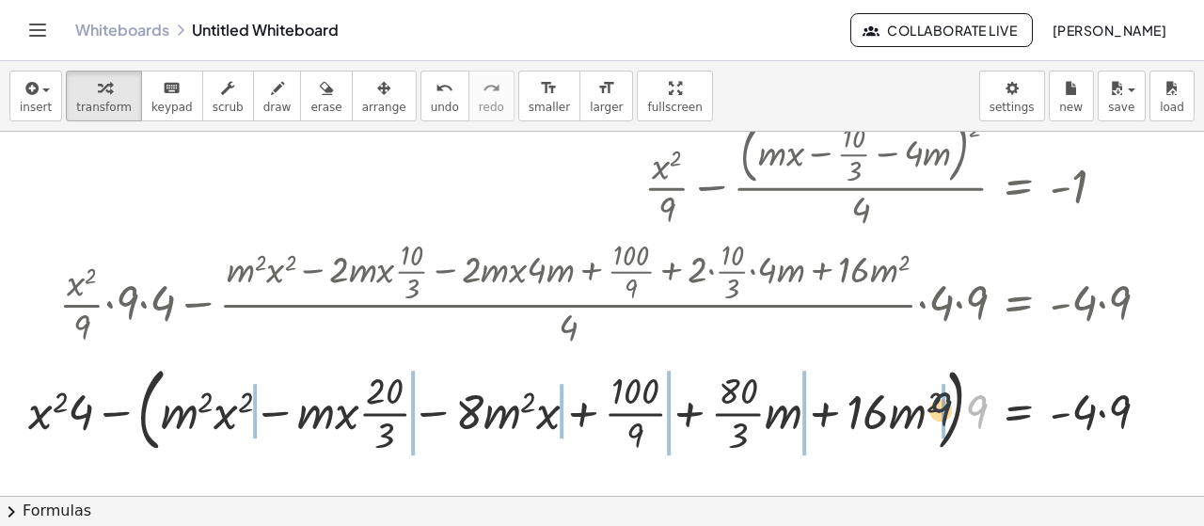
drag, startPoint x: 974, startPoint y: 420, endPoint x: 931, endPoint y: 417, distance: 43.4
click at [931, 417] on div at bounding box center [596, 408] width 1154 height 102
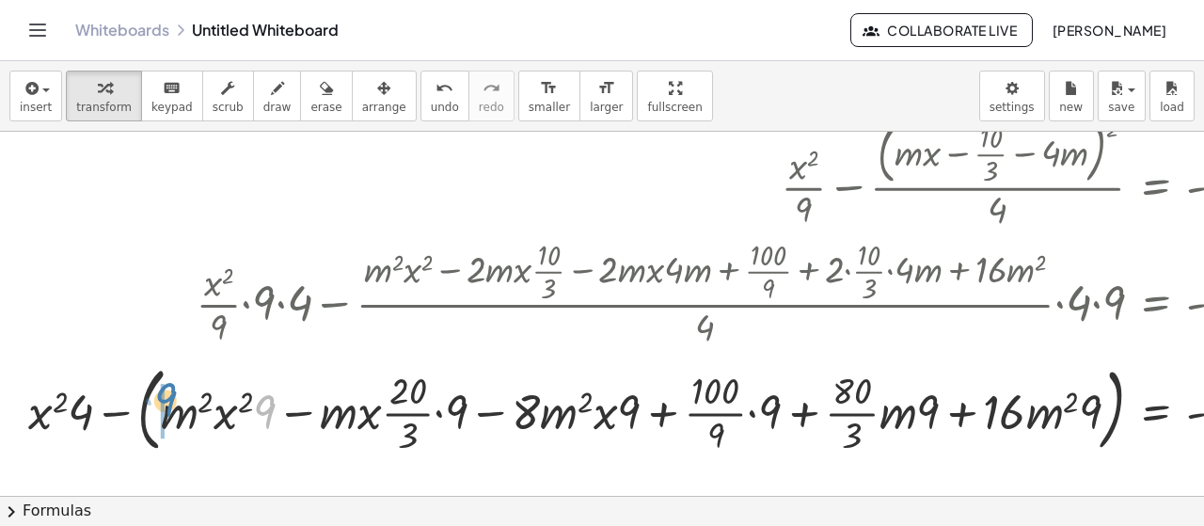
drag, startPoint x: 269, startPoint y: 409, endPoint x: 174, endPoint y: 398, distance: 95.6
click at [174, 398] on div at bounding box center [664, 408] width 1291 height 102
drag, startPoint x: 463, startPoint y: 420, endPoint x: 417, endPoint y: 407, distance: 47.9
click at [417, 407] on div at bounding box center [664, 408] width 1291 height 102
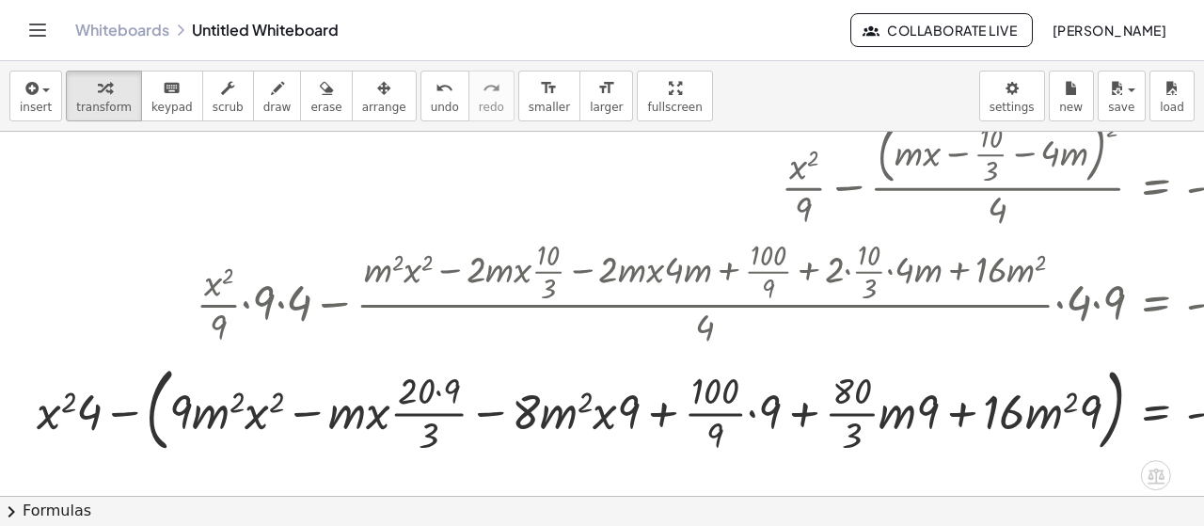
click at [433, 388] on div at bounding box center [668, 408] width 1283 height 102
click at [440, 391] on div at bounding box center [668, 408] width 1283 height 102
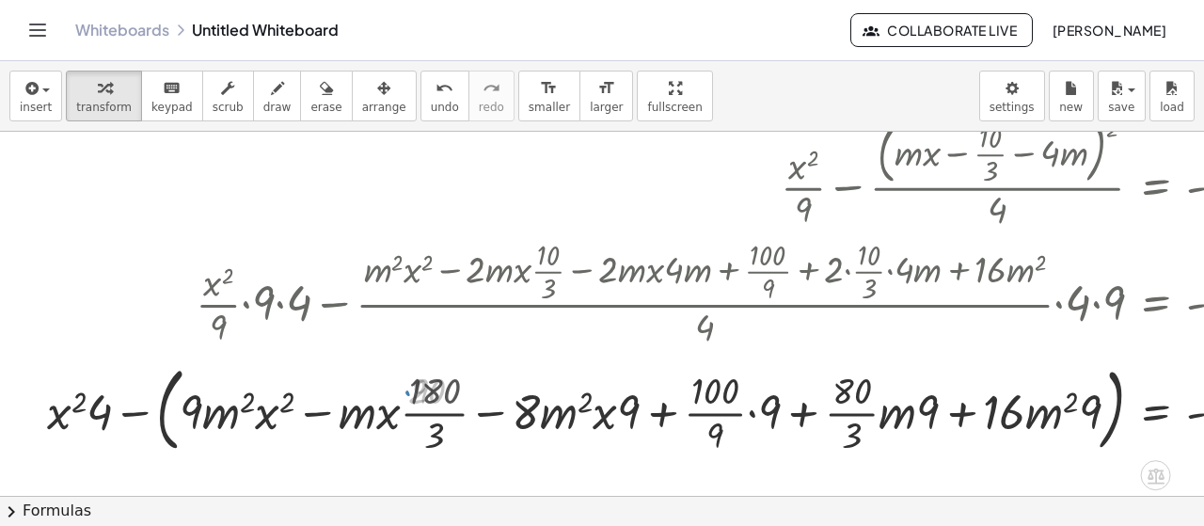
click at [433, 418] on div at bounding box center [674, 408] width 1271 height 102
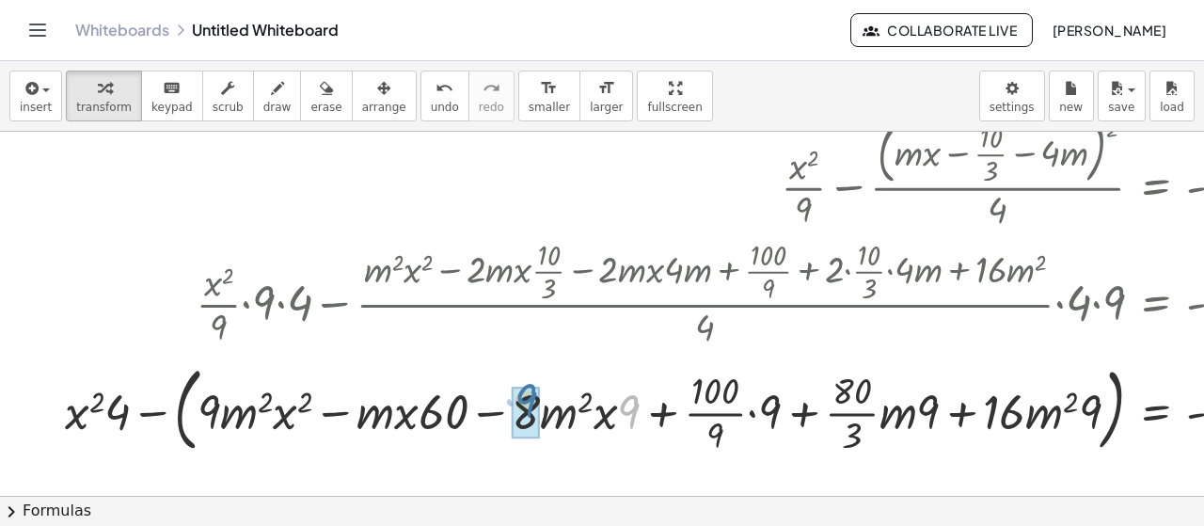
drag, startPoint x: 635, startPoint y: 405, endPoint x: 532, endPoint y: 394, distance: 103.1
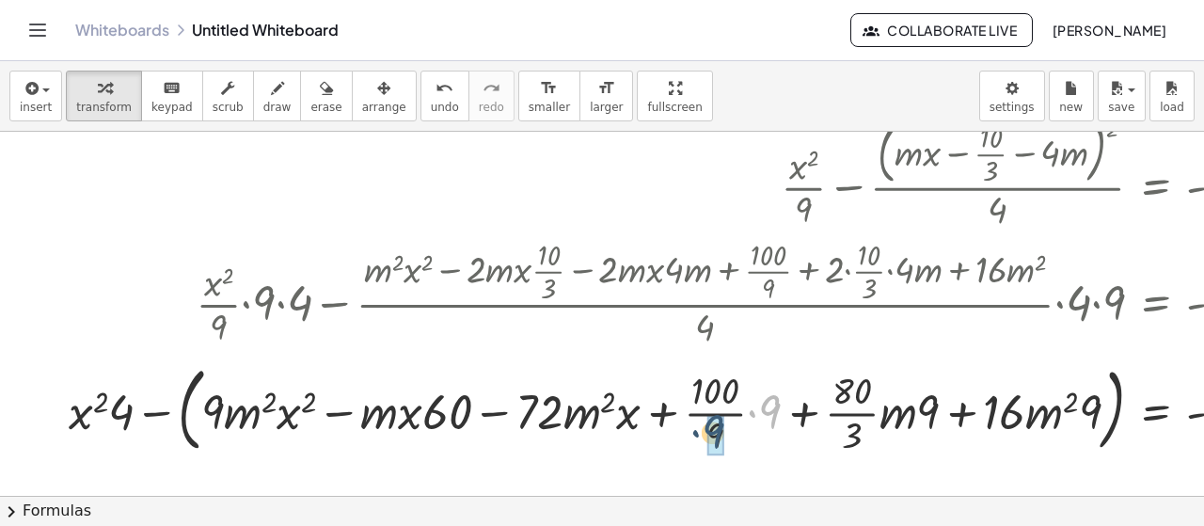
drag, startPoint x: 772, startPoint y: 411, endPoint x: 715, endPoint y: 430, distance: 60.4
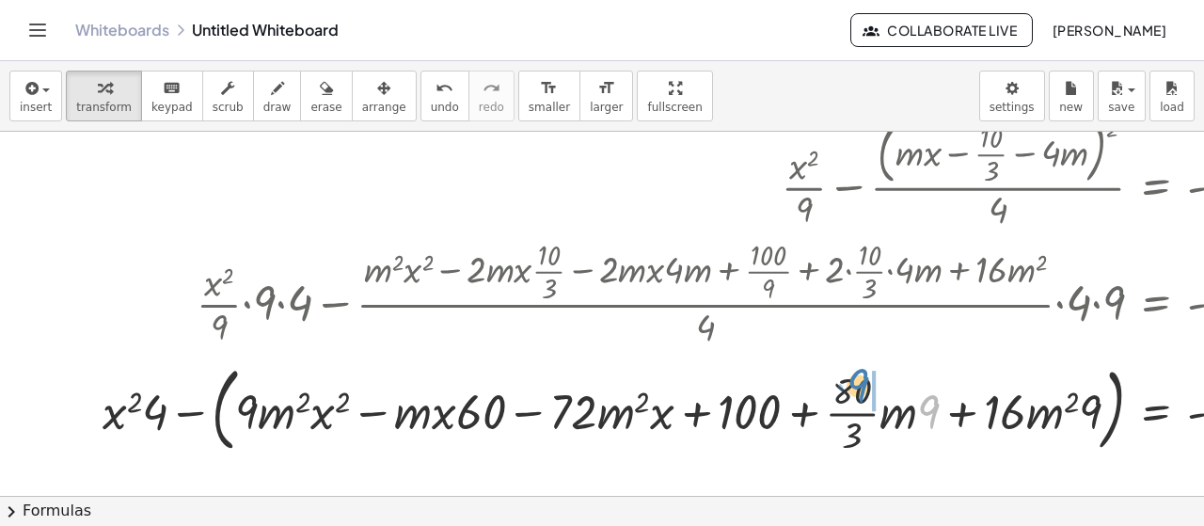
drag, startPoint x: 924, startPoint y: 409, endPoint x: 859, endPoint y: 383, distance: 70.0
click at [859, 383] on div at bounding box center [701, 408] width 1217 height 102
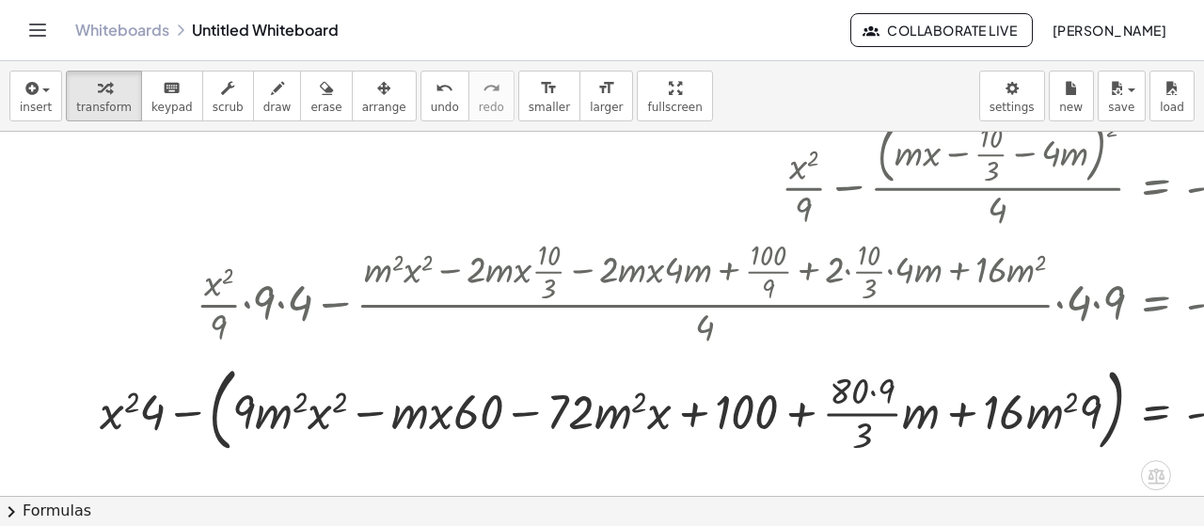
click at [866, 412] on div at bounding box center [700, 408] width 1220 height 102
click at [871, 386] on div at bounding box center [700, 408] width 1220 height 102
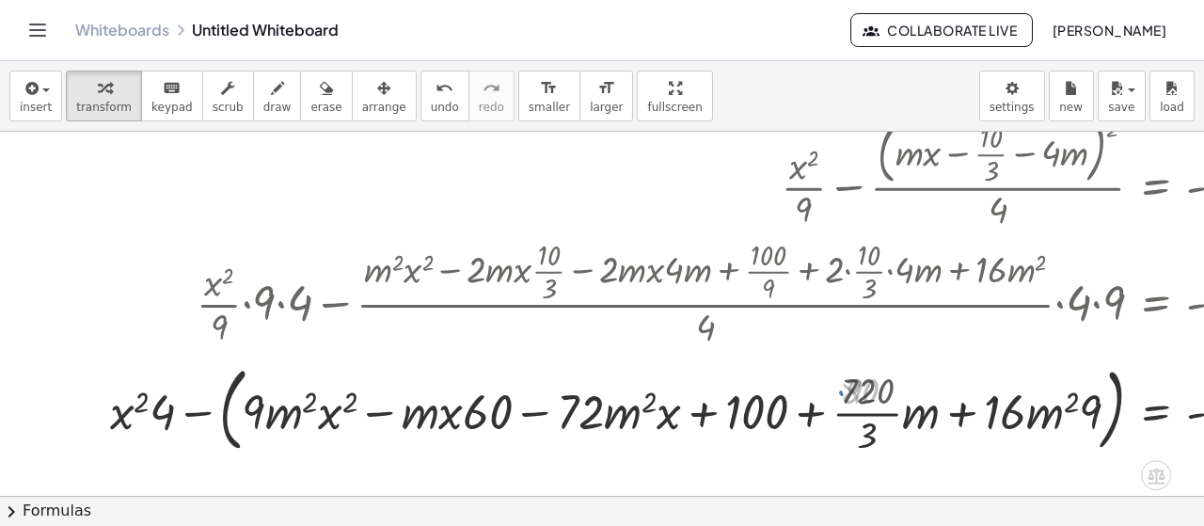
click at [869, 390] on div at bounding box center [706, 408] width 1208 height 102
click at [876, 415] on div at bounding box center [706, 408] width 1208 height 102
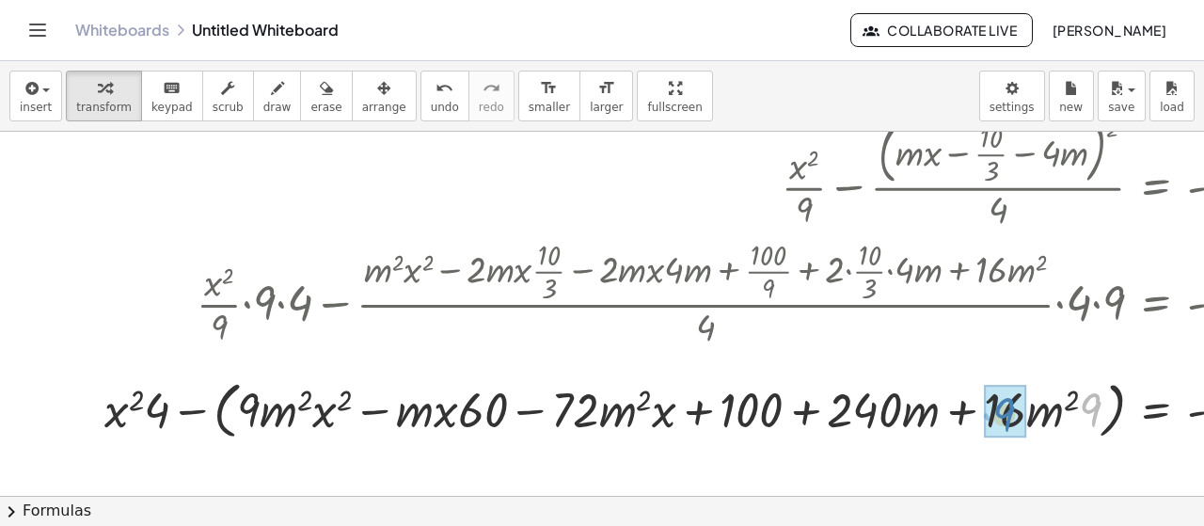
drag, startPoint x: 1087, startPoint y: 410, endPoint x: 1008, endPoint y: 416, distance: 79.2
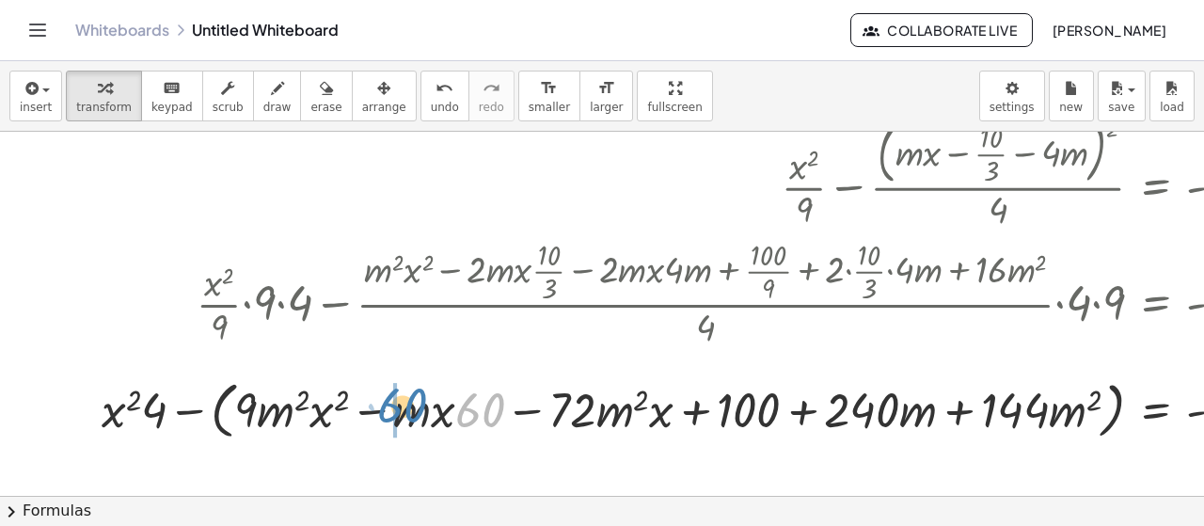
drag, startPoint x: 471, startPoint y: 419, endPoint x: 393, endPoint y: 415, distance: 78.2
click at [186, 410] on div at bounding box center [701, 407] width 1218 height 71
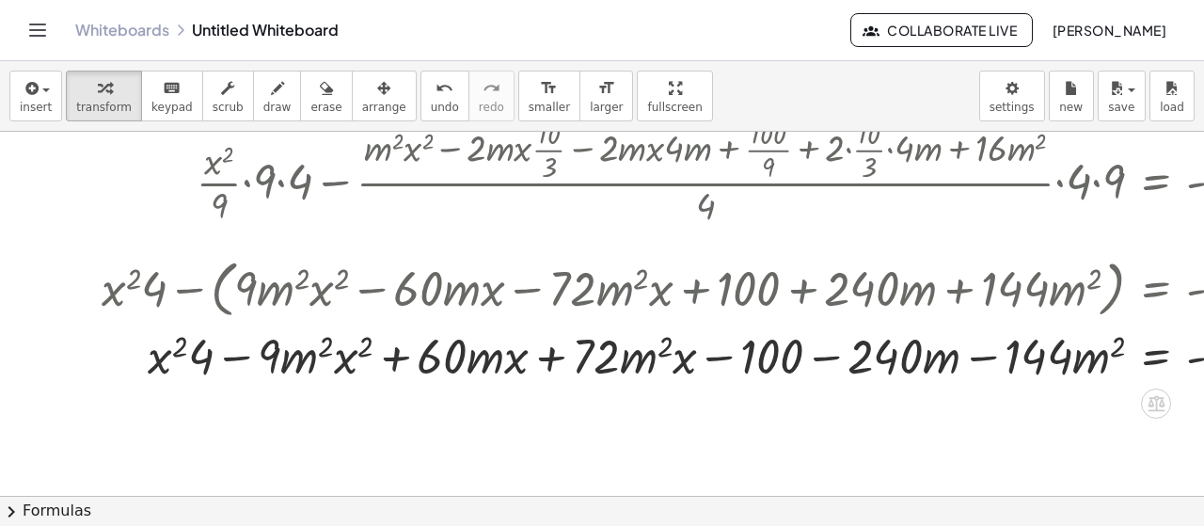
scroll to position [188, 0]
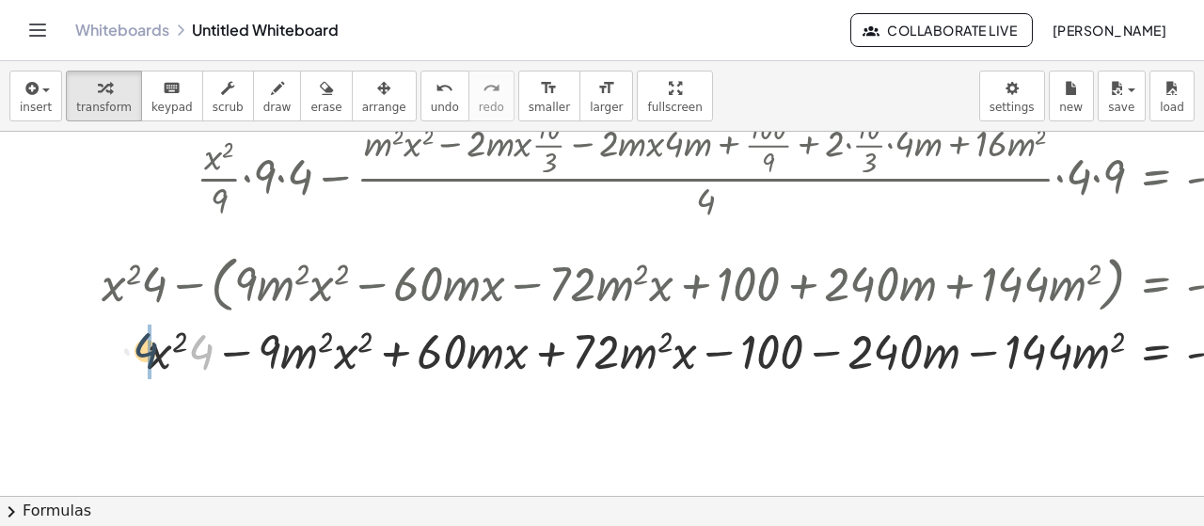
drag, startPoint x: 205, startPoint y: 358, endPoint x: 147, endPoint y: 355, distance: 58.4
click at [147, 355] on div at bounding box center [701, 350] width 1218 height 64
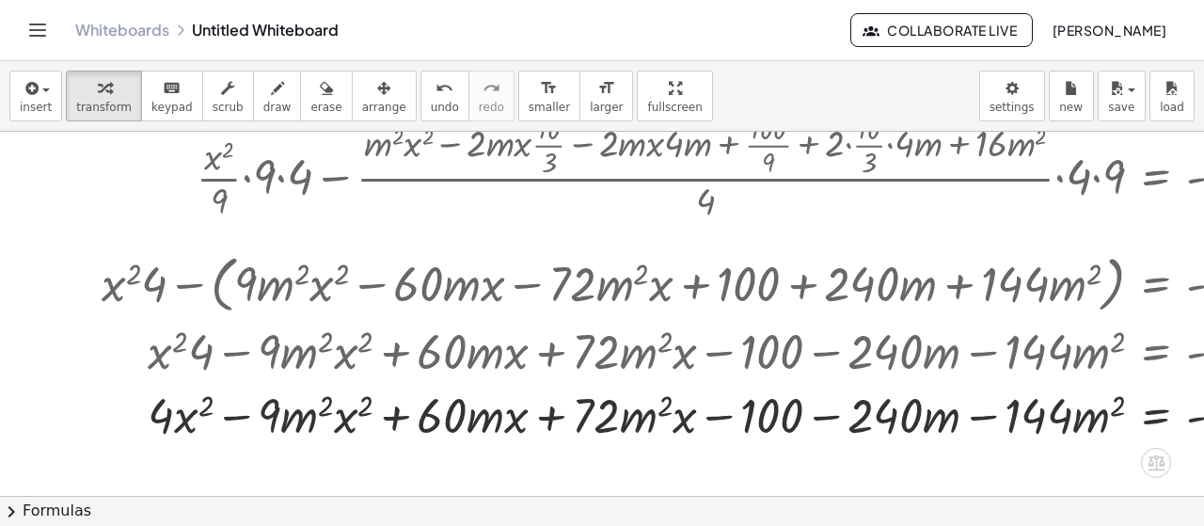
drag, startPoint x: 189, startPoint y: 354, endPoint x: 186, endPoint y: 386, distance: 33.0
click at [1156, 48] on div "+ · x 2 · 9 − · ( + · m · x − · 10 · 3 − · 4 · m ) 2 · 4 = - 1 + · x 2 · 9 − · …" at bounding box center [1156, 48] width 0 height 0
drag, startPoint x: 185, startPoint y: 418, endPoint x: 339, endPoint y: 409, distance: 153.5
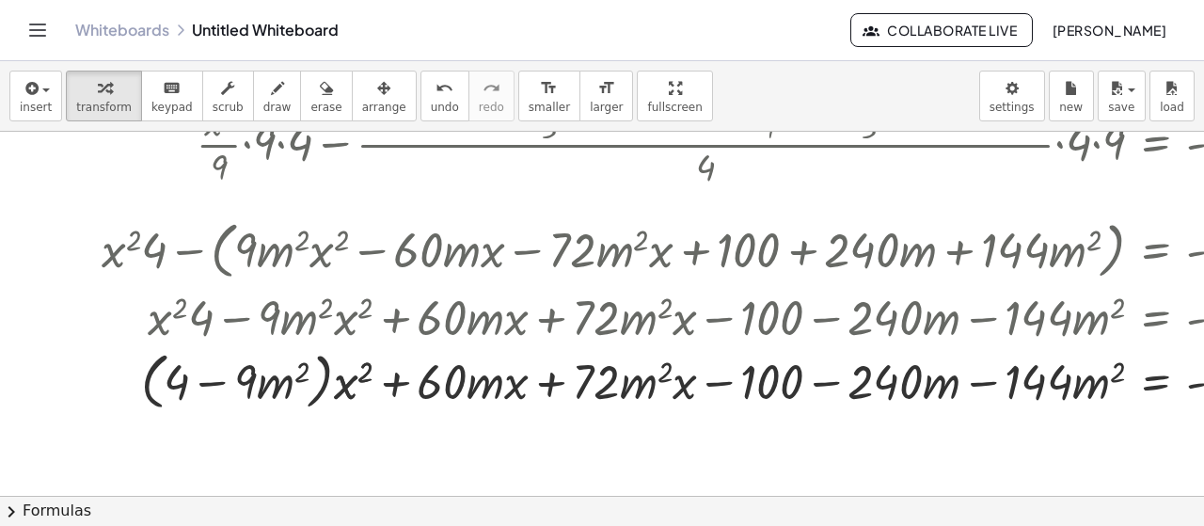
scroll to position [282, 0]
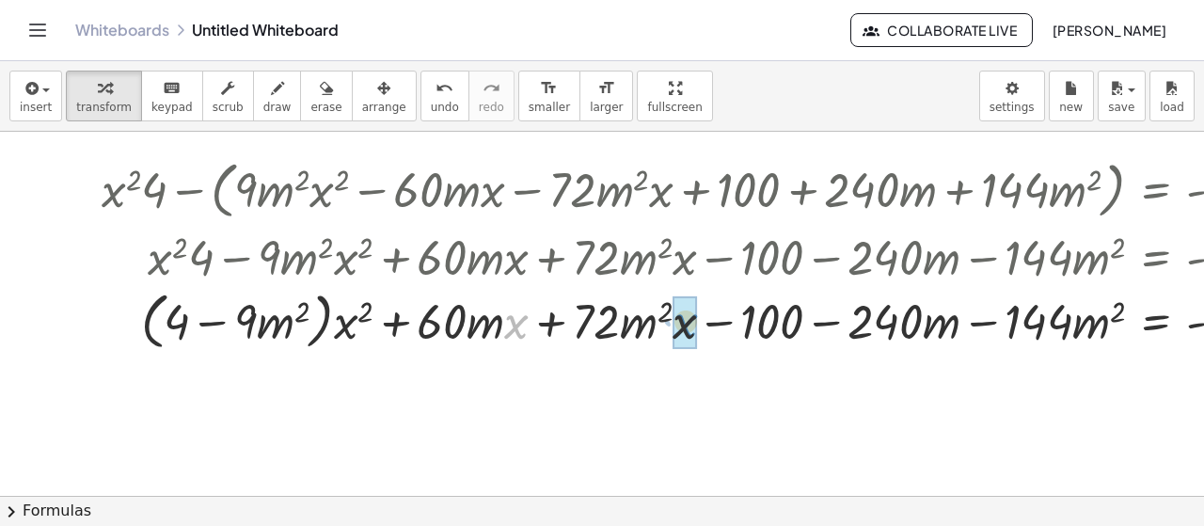
drag, startPoint x: 510, startPoint y: 323, endPoint x: 679, endPoint y: 322, distance: 169.3
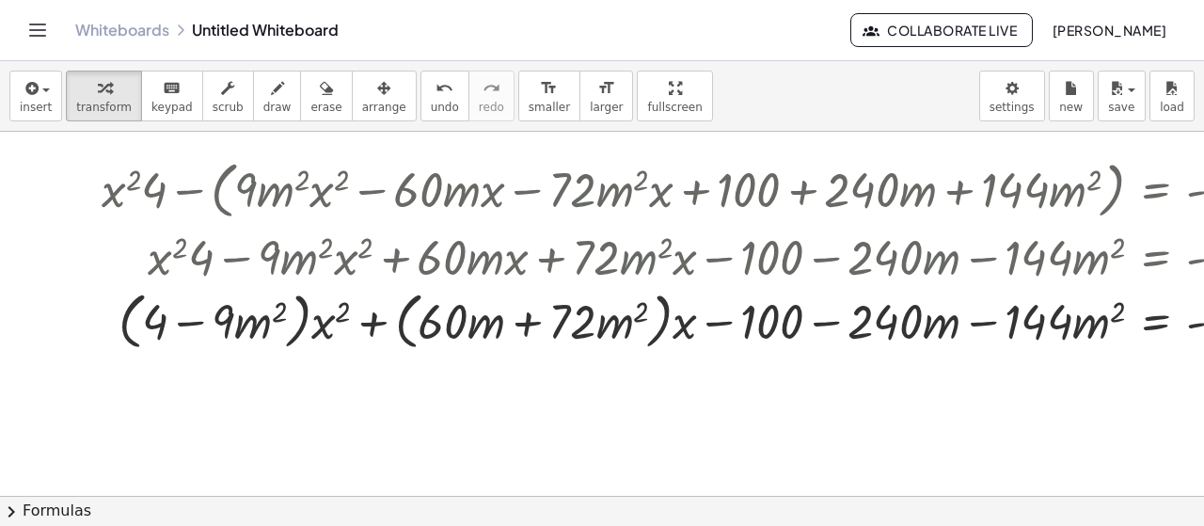
scroll to position [282, 130]
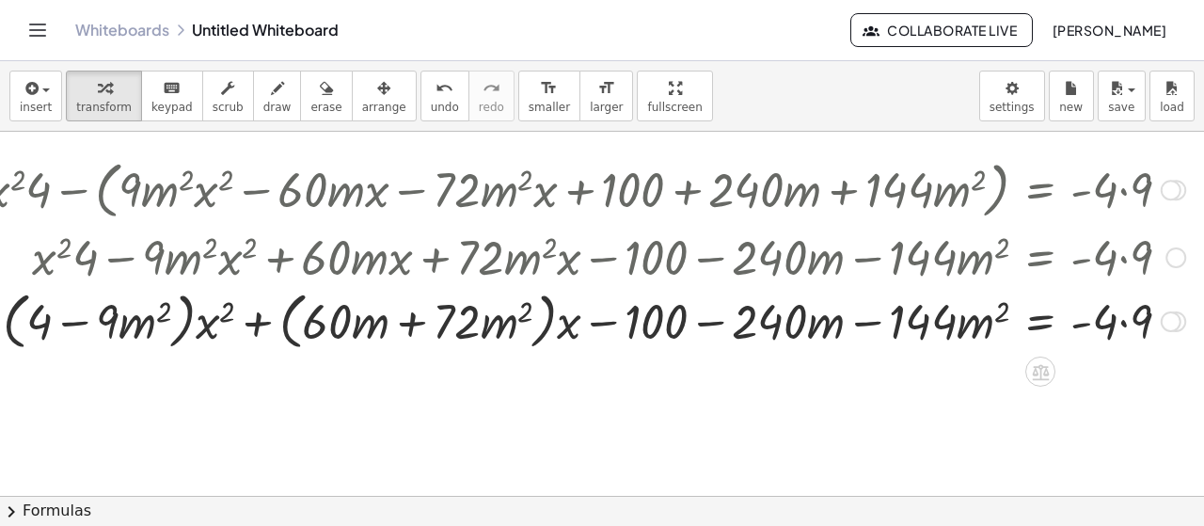
click at [1110, 325] on div at bounding box center [585, 319] width 1218 height 71
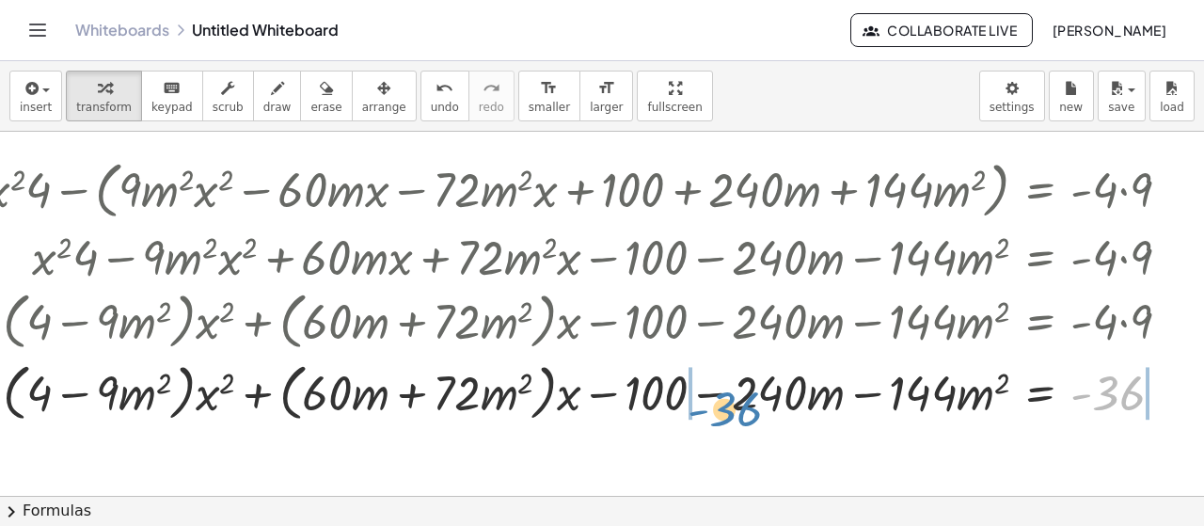
drag, startPoint x: 1095, startPoint y: 394, endPoint x: 709, endPoint y: 409, distance: 385.8
click at [709, 409] on div at bounding box center [585, 390] width 1218 height 71
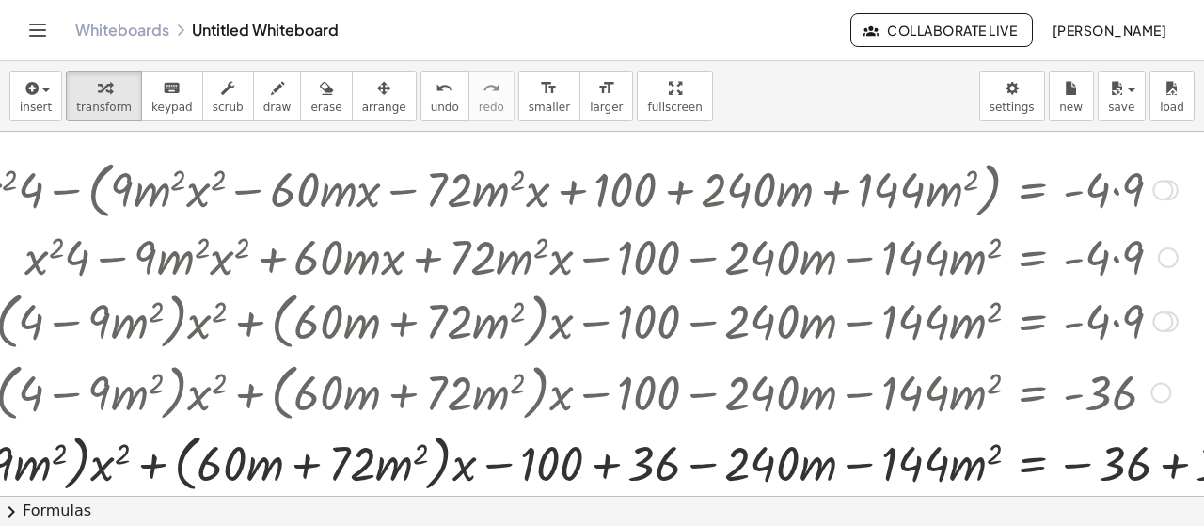
click at [613, 471] on div at bounding box center [590, 461] width 1402 height 71
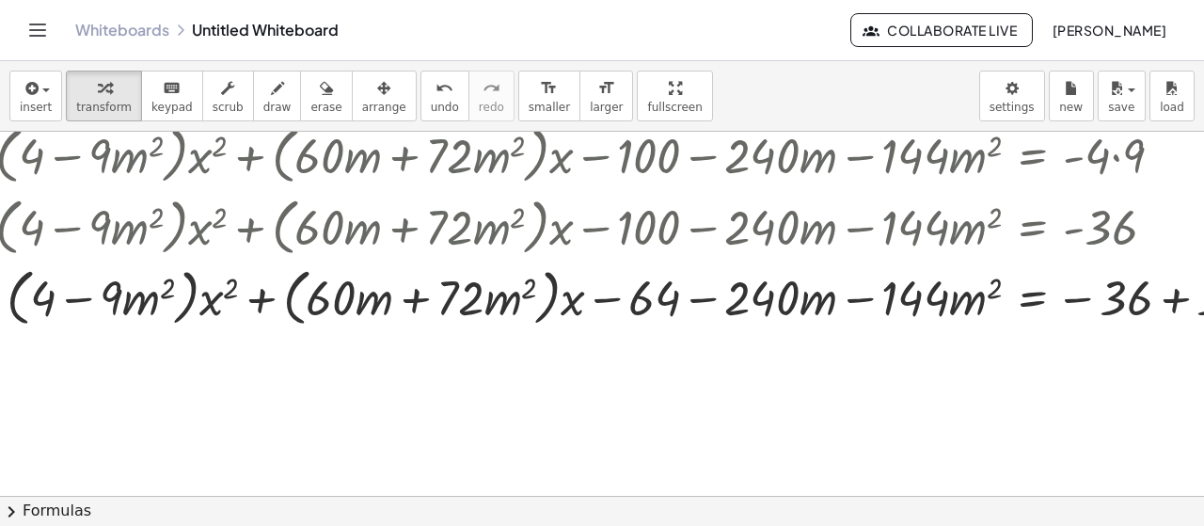
scroll to position [470, 130]
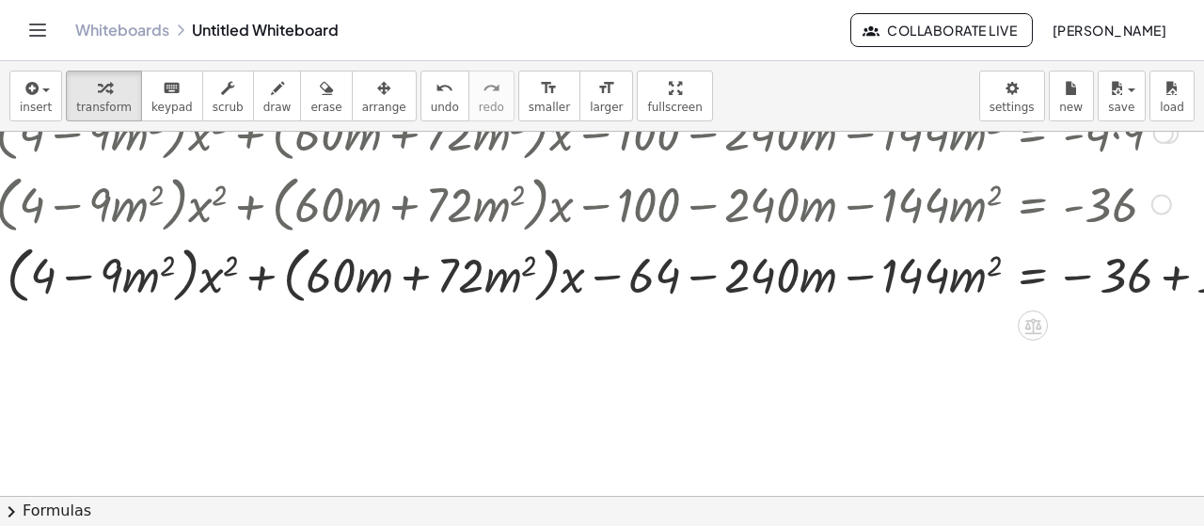
click at [1176, 283] on div at bounding box center [630, 273] width 1322 height 71
click at [1115, 290] on div at bounding box center [578, 273] width 1218 height 71
click at [1110, 281] on div at bounding box center [1105, 275] width 21 height 21
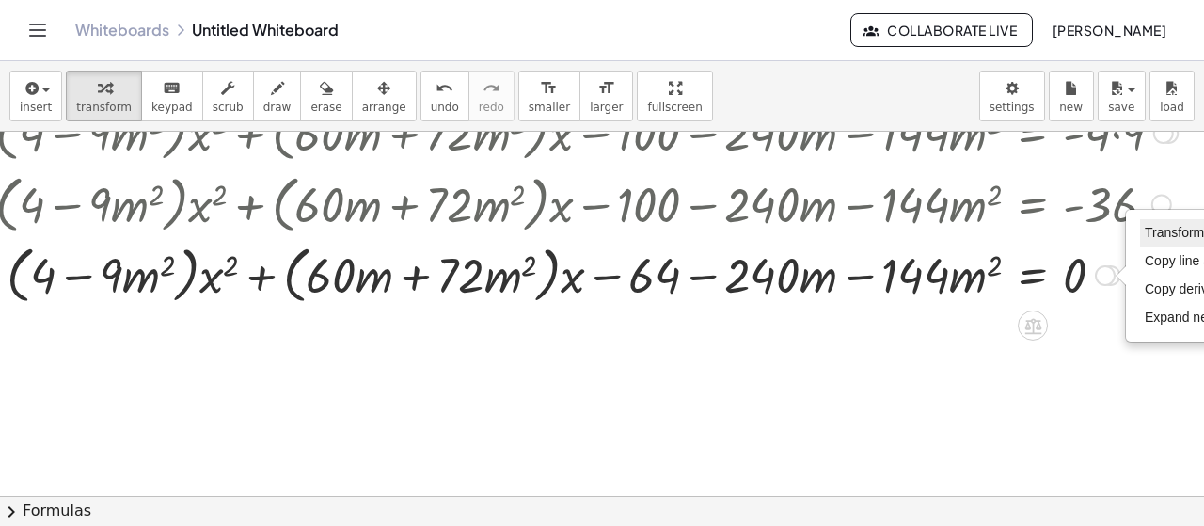
click at [1174, 227] on span "Transform line" at bounding box center [1186, 232] width 84 height 15
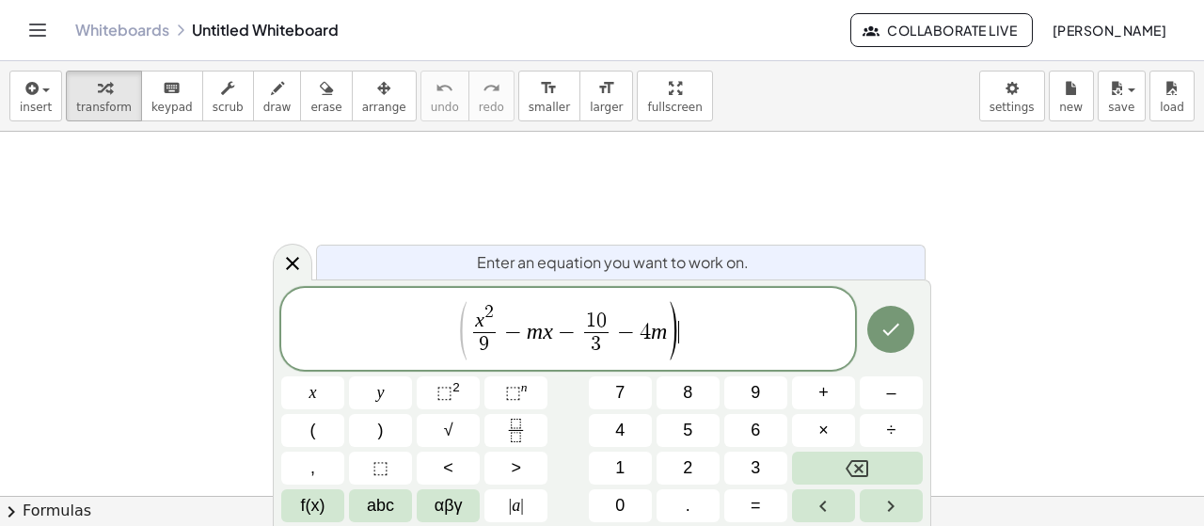
click at [525, 340] on span "x 2 9 ​ − m x − 1 0 3 ​ − 4 m" at bounding box center [568, 330] width 198 height 55
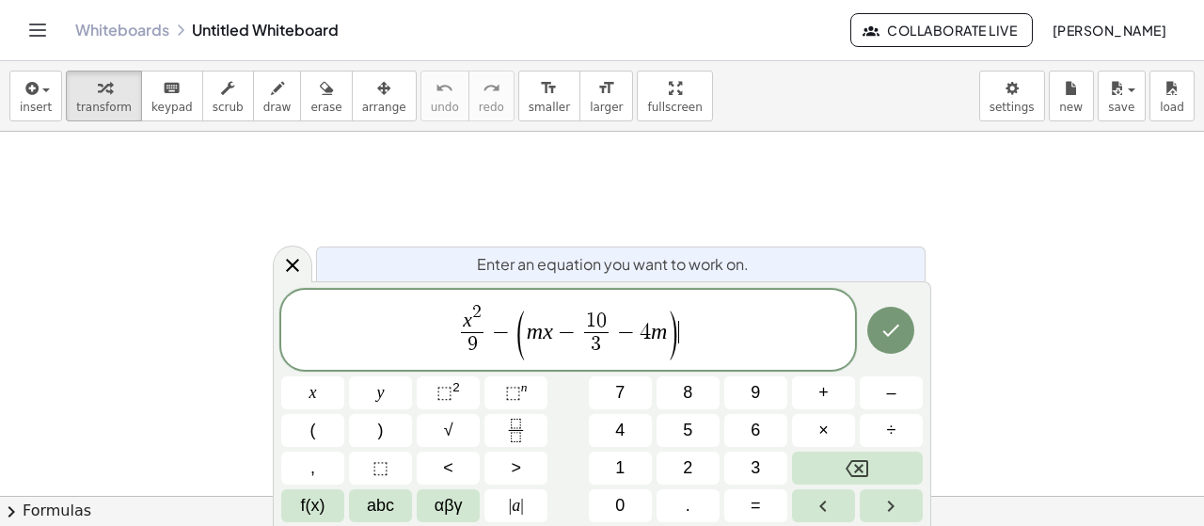
click at [681, 343] on span "x 2 9 ​ − ( m x − 1 0 3 ​ − 4 m ) ​" at bounding box center [568, 331] width 574 height 60
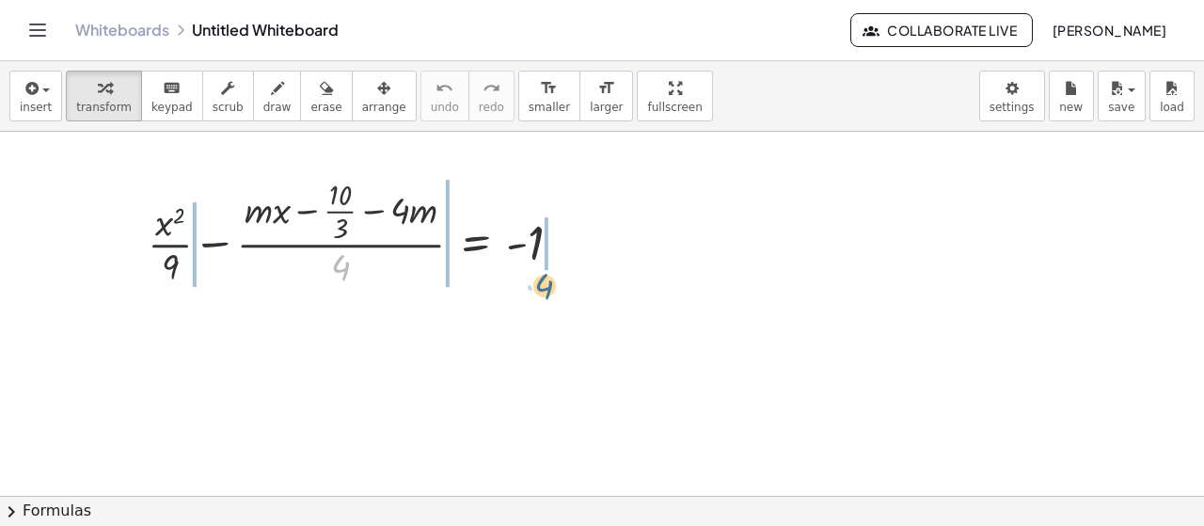
drag, startPoint x: 476, startPoint y: 286, endPoint x: 551, endPoint y: 267, distance: 77.5
click at [551, 281] on div at bounding box center [362, 231] width 449 height 117
click at [551, 267] on div at bounding box center [362, 231] width 449 height 117
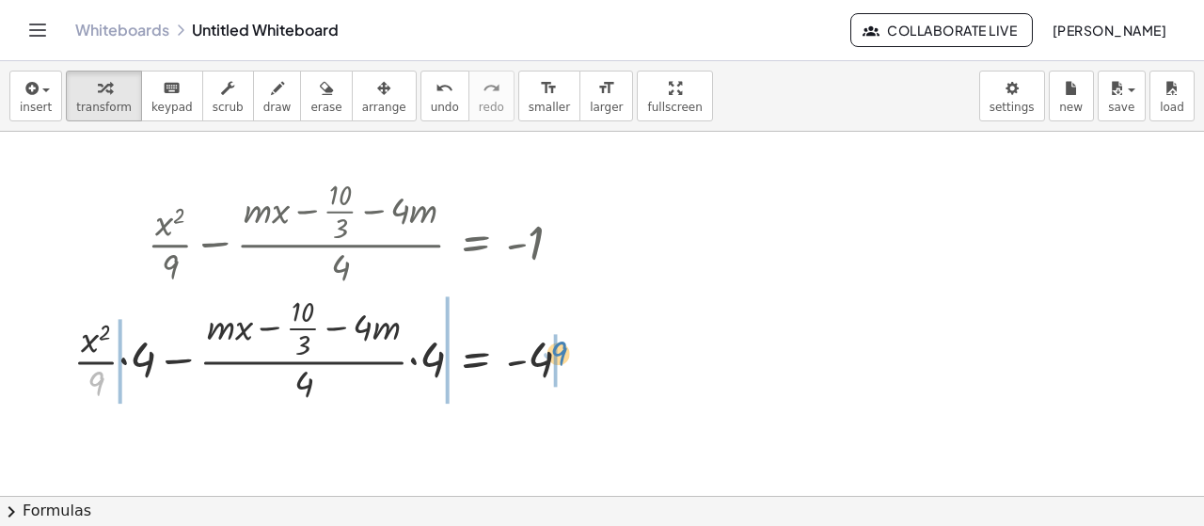
drag, startPoint x: 97, startPoint y: 378, endPoint x: 559, endPoint y: 348, distance: 462.7
click at [559, 348] on div at bounding box center [330, 348] width 532 height 117
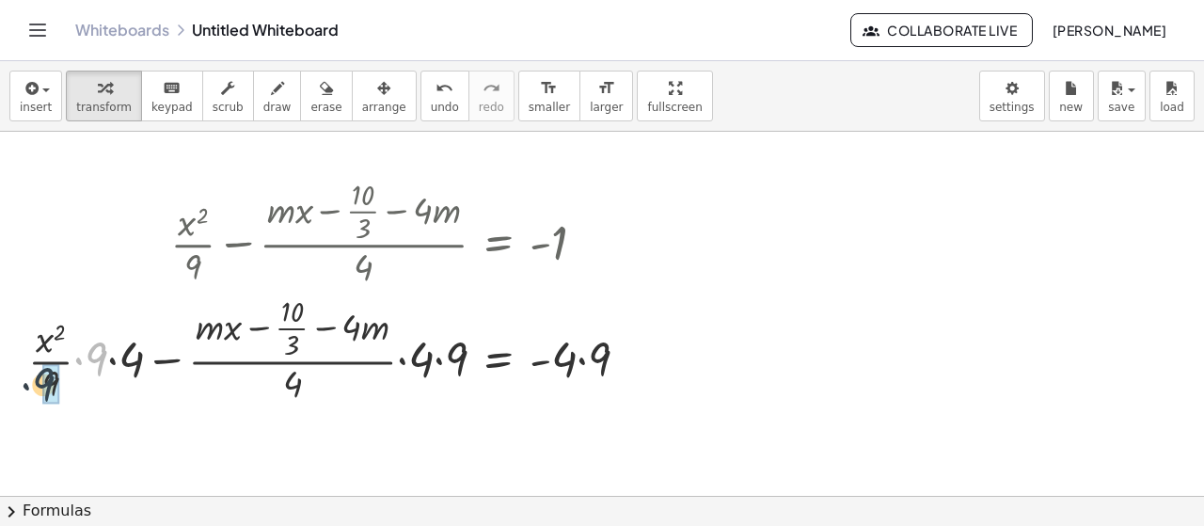
drag, startPoint x: 91, startPoint y: 356, endPoint x: 38, endPoint y: 378, distance: 57.8
click at [38, 381] on div at bounding box center [336, 348] width 634 height 117
drag, startPoint x: 423, startPoint y: 358, endPoint x: 297, endPoint y: 378, distance: 127.5
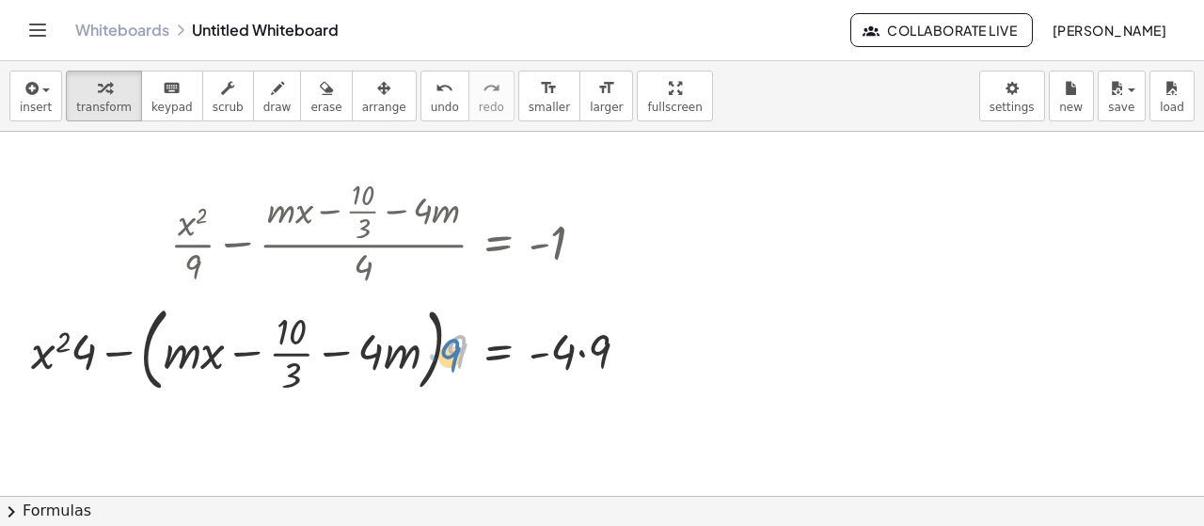
click at [464, 353] on div at bounding box center [337, 348] width 631 height 102
click at [623, 351] on div at bounding box center [629, 349] width 21 height 21
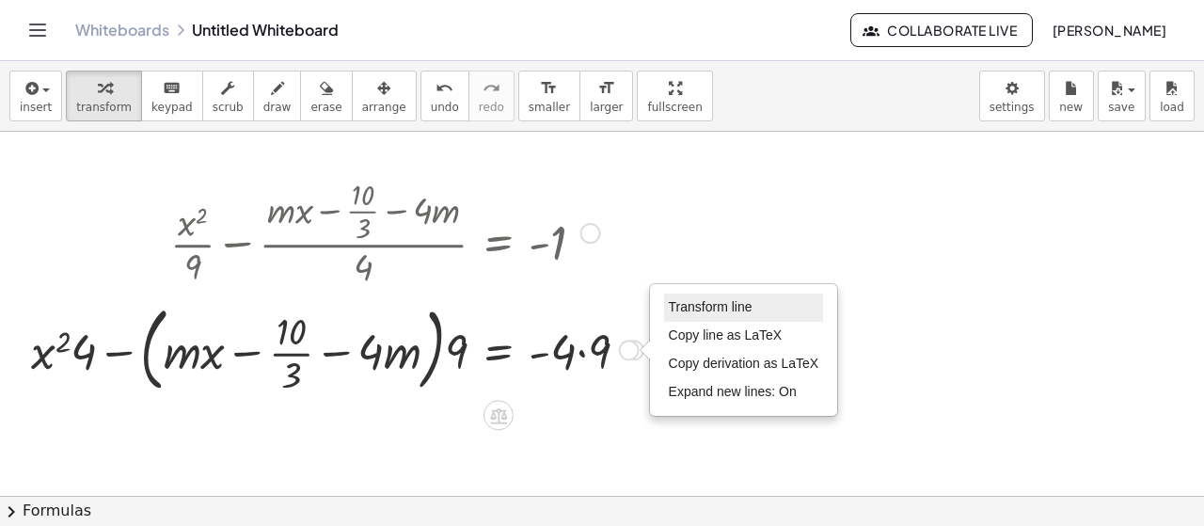
click at [701, 307] on span "Transform line" at bounding box center [711, 306] width 84 height 15
